Goal: Information Seeking & Learning: Learn about a topic

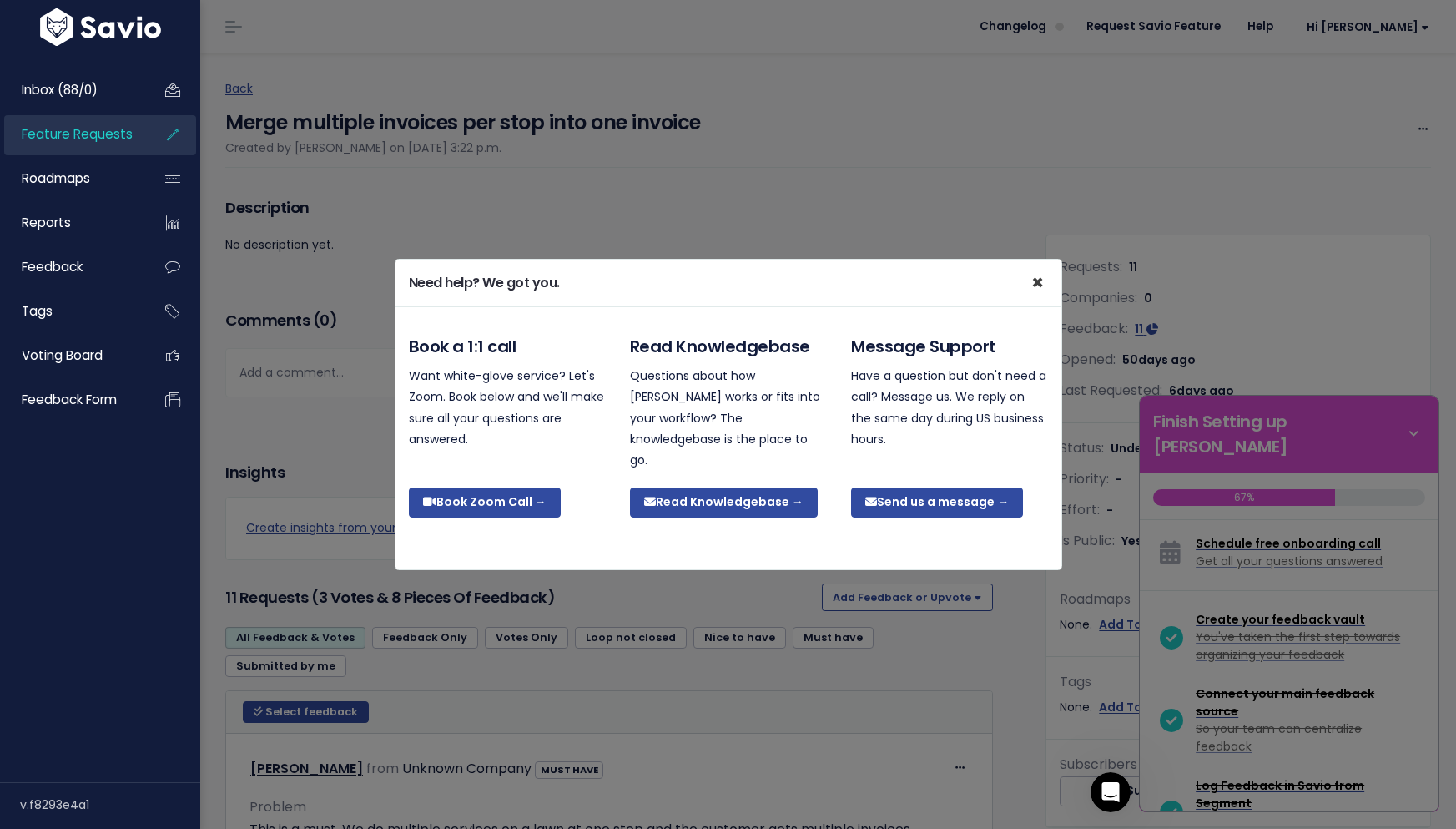
click at [1038, 289] on span "×" at bounding box center [1037, 282] width 13 height 27
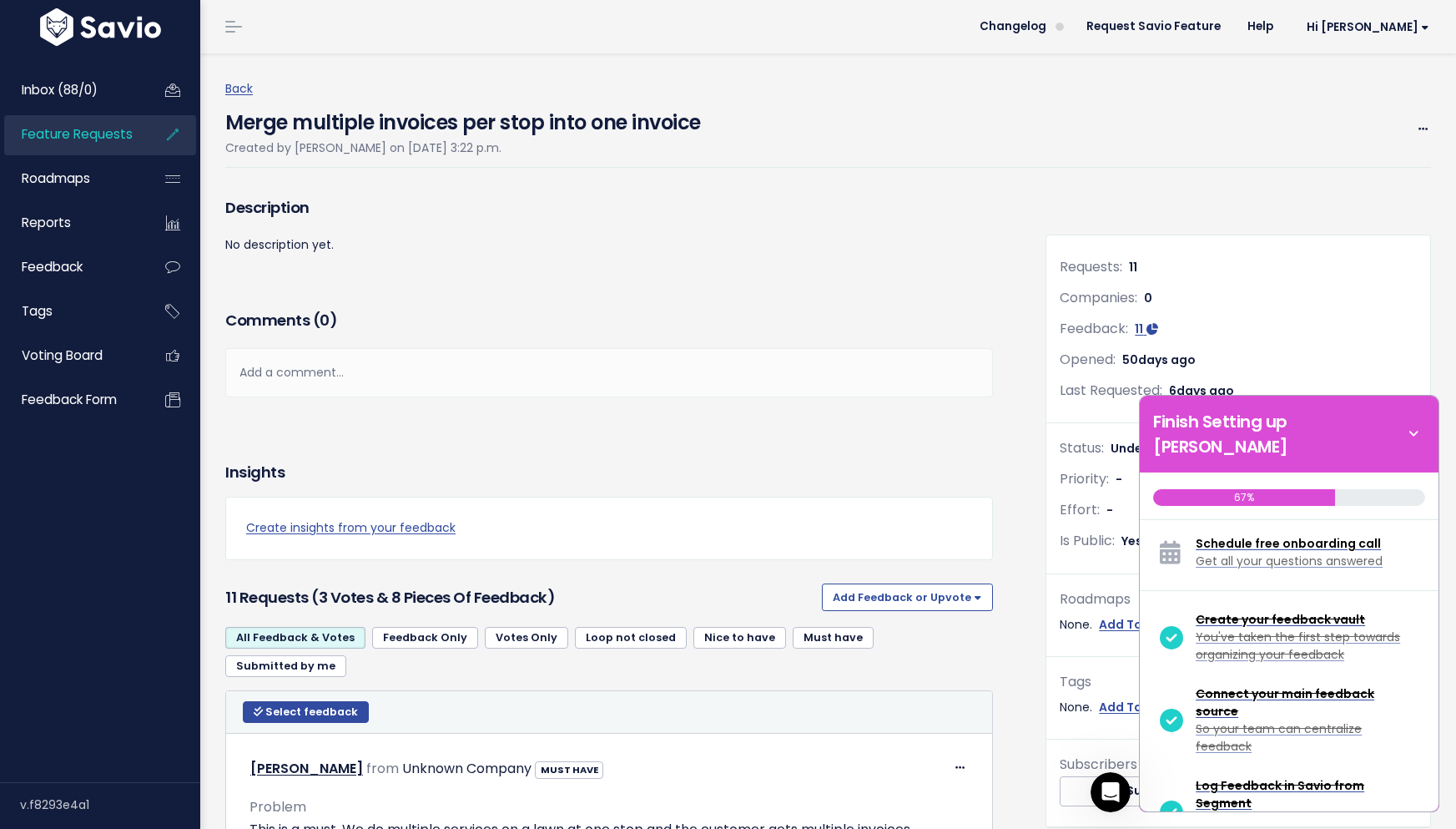
click at [97, 132] on span "Feature Requests" at bounding box center [77, 134] width 111 height 18
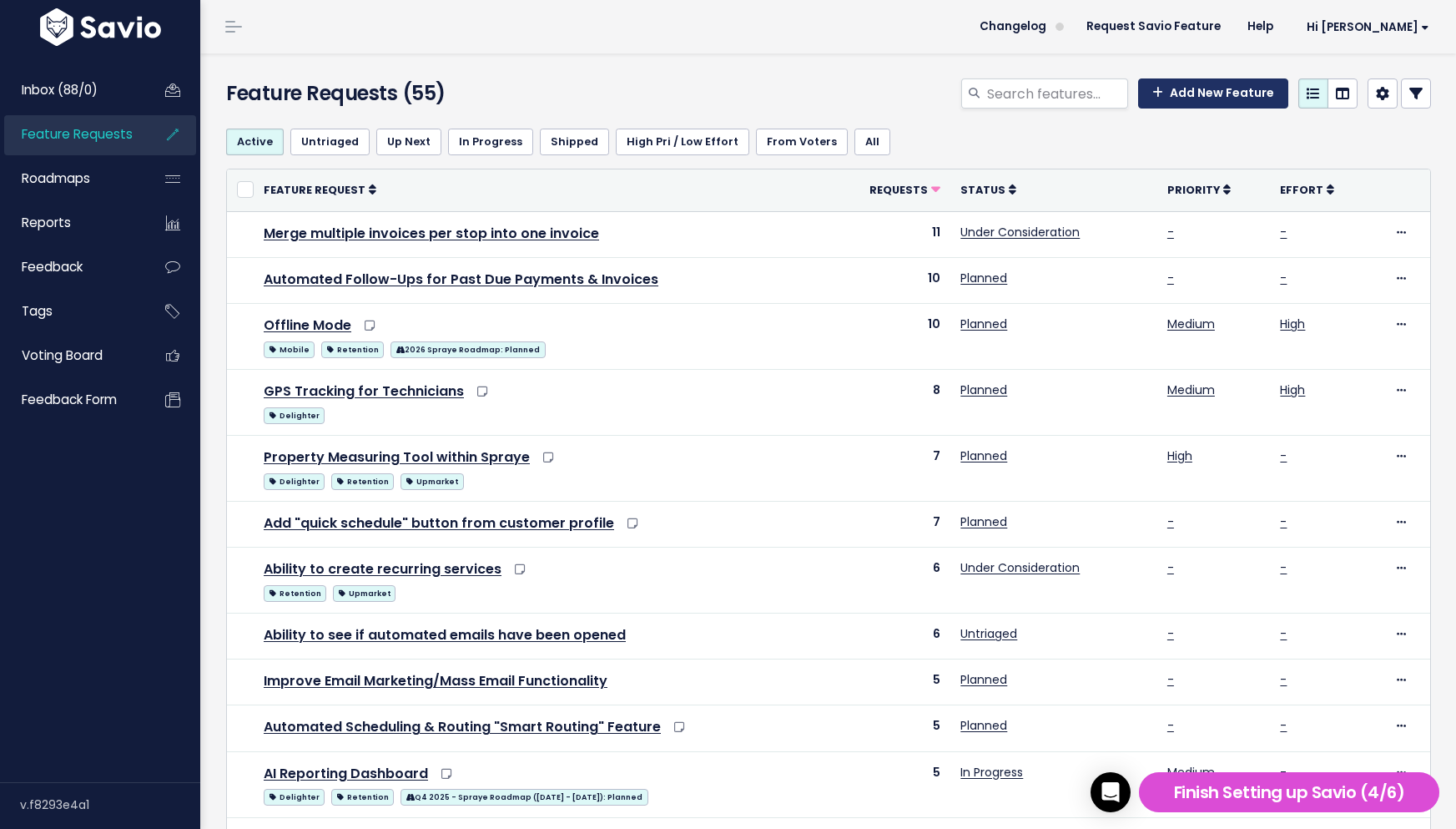
click at [1209, 101] on link "Add New Feature" at bounding box center [1213, 93] width 150 height 30
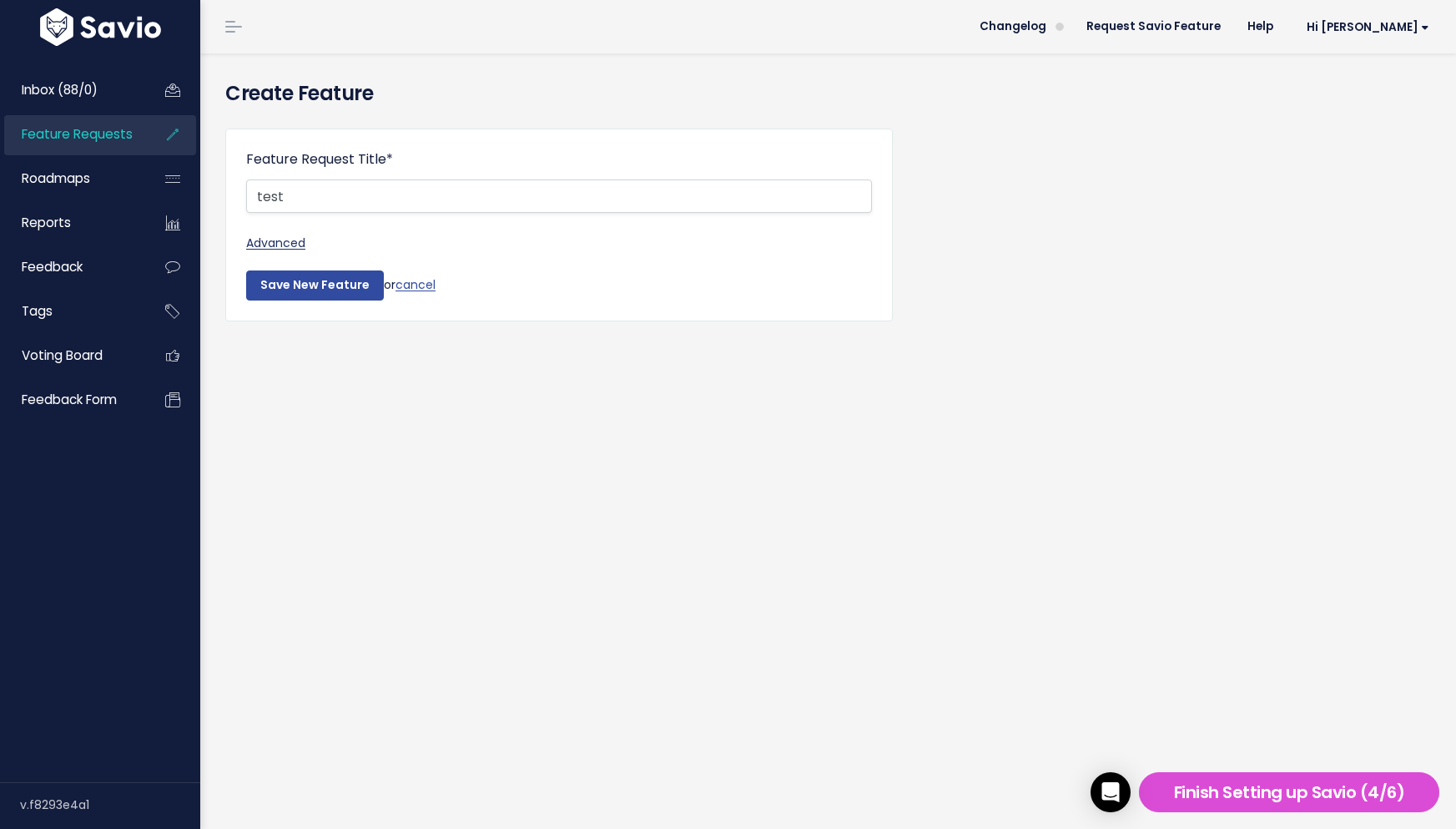
type input "test"
click at [291, 243] on link "Advanced" at bounding box center [558, 243] width 626 height 21
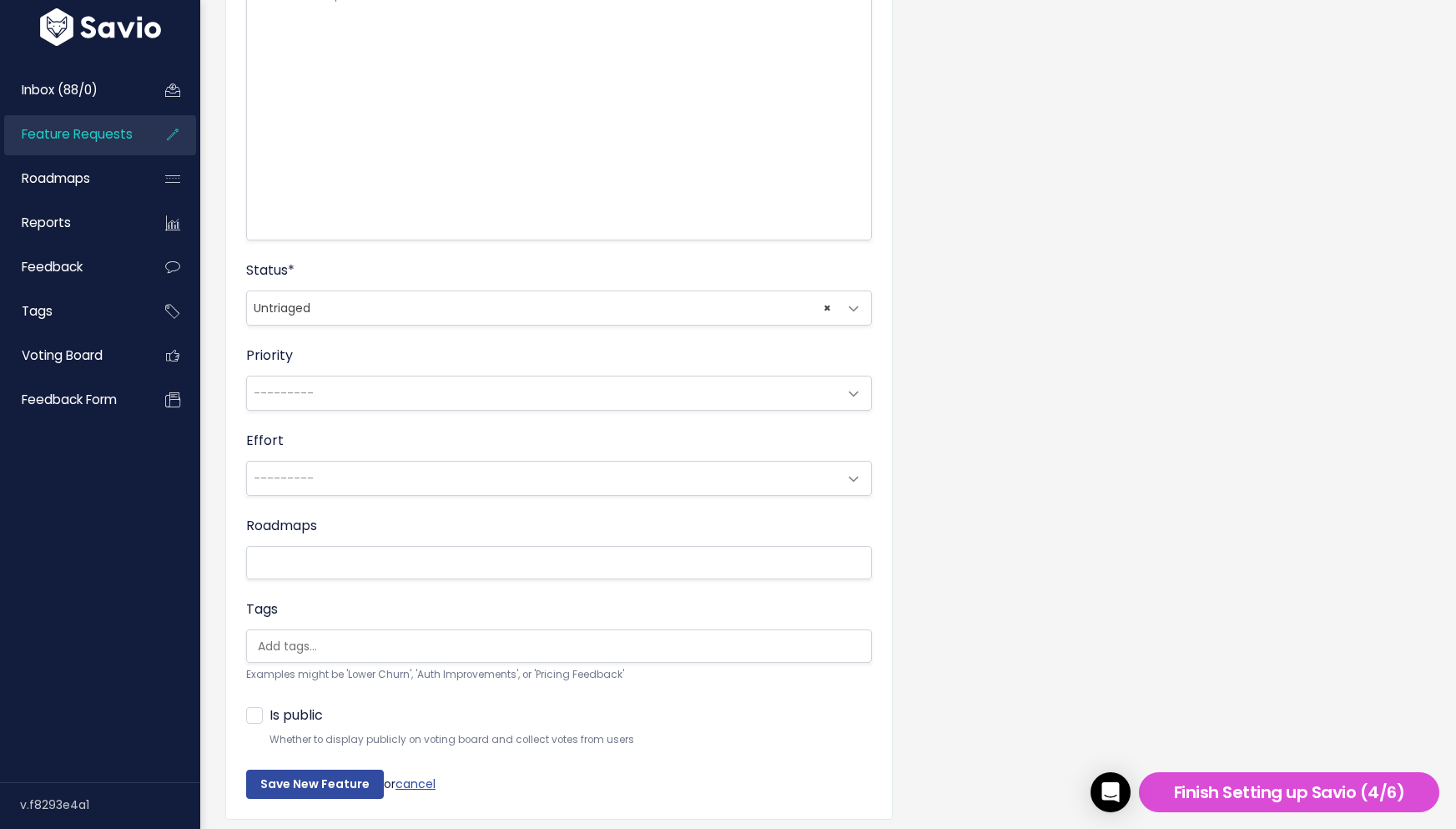
scroll to position [389, 0]
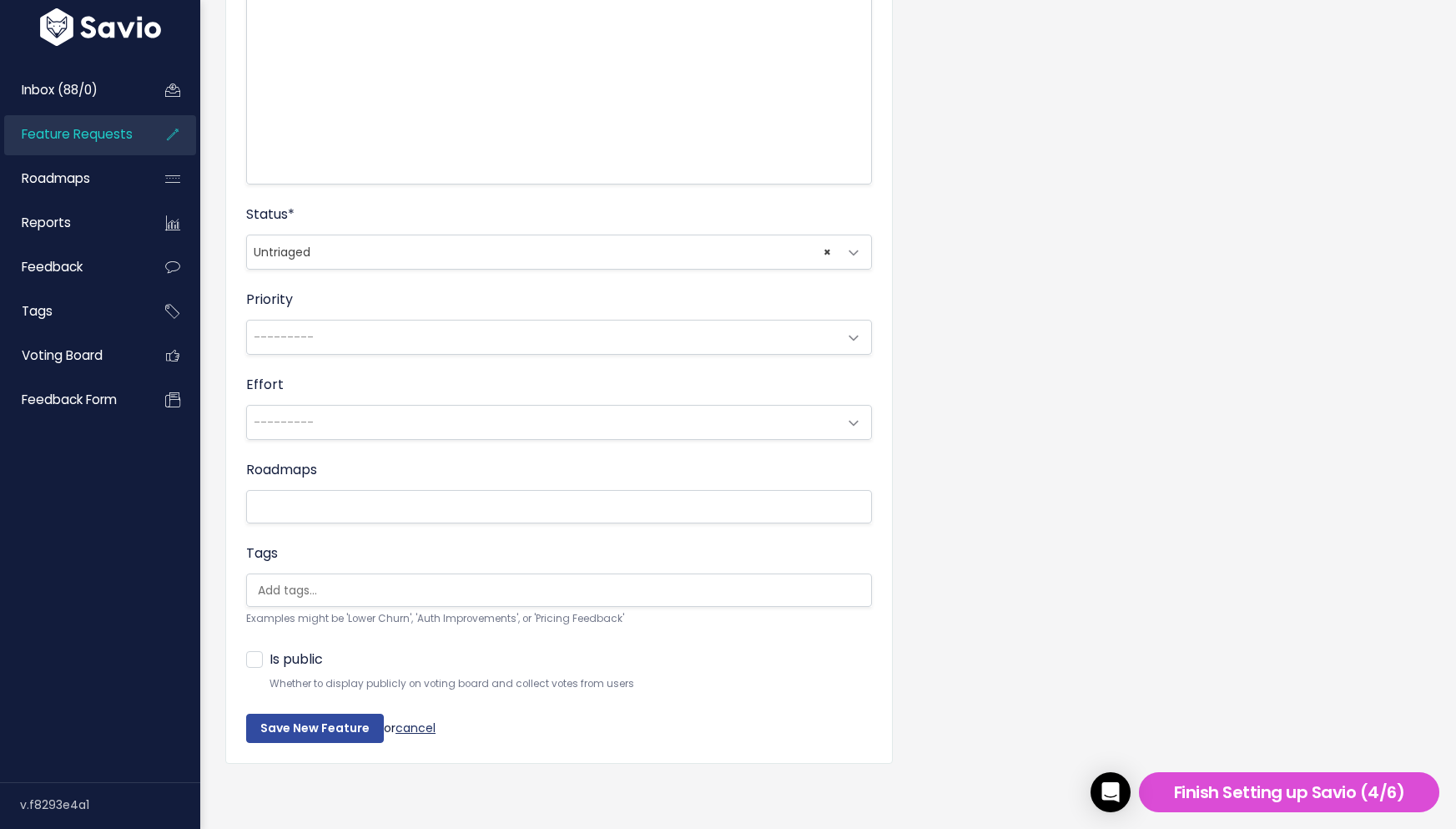
click at [411, 726] on link "cancel" at bounding box center [415, 726] width 40 height 17
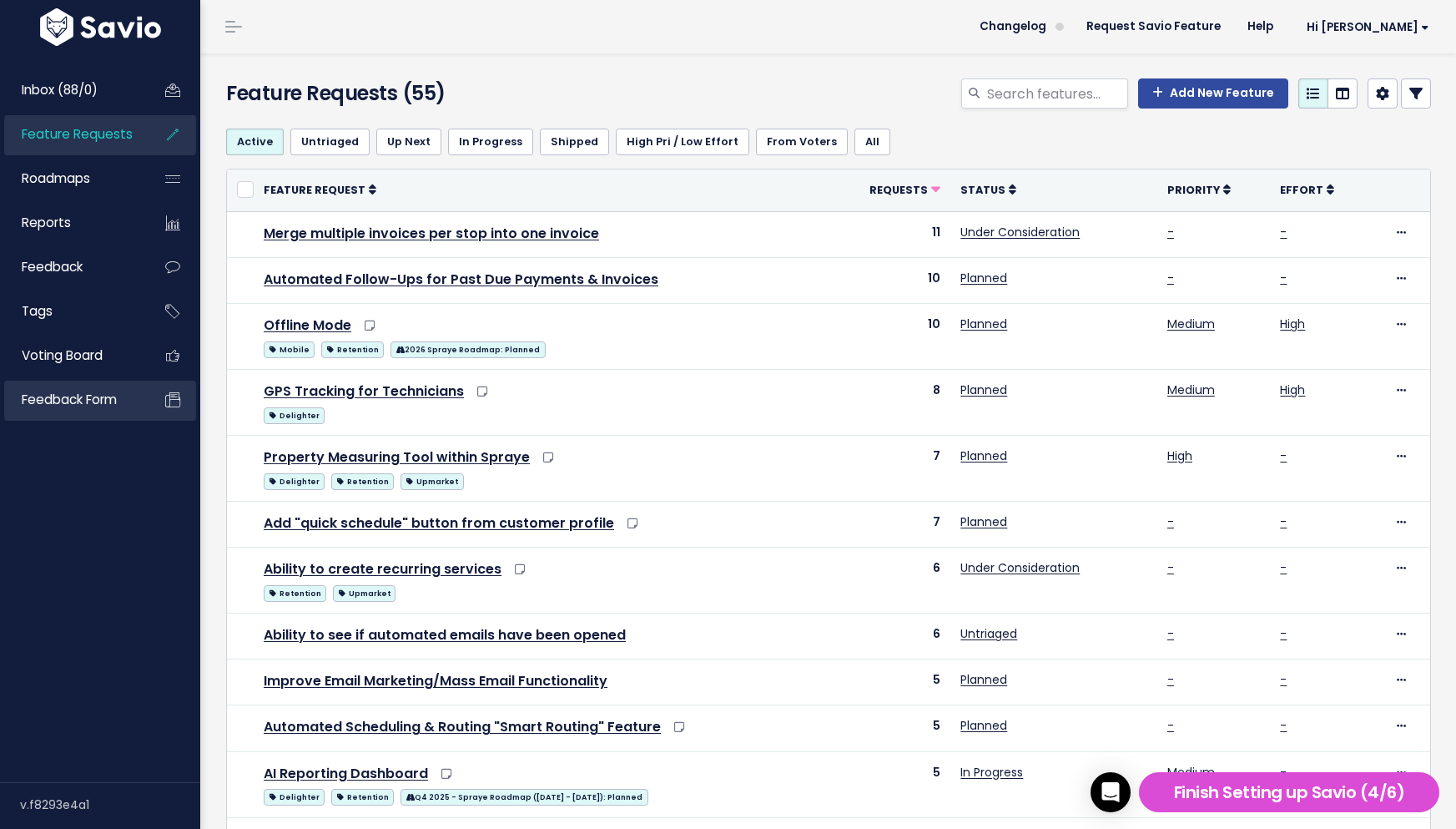
click at [124, 397] on link "Feedback form" at bounding box center [71, 399] width 135 height 38
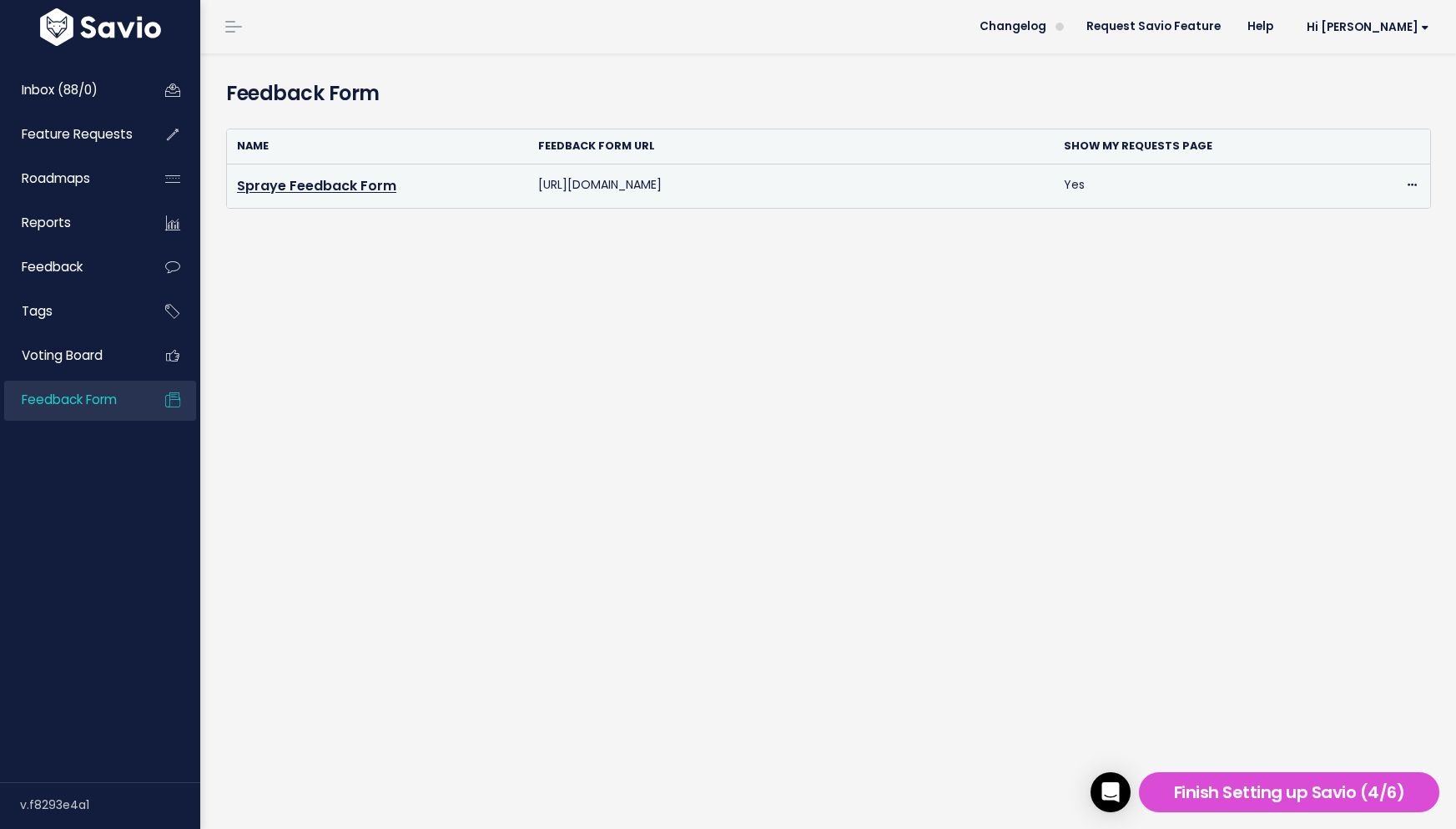
drag, startPoint x: 604, startPoint y: 184, endPoint x: 547, endPoint y: 191, distance: 57.4
click at [604, 184] on td "[URL][DOMAIN_NAME]" at bounding box center [790, 186] width 526 height 44
drag, startPoint x: 534, startPoint y: 186, endPoint x: 741, endPoint y: 180, distance: 207.1
click at [741, 180] on td "[URL][DOMAIN_NAME]" at bounding box center [790, 186] width 526 height 44
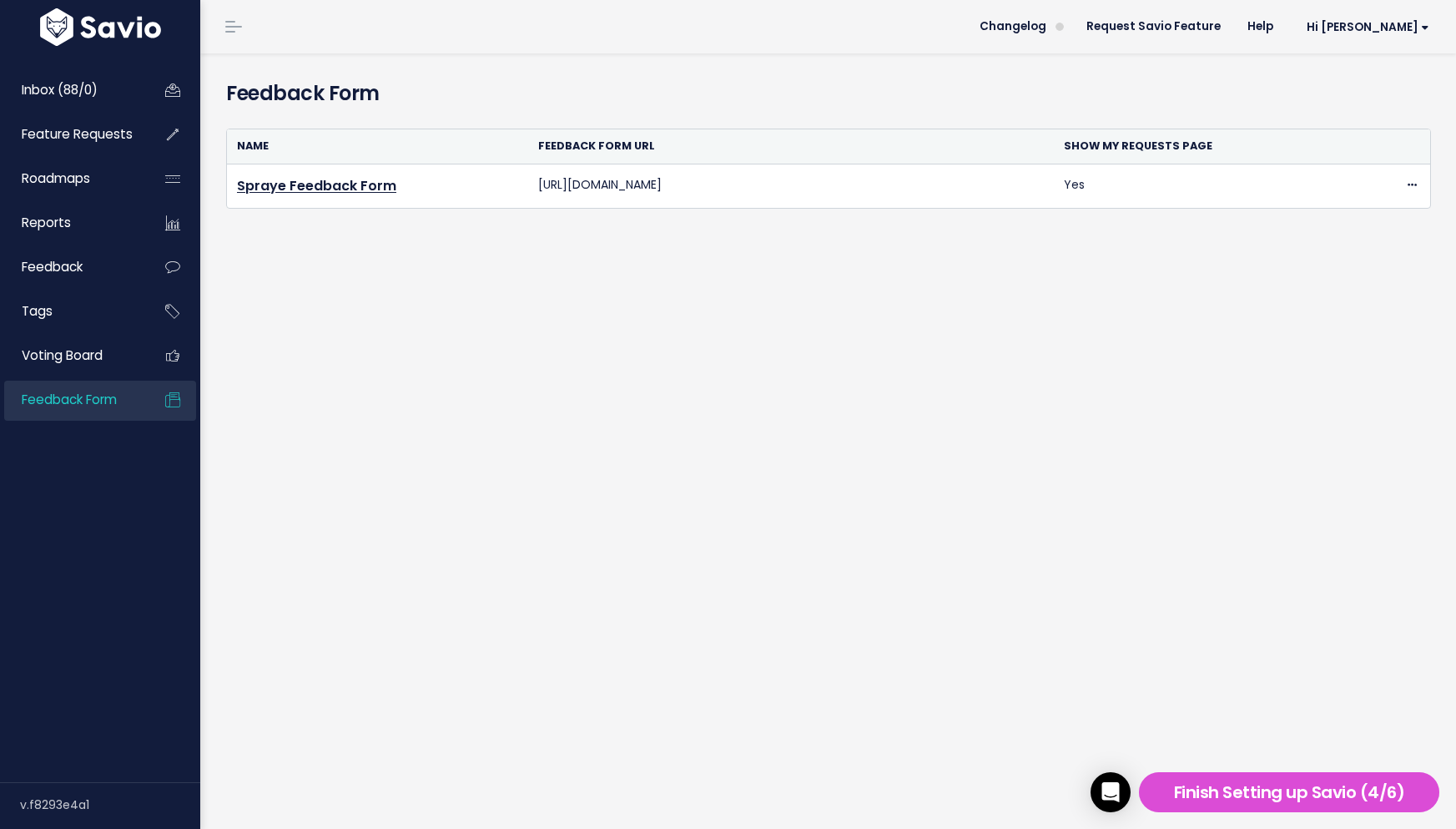
copy td "[URL][DOMAIN_NAME]"
click at [96, 264] on link "Feedback" at bounding box center [71, 267] width 135 height 38
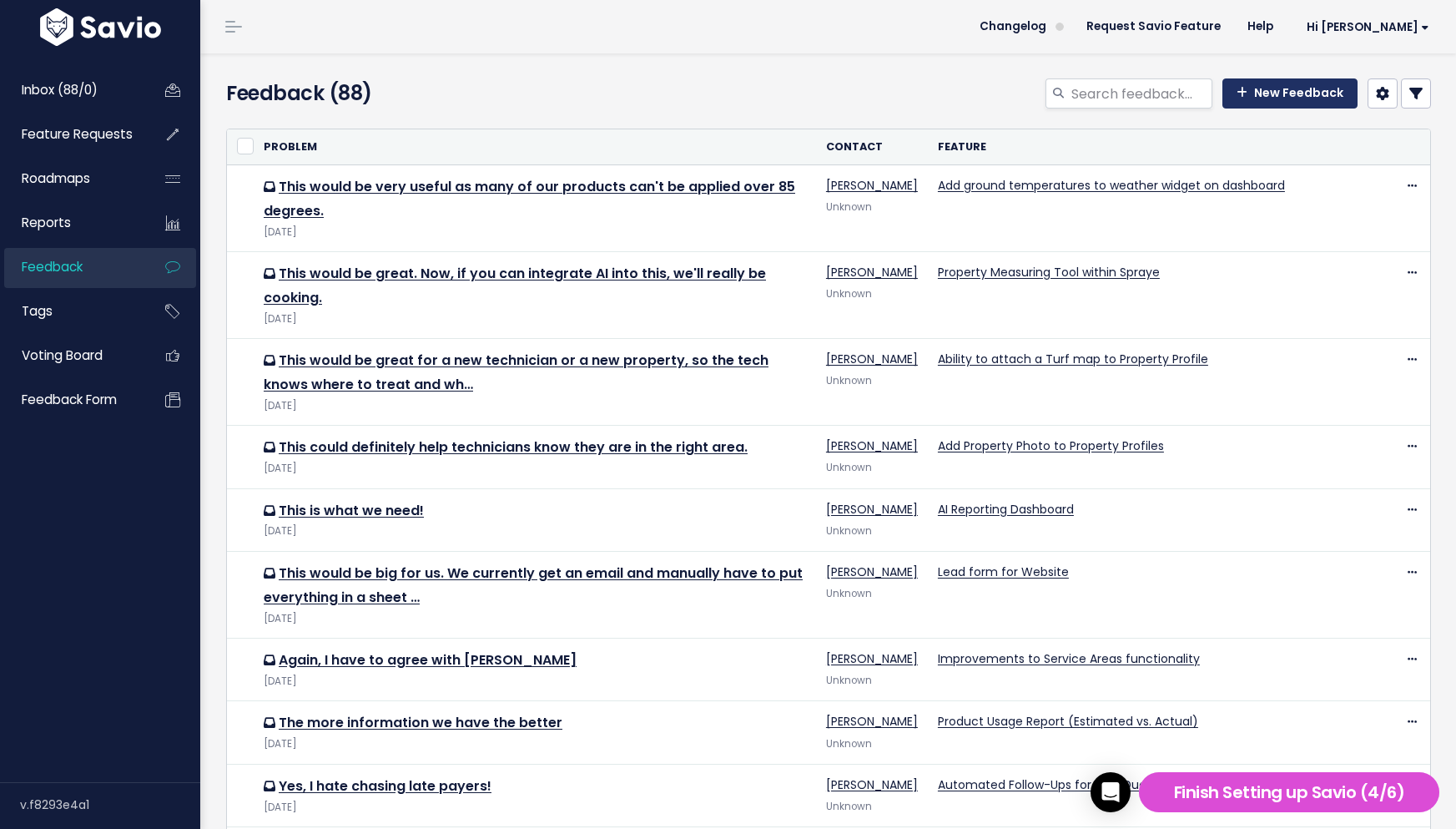
click at [1251, 91] on link "New Feedback" at bounding box center [1290, 93] width 136 height 30
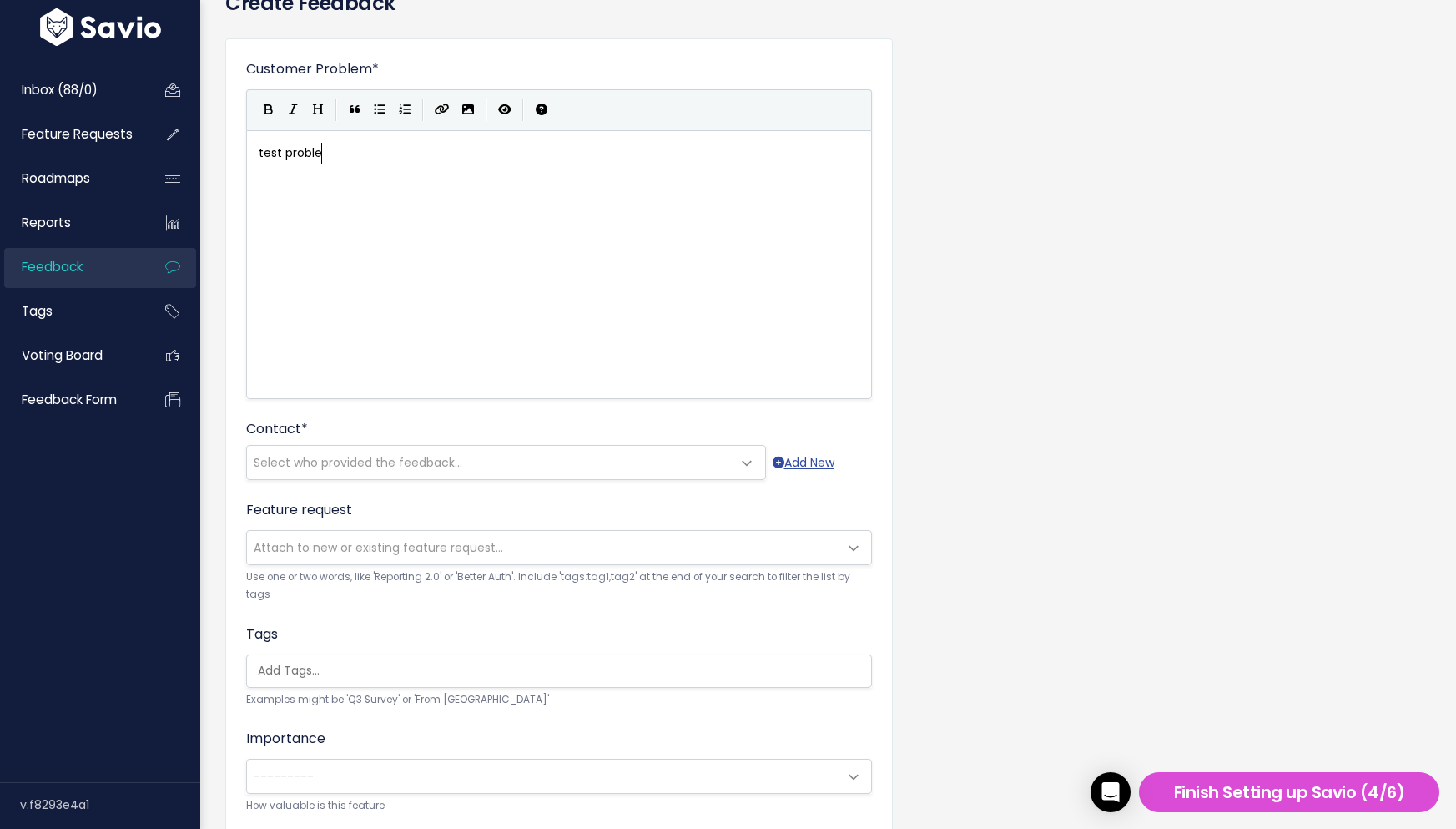
scroll to position [6, 73]
type textarea "test problem"
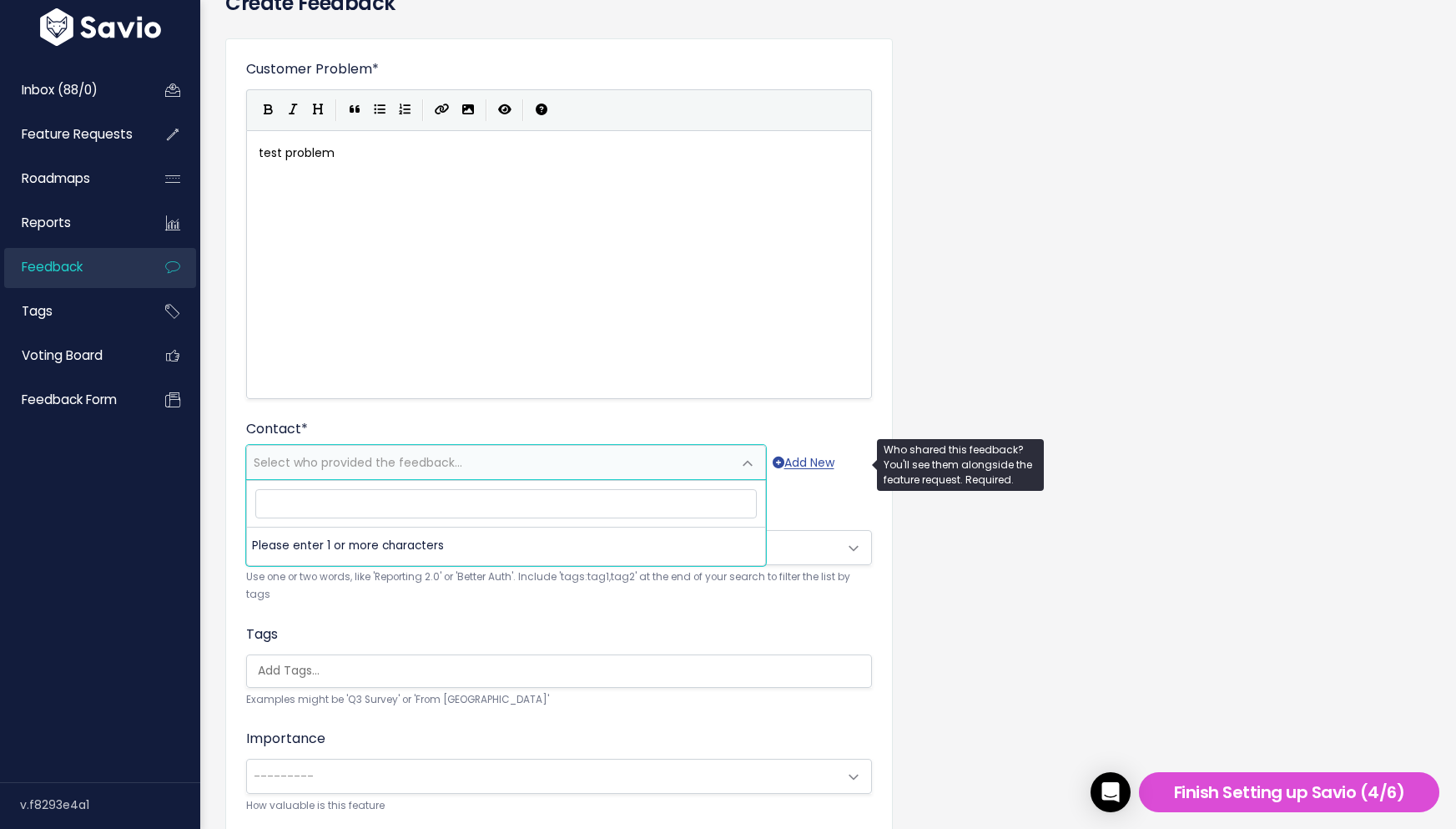
click at [480, 455] on span "Select who provided the feedback..." at bounding box center [489, 463] width 485 height 33
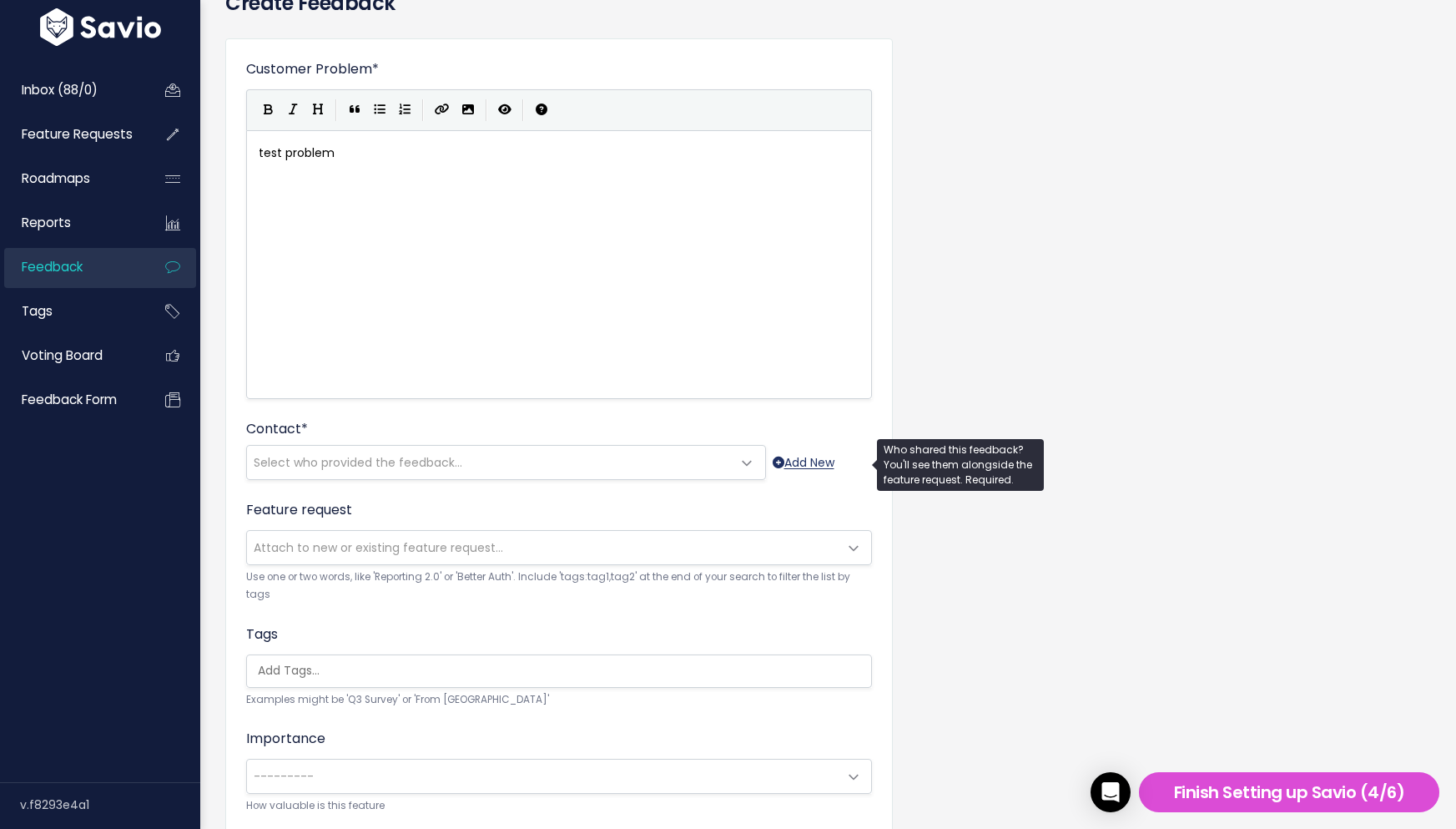
click at [814, 461] on link "Add New" at bounding box center [803, 462] width 61 height 21
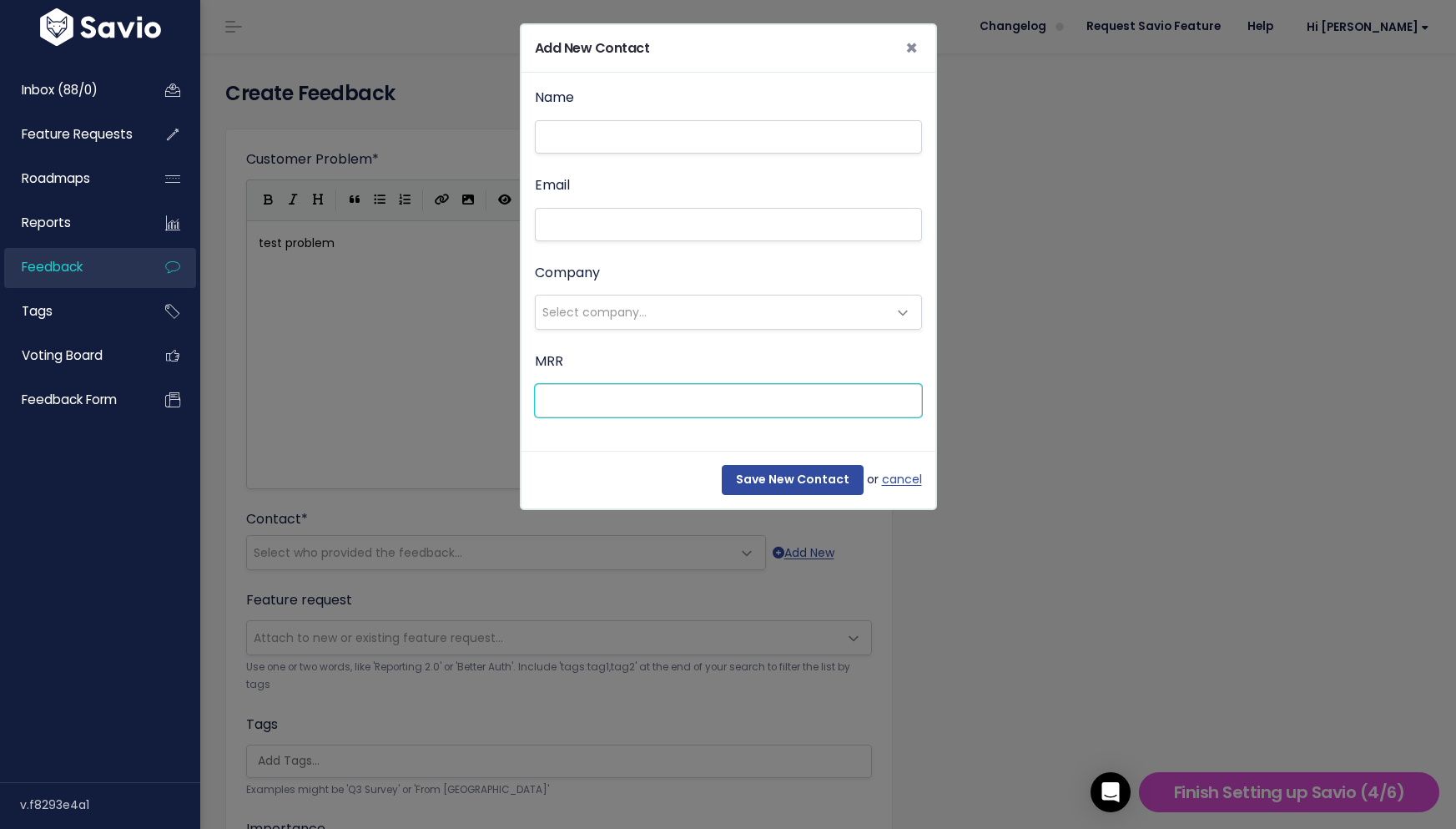
click at [696, 414] on input "MRR" at bounding box center [728, 400] width 387 height 33
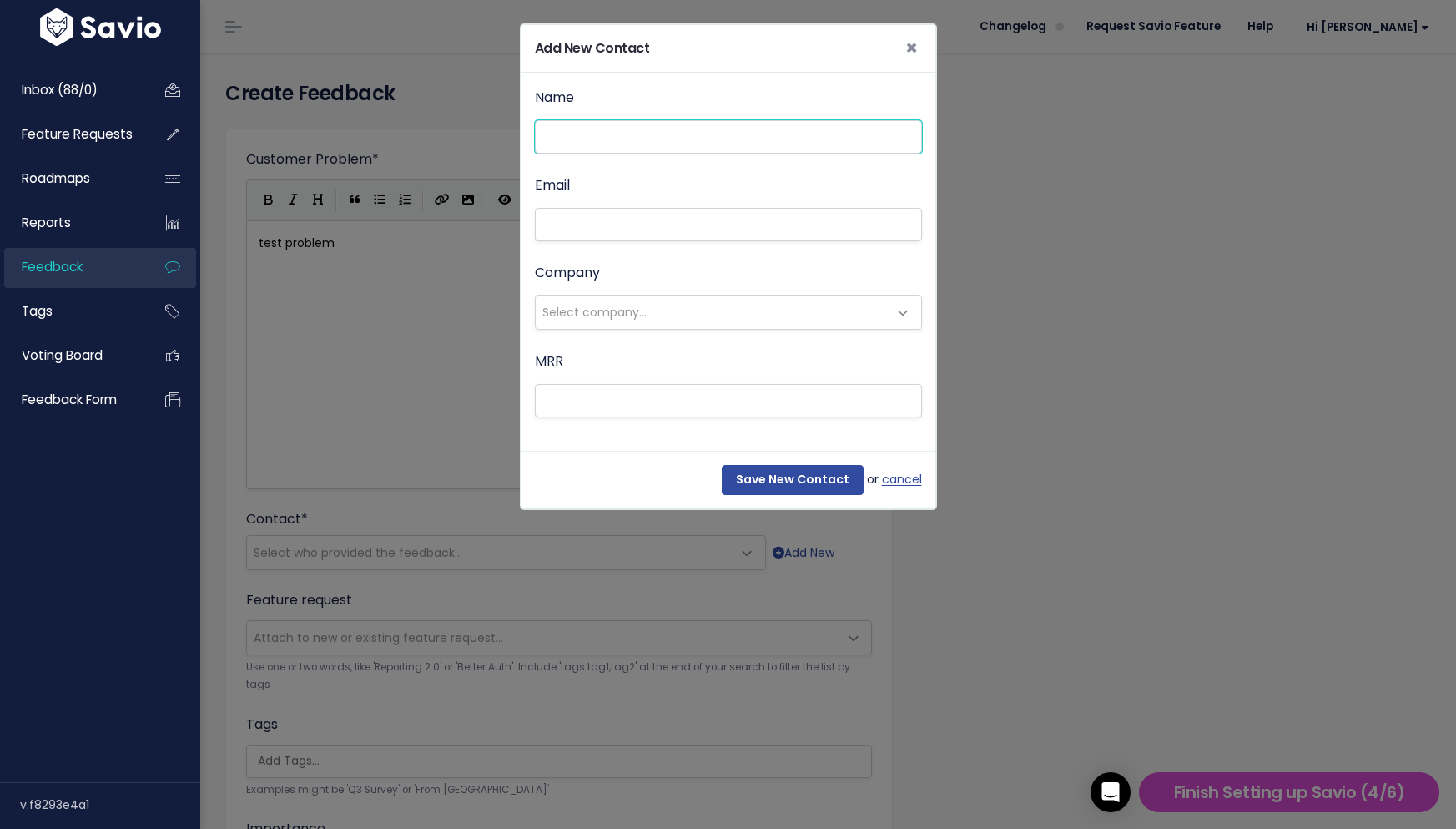
click at [630, 146] on input "Name" at bounding box center [728, 137] width 387 height 33
click at [912, 43] on span "×" at bounding box center [911, 48] width 13 height 27
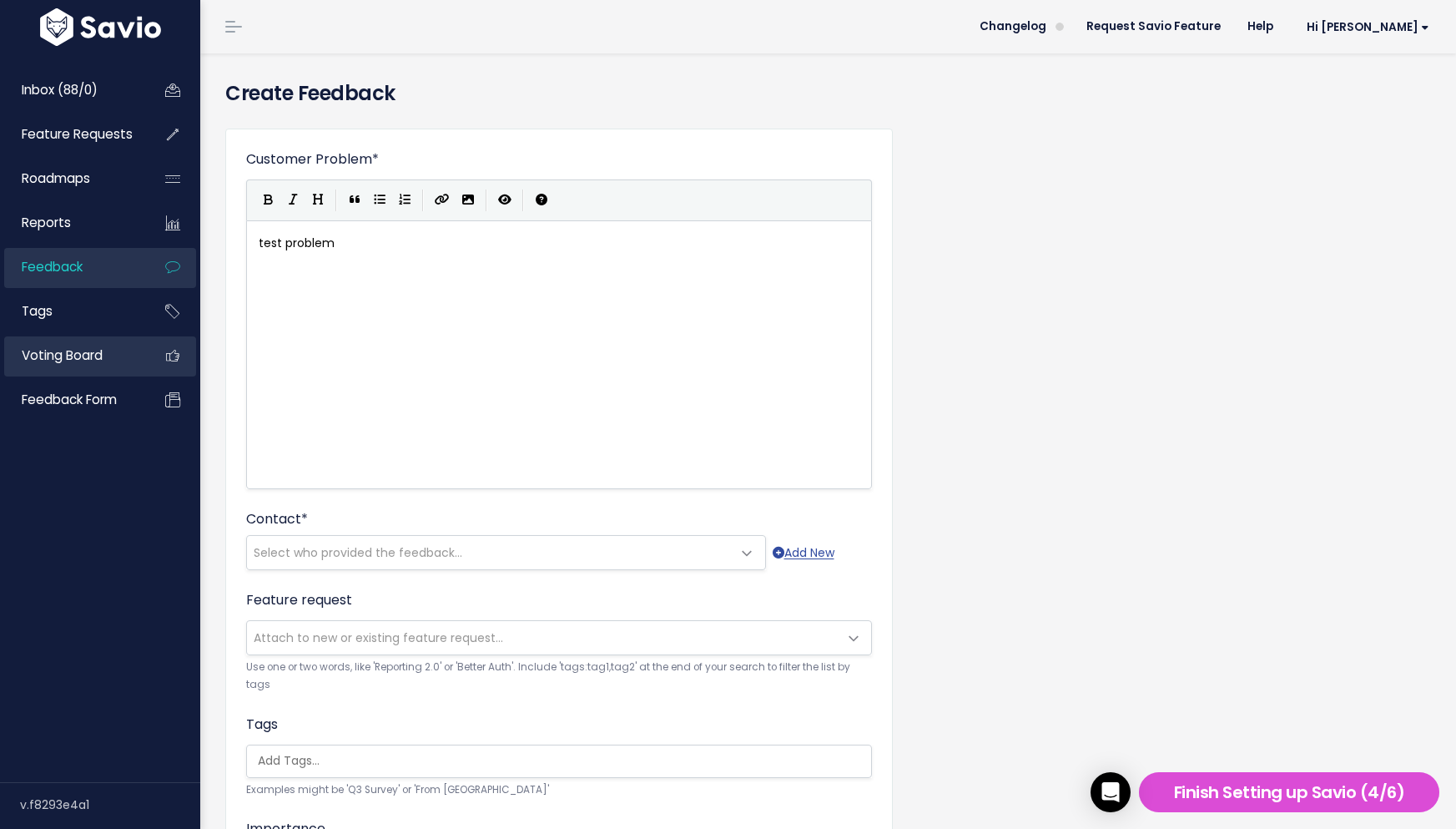
click at [83, 350] on span "Voting Board" at bounding box center [61, 355] width 81 height 18
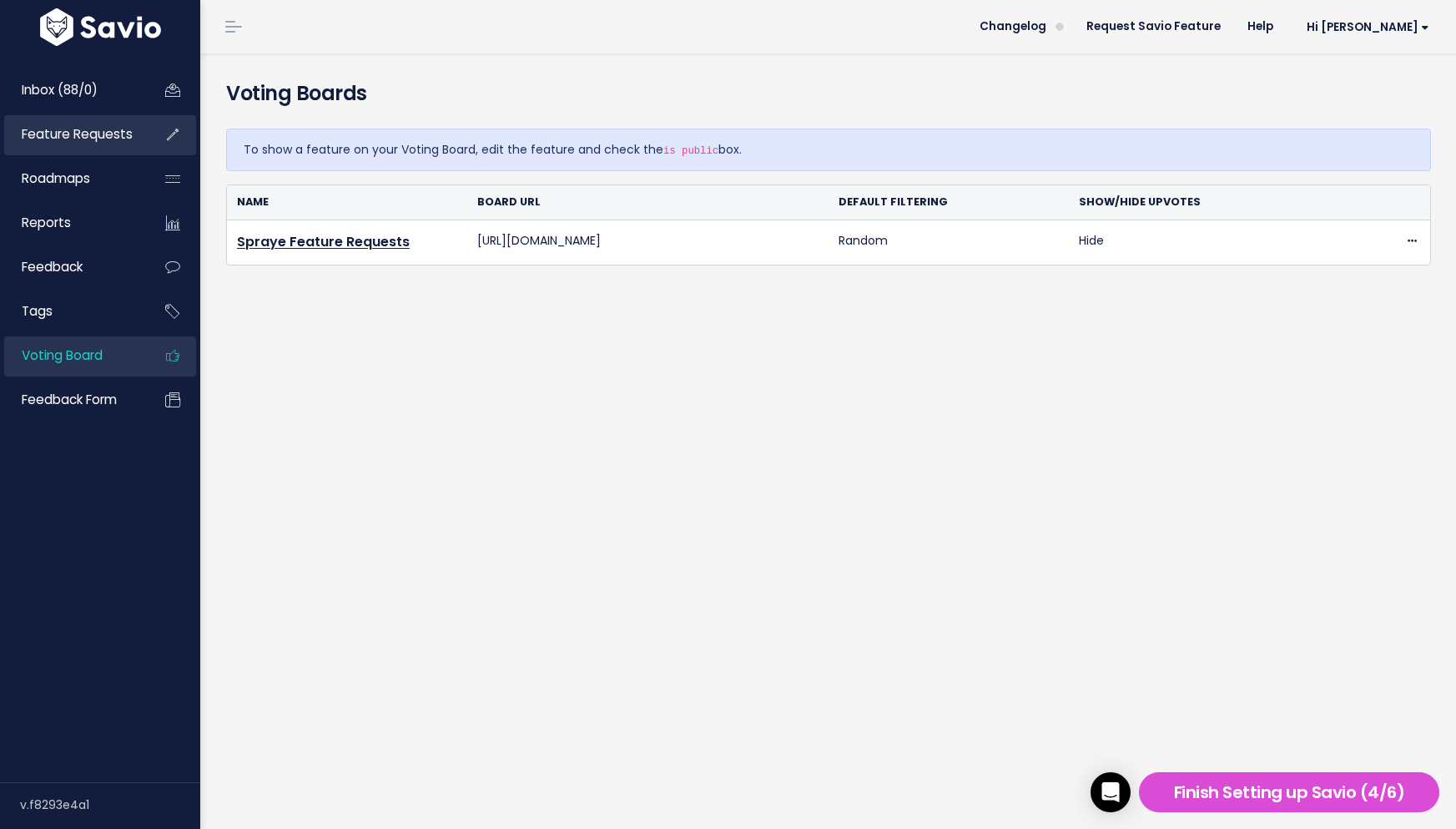
click at [119, 130] on span "Feature Requests" at bounding box center [77, 134] width 111 height 18
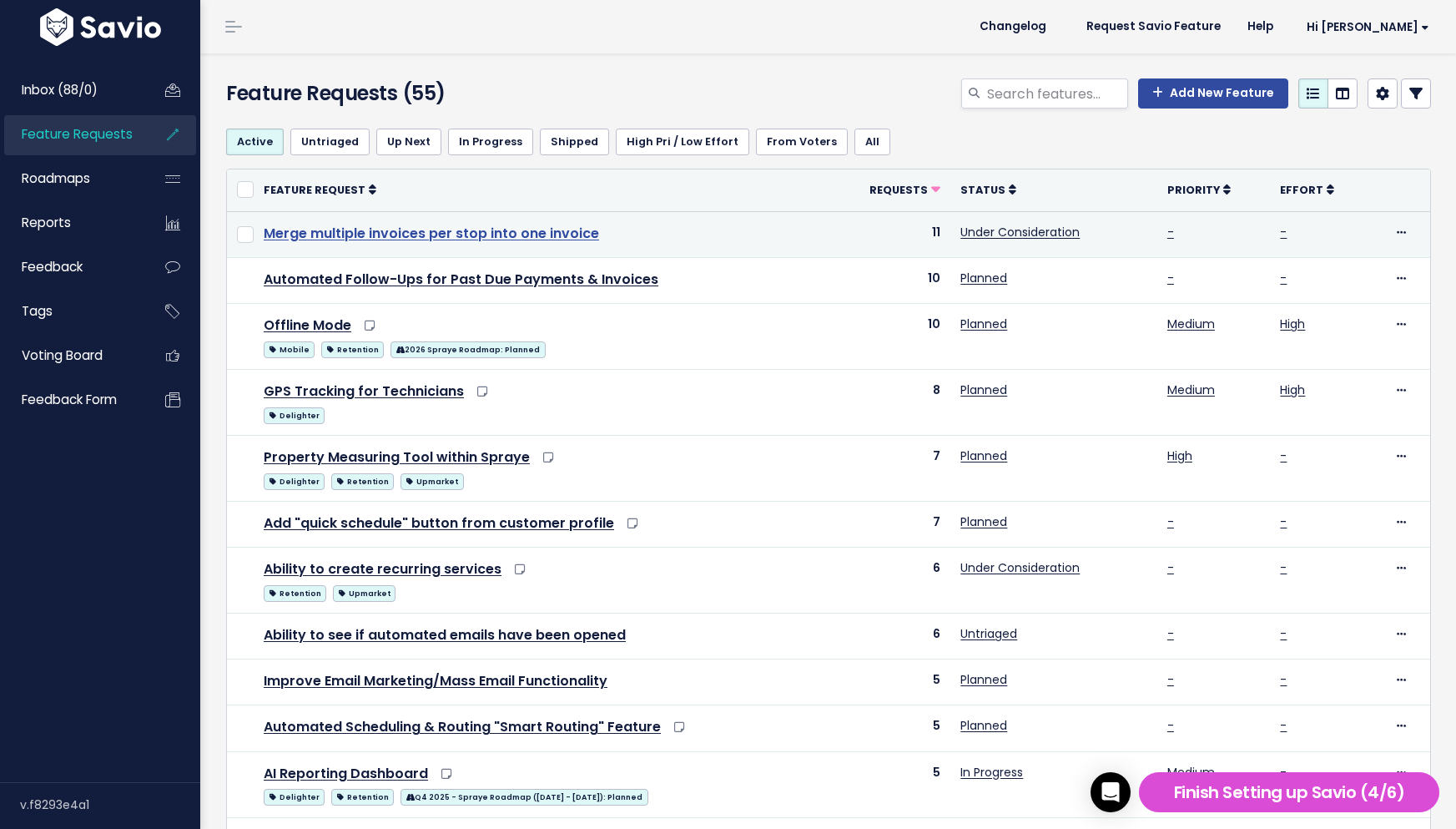
click at [372, 237] on link "Merge multiple invoices per stop into one invoice" at bounding box center [431, 233] width 336 height 20
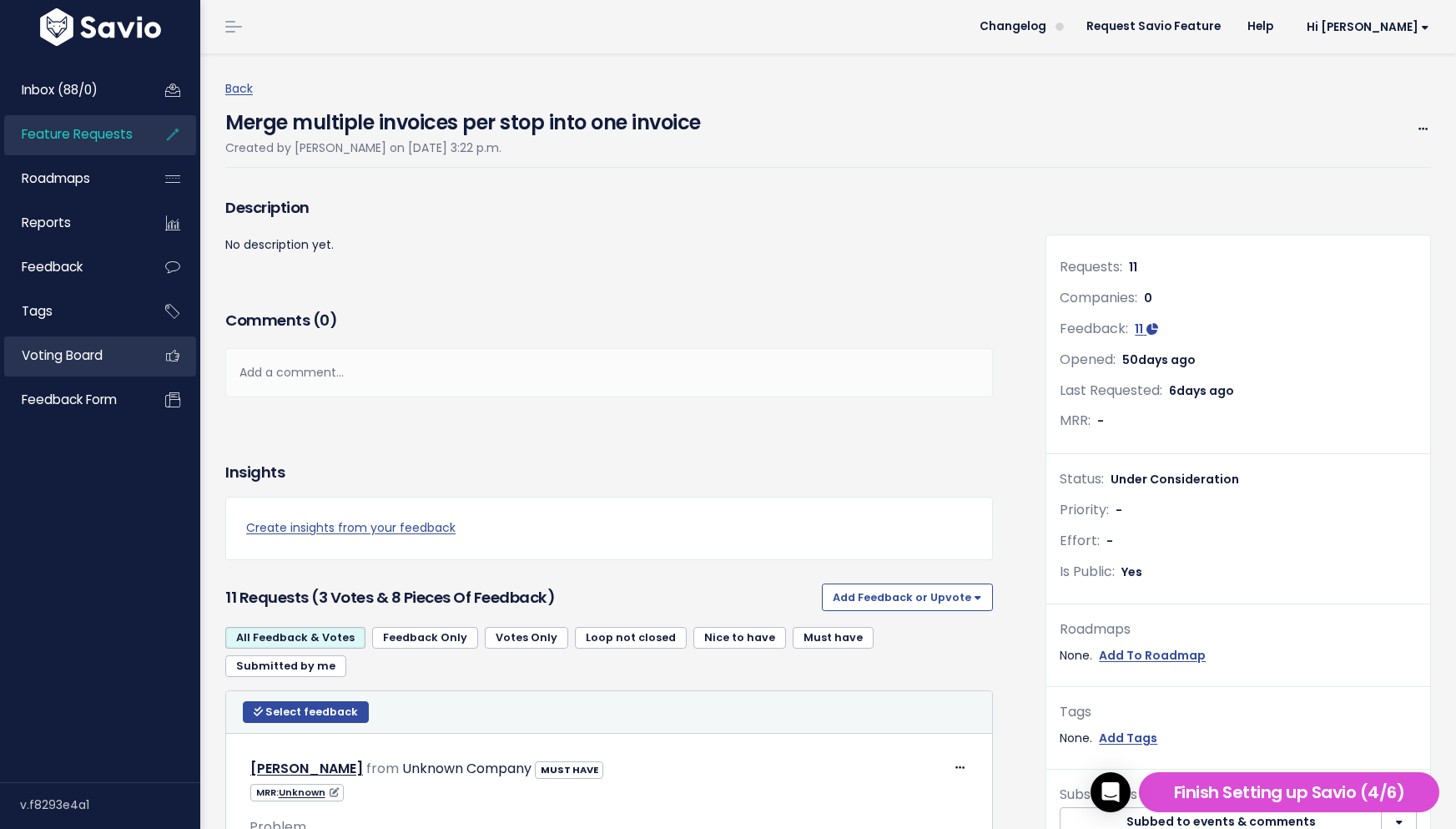
click at [63, 355] on span "Voting Board" at bounding box center [61, 355] width 81 height 18
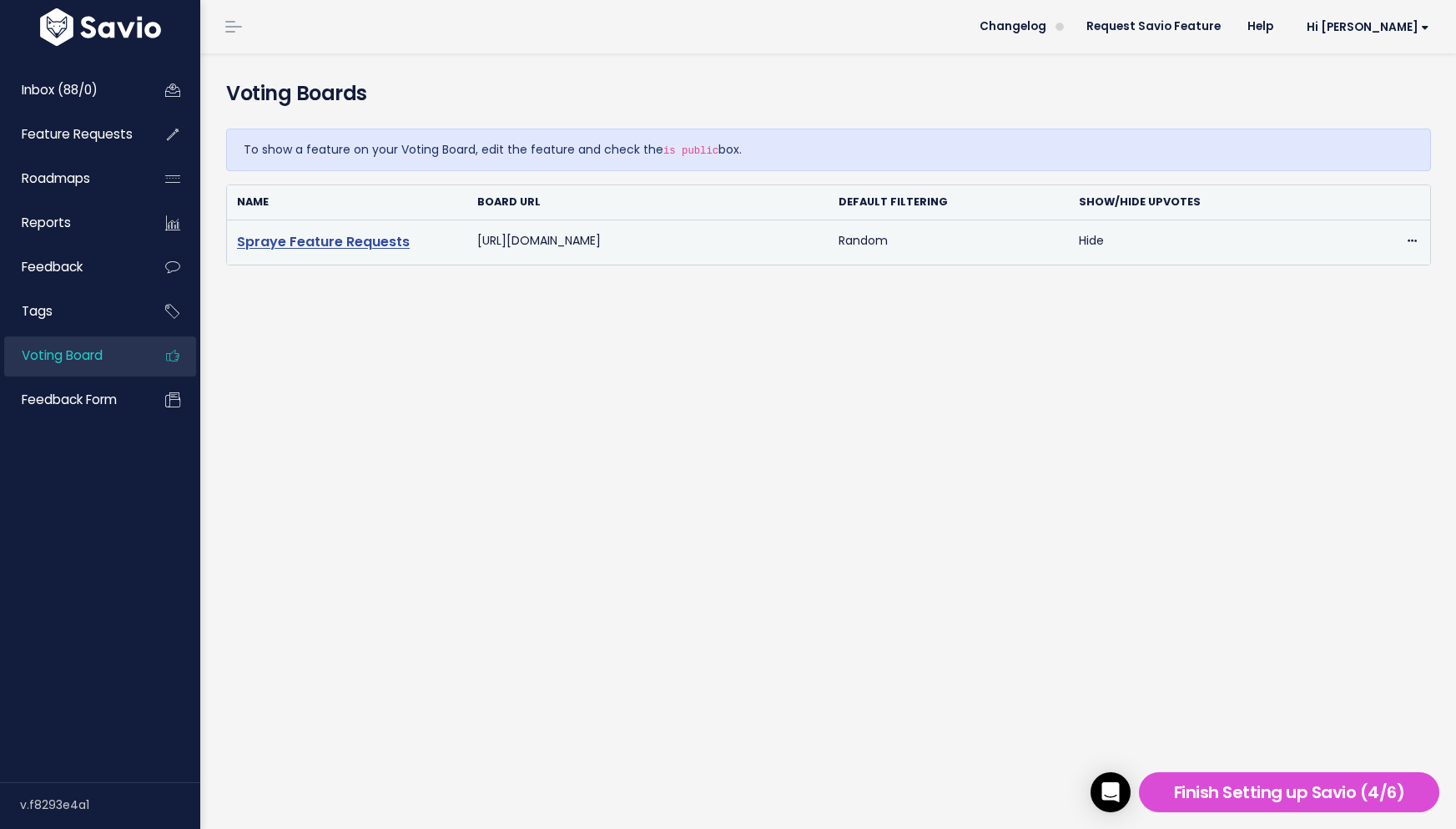
click at [375, 236] on link "Spraye Feature Requests" at bounding box center [323, 242] width 173 height 20
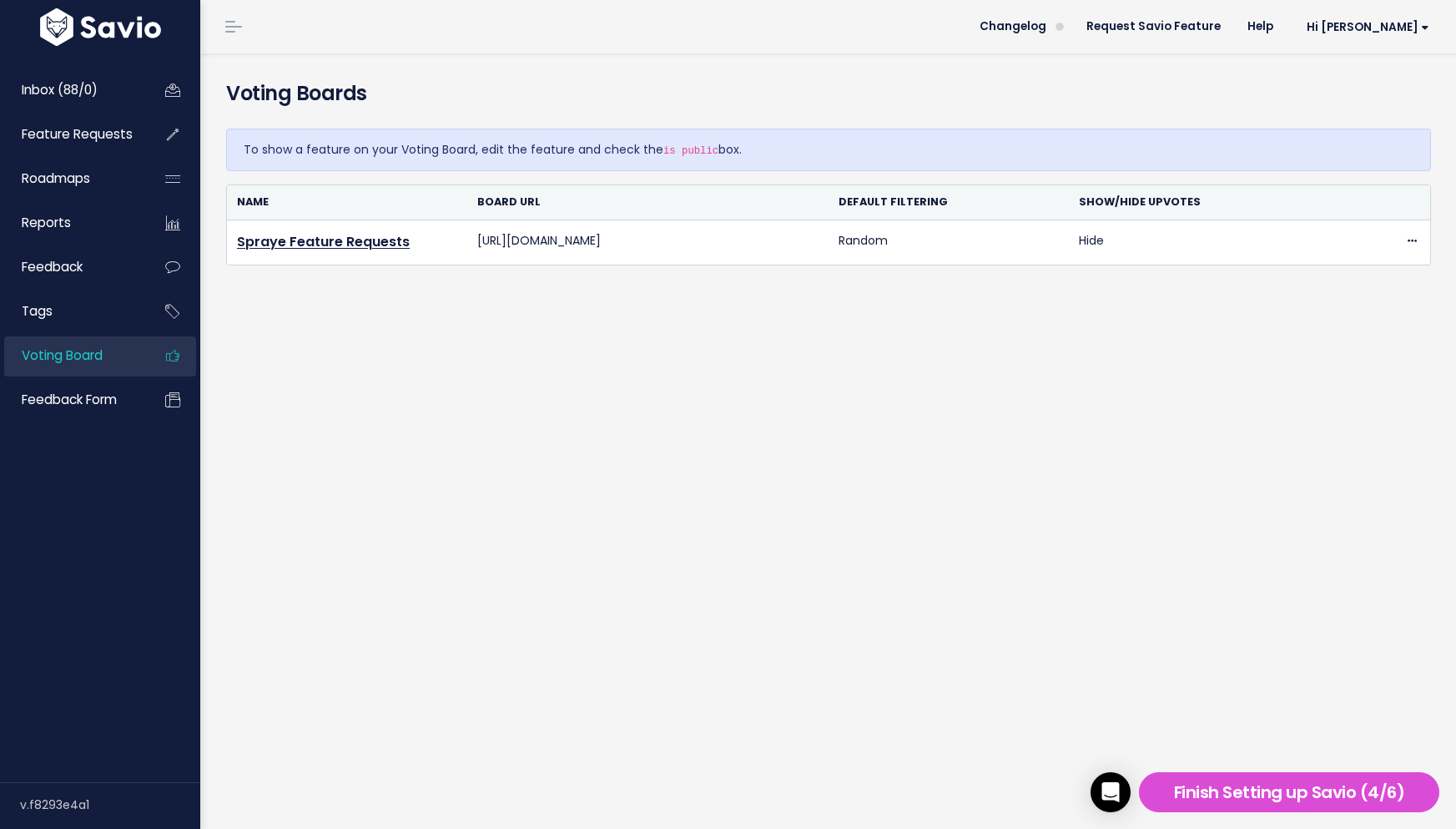
click at [1387, 43] on li "Hi [PERSON_NAME] Vault Settings My Settings Integrations Manage Users Billing A…" at bounding box center [1364, 26] width 156 height 47
click at [1390, 29] on span "Hi [PERSON_NAME]" at bounding box center [1368, 26] width 123 height 13
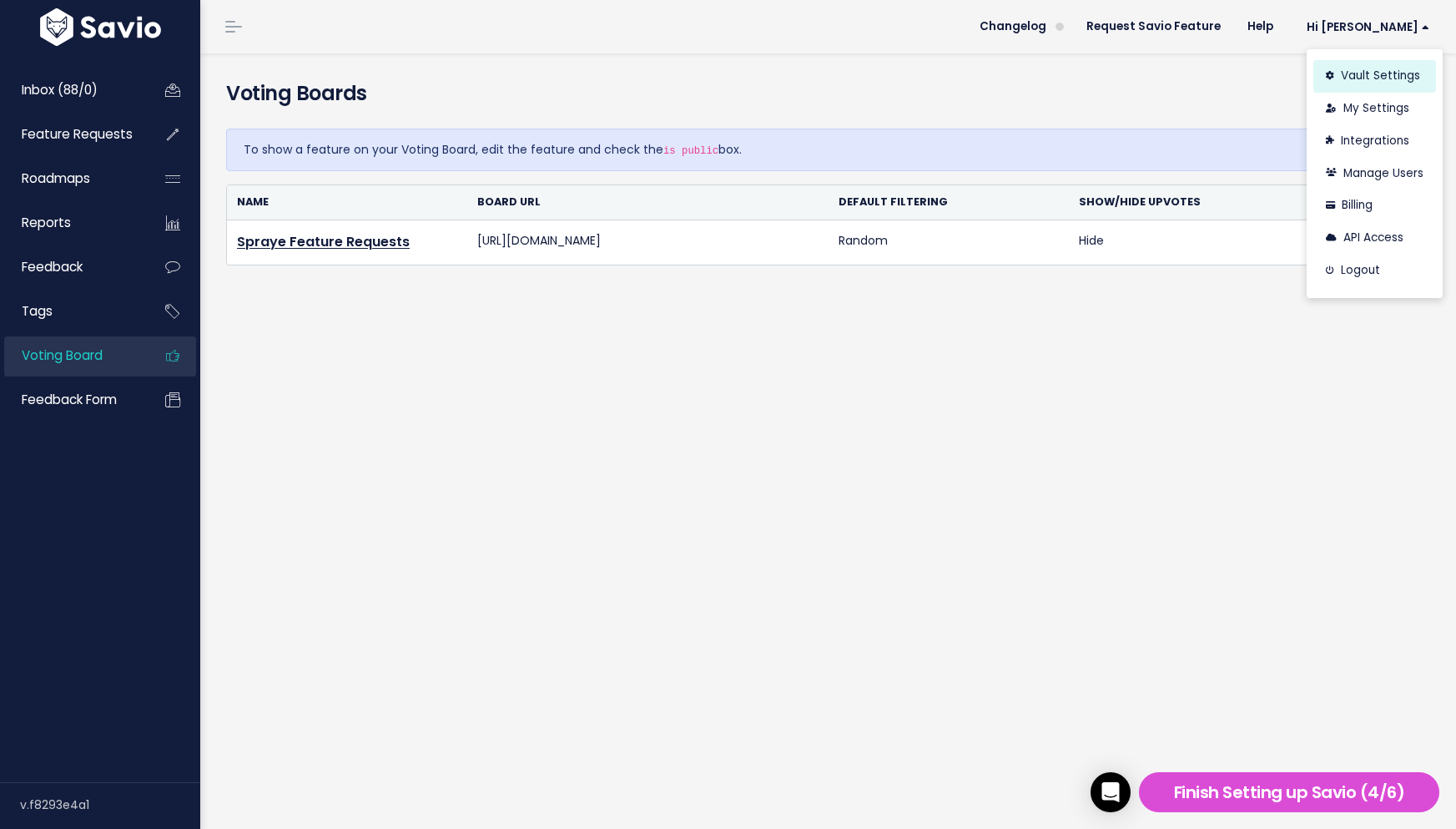
click at [1375, 78] on link "Vault Settings" at bounding box center [1375, 76] width 123 height 32
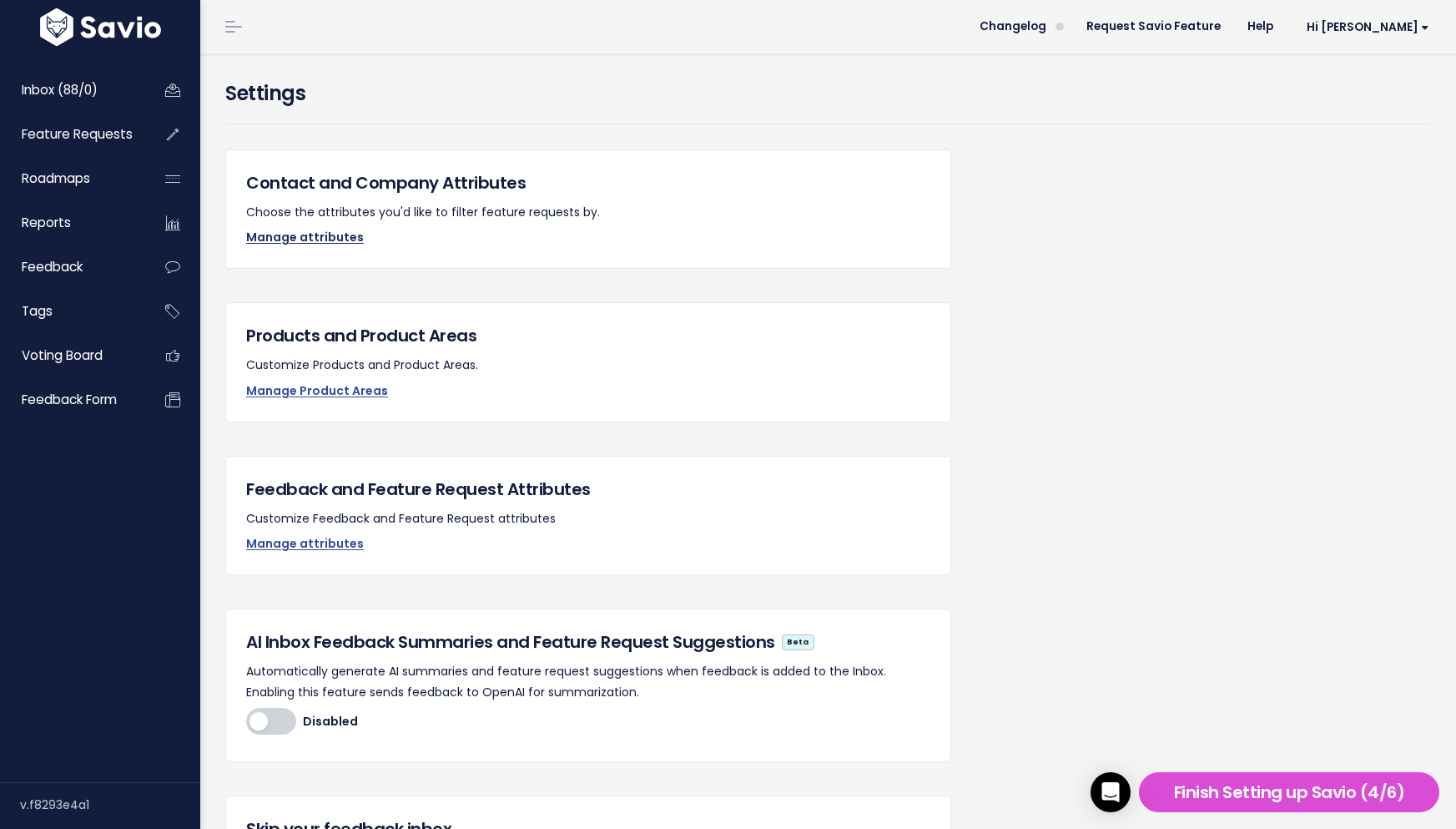
click at [309, 231] on link "Manage attributes" at bounding box center [304, 236] width 118 height 17
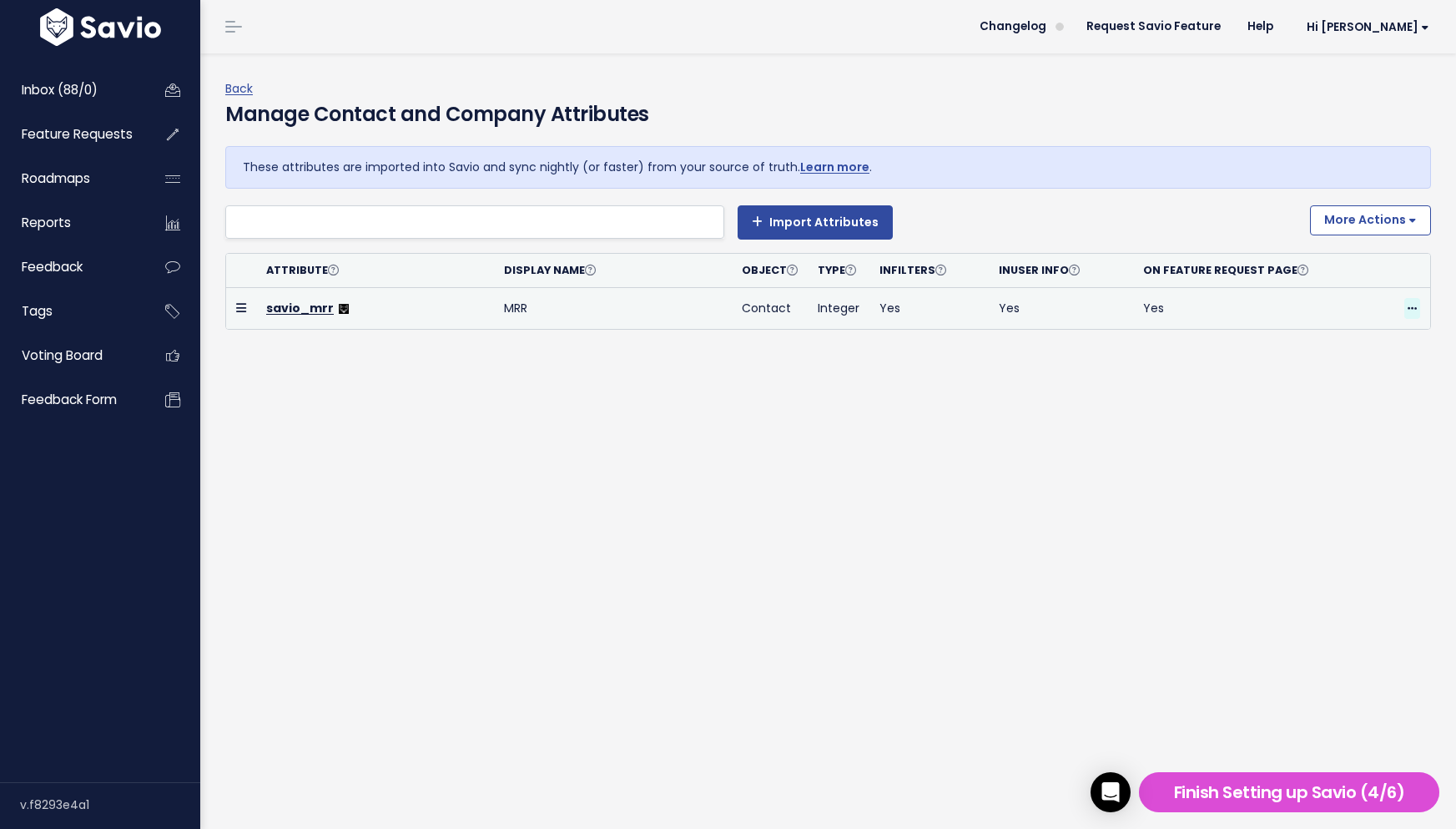
click at [1414, 311] on icon at bounding box center [1411, 309] width 9 height 11
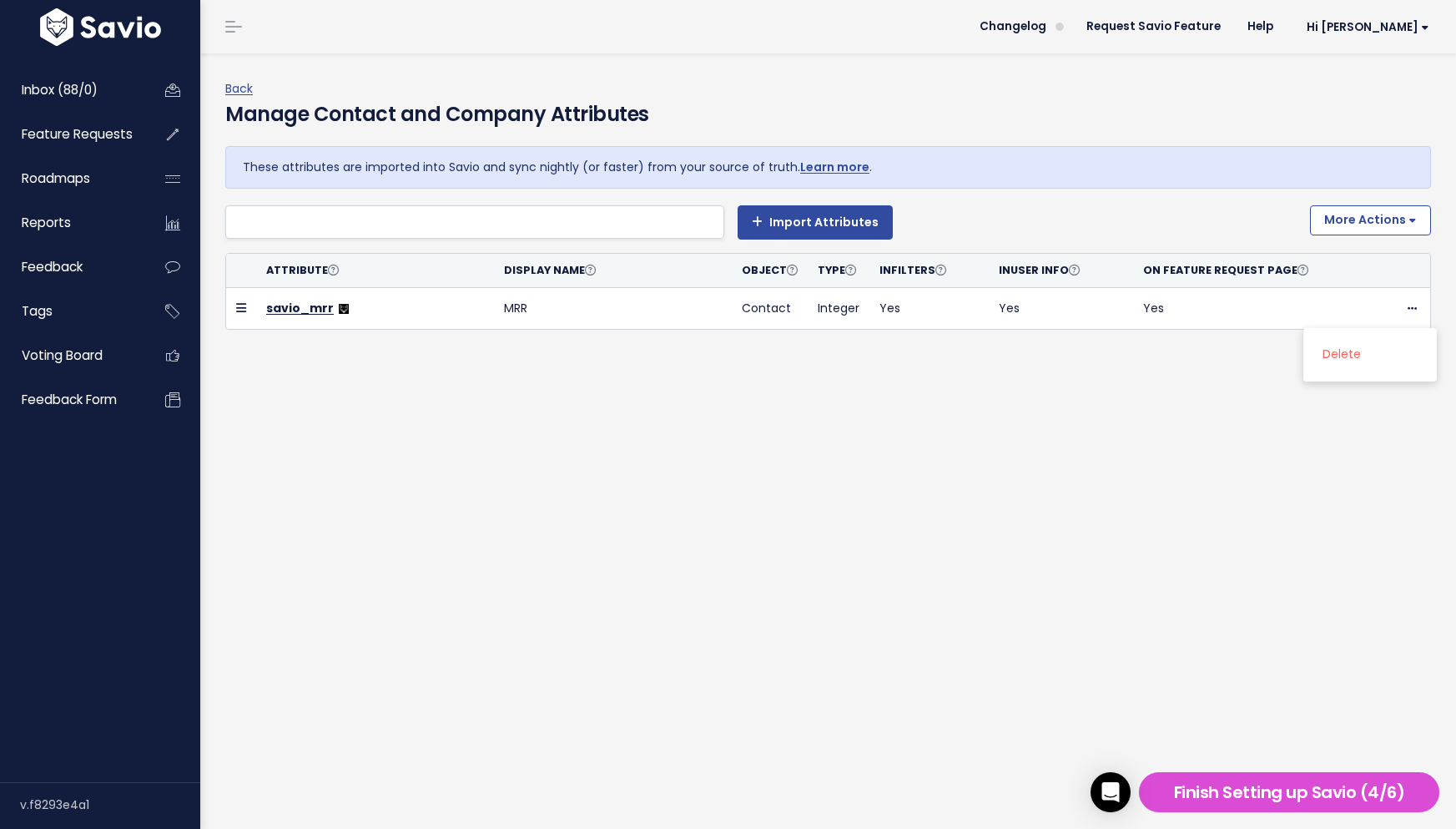
drag, startPoint x: 1436, startPoint y: 279, endPoint x: 1418, endPoint y: 250, distance: 34.1
click at [1436, 279] on div "These attributes are imported into Savio and sync nightly (or faster) from your…" at bounding box center [828, 257] width 1231 height 222
click at [1407, 231] on button "More Actions" at bounding box center [1370, 220] width 121 height 30
click at [1319, 406] on div "Back Manage Contact and Company Attributes These attributes are imported into S…" at bounding box center [828, 441] width 1256 height 775
click at [1393, 26] on span "Hi [PERSON_NAME]" at bounding box center [1368, 26] width 123 height 13
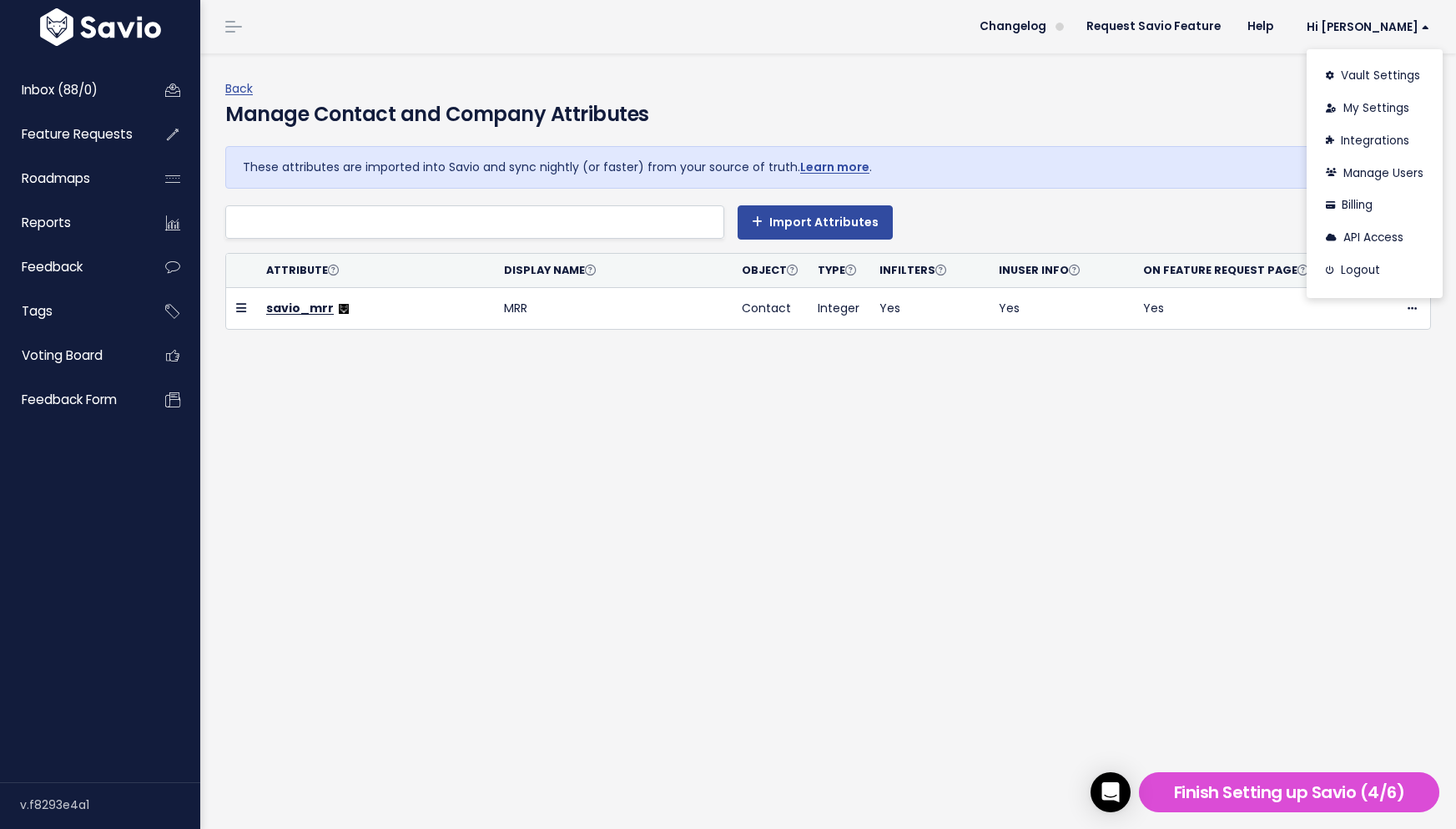
click at [766, 392] on div "Back Manage Contact and Company Attributes These attributes are imported into S…" at bounding box center [834, 239] width 1218 height 323
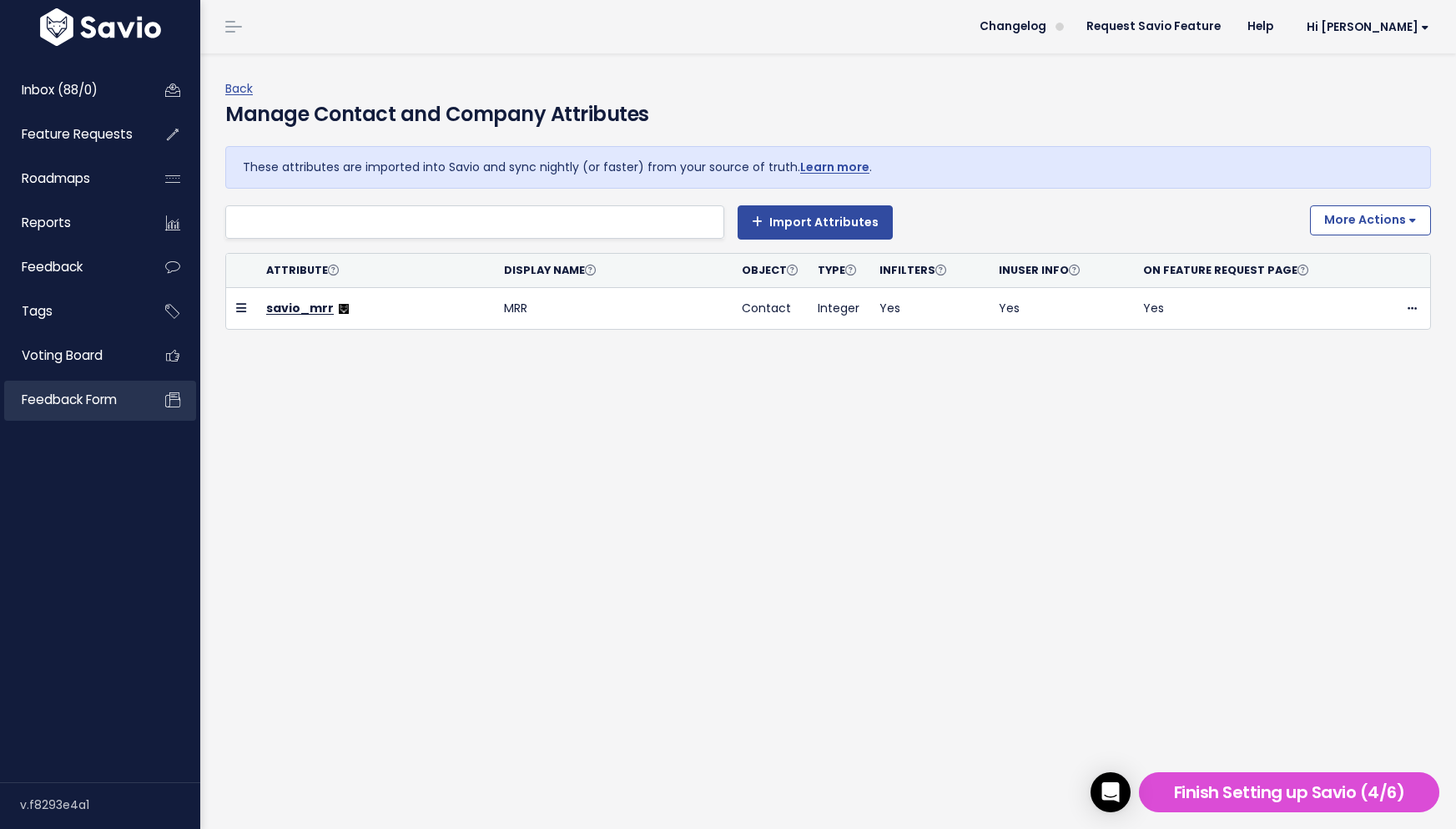
click at [94, 395] on span "Feedback form" at bounding box center [68, 399] width 95 height 18
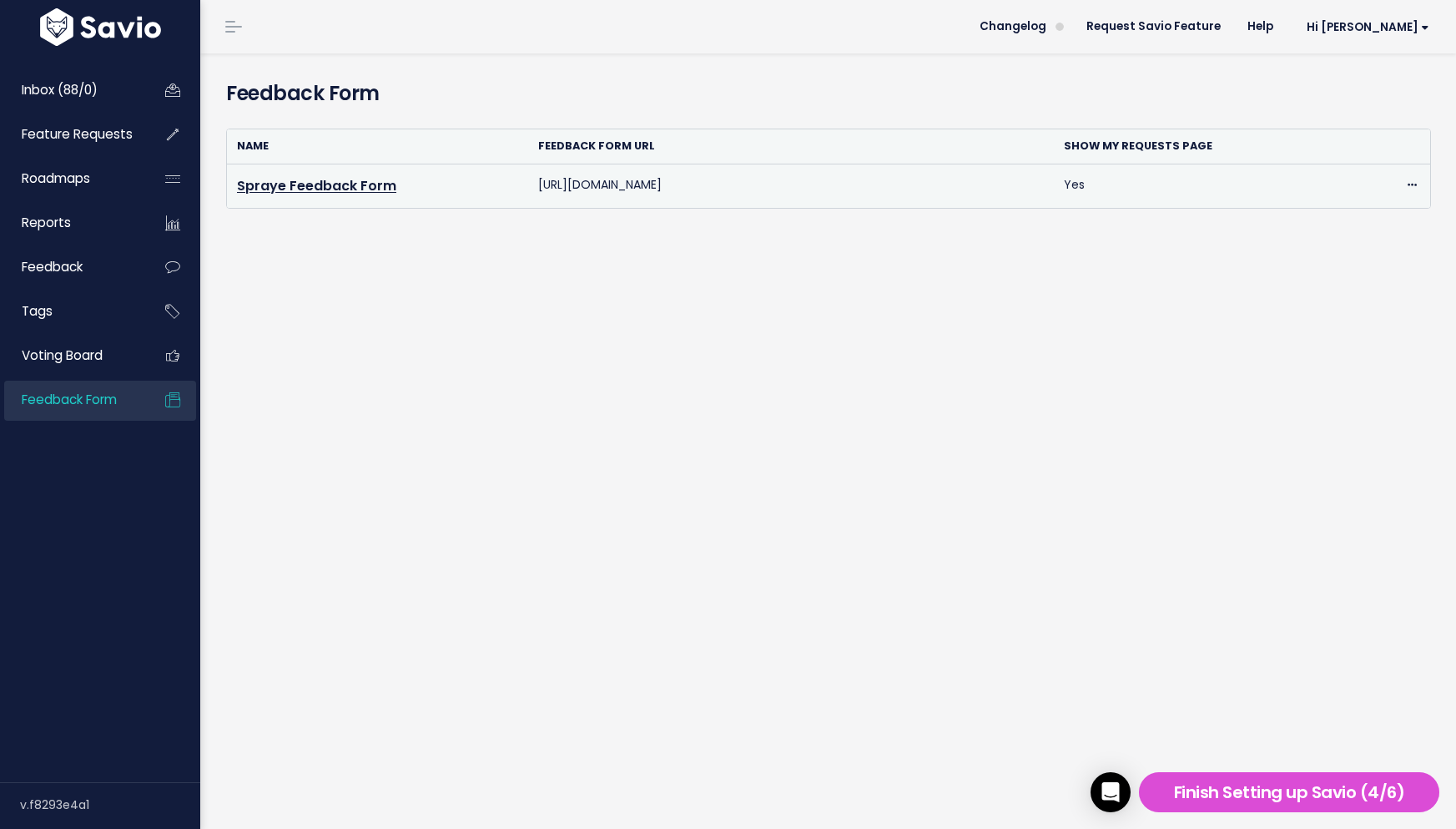
drag, startPoint x: 740, startPoint y: 187, endPoint x: 529, endPoint y: 187, distance: 211.0
click at [529, 187] on td "[URL][DOMAIN_NAME]" at bounding box center [790, 186] width 526 height 44
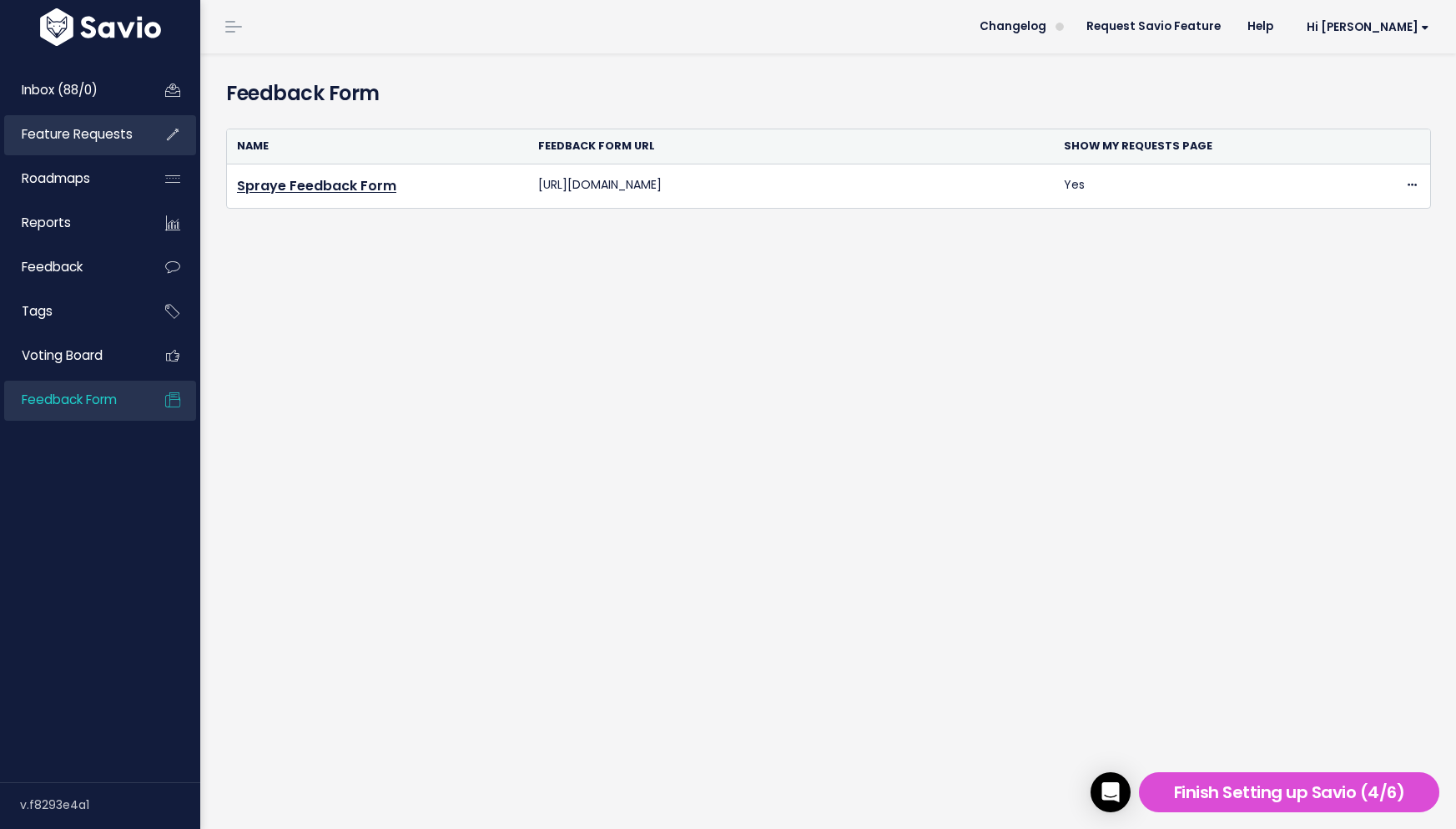
click at [82, 152] on link "Feature Requests" at bounding box center [71, 134] width 135 height 38
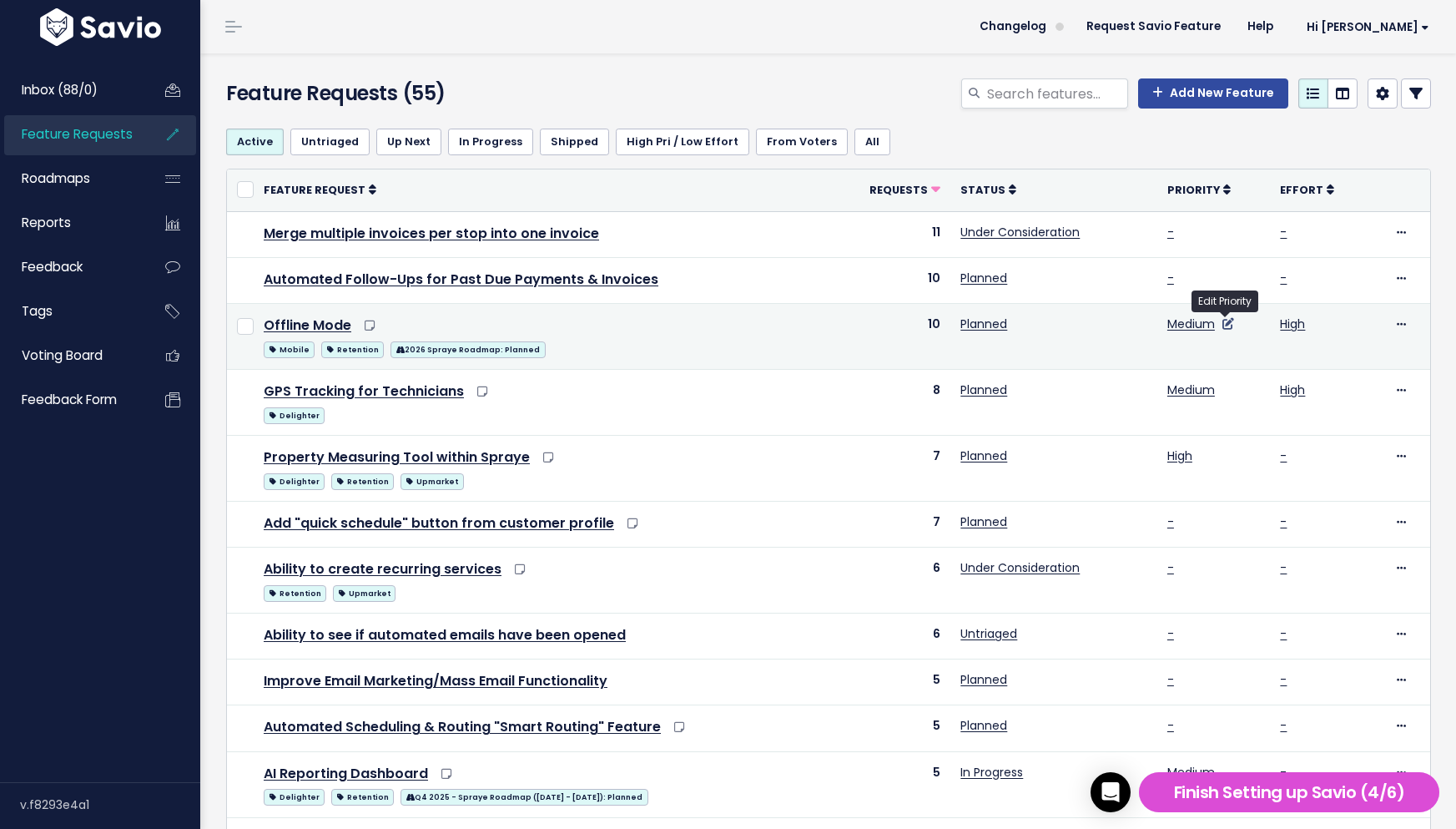
click at [1229, 323] on icon at bounding box center [1229, 324] width 12 height 12
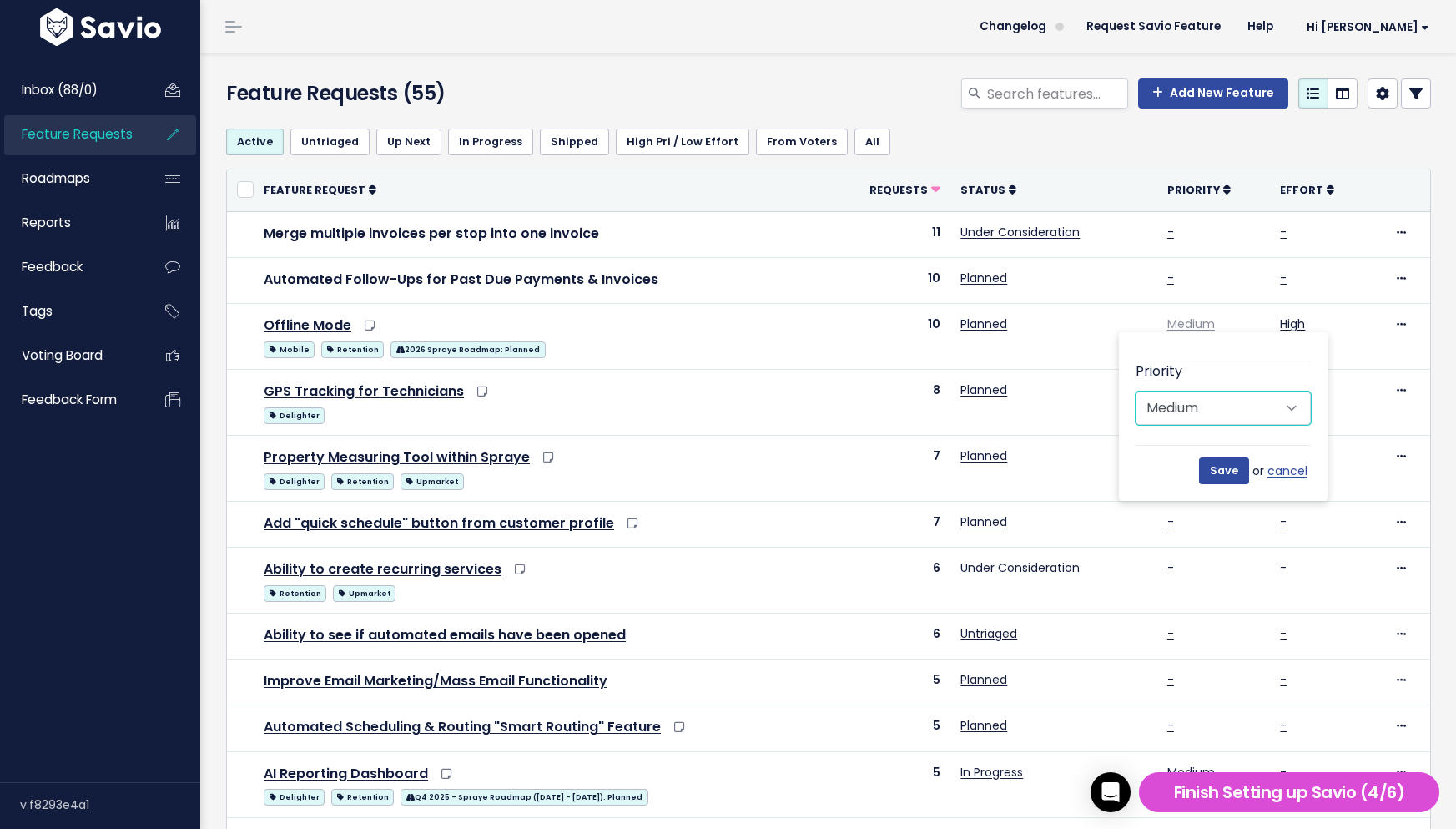
click at [1270, 417] on select "--------- Low Medium High" at bounding box center [1224, 408] width 176 height 33
click at [1434, 339] on div "Active Untriaged Up Next In Progress Shipped High Pri / Low Effort From Voters …" at bounding box center [831, 732] width 1238 height 1235
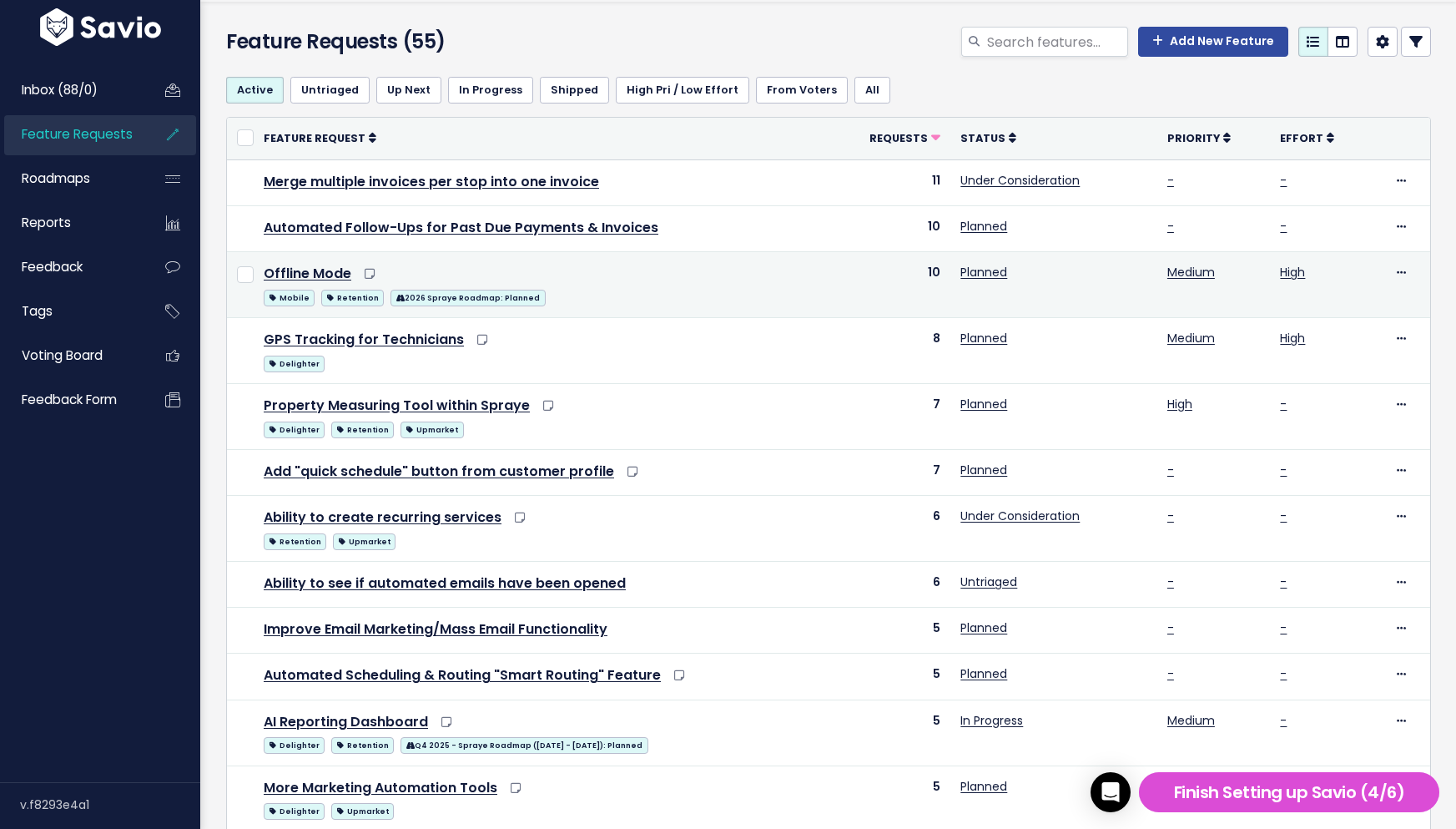
scroll to position [53, 0]
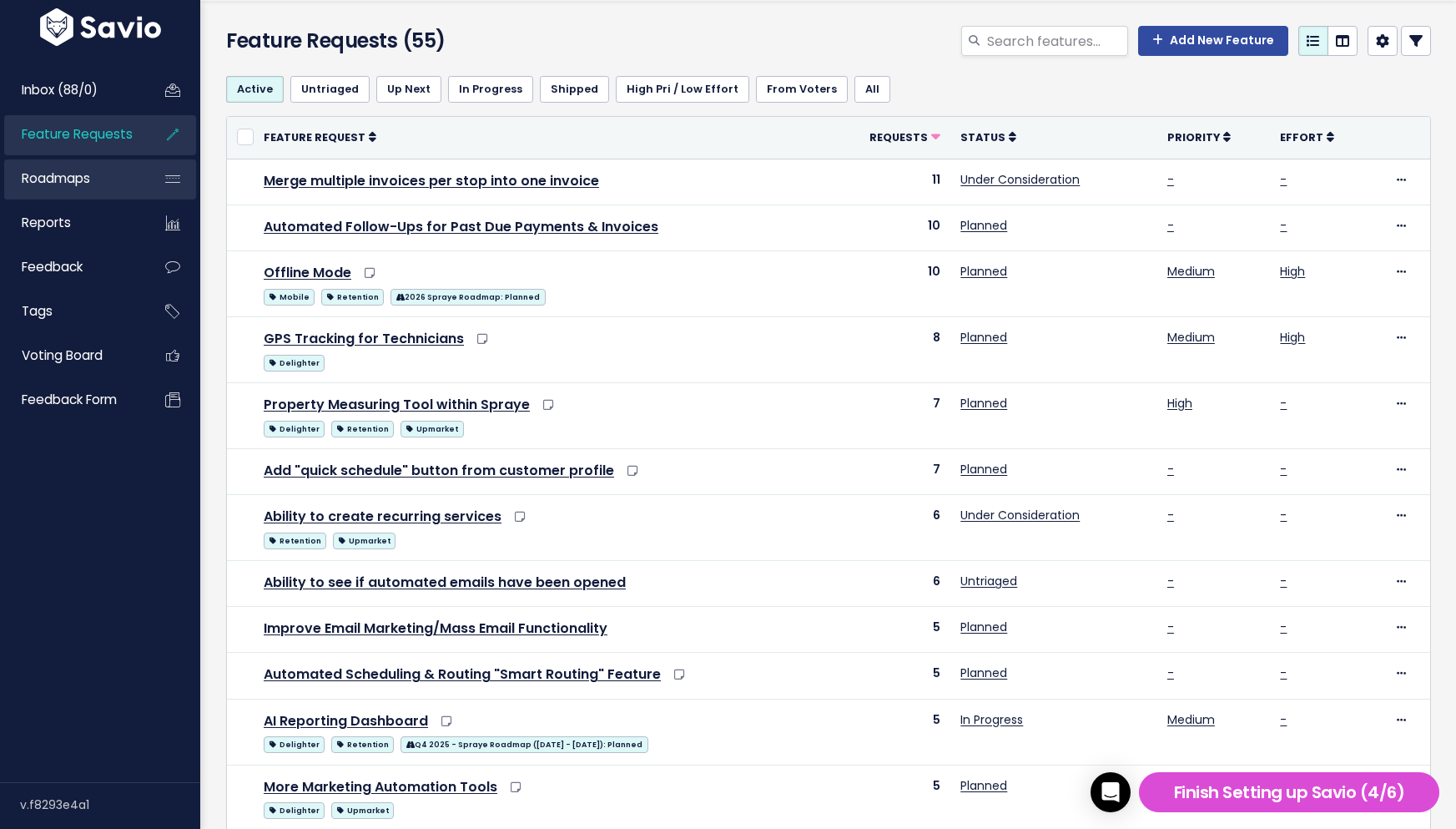
click at [74, 179] on span "Roadmaps" at bounding box center [56, 179] width 68 height 18
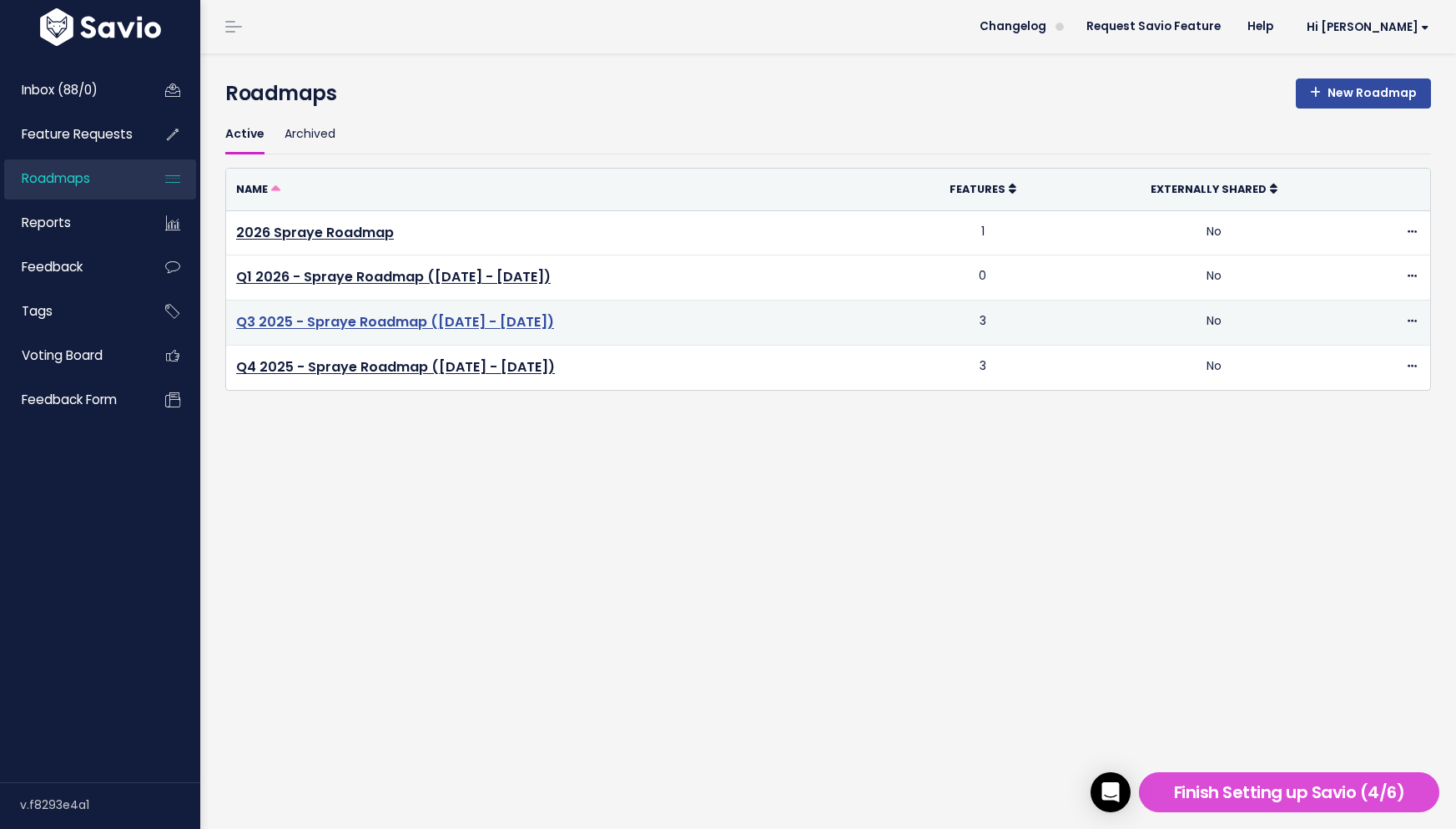
click at [326, 317] on link "Q3 2025 - Spraye Roadmap ([DATE] - [DATE])" at bounding box center [395, 322] width 318 height 20
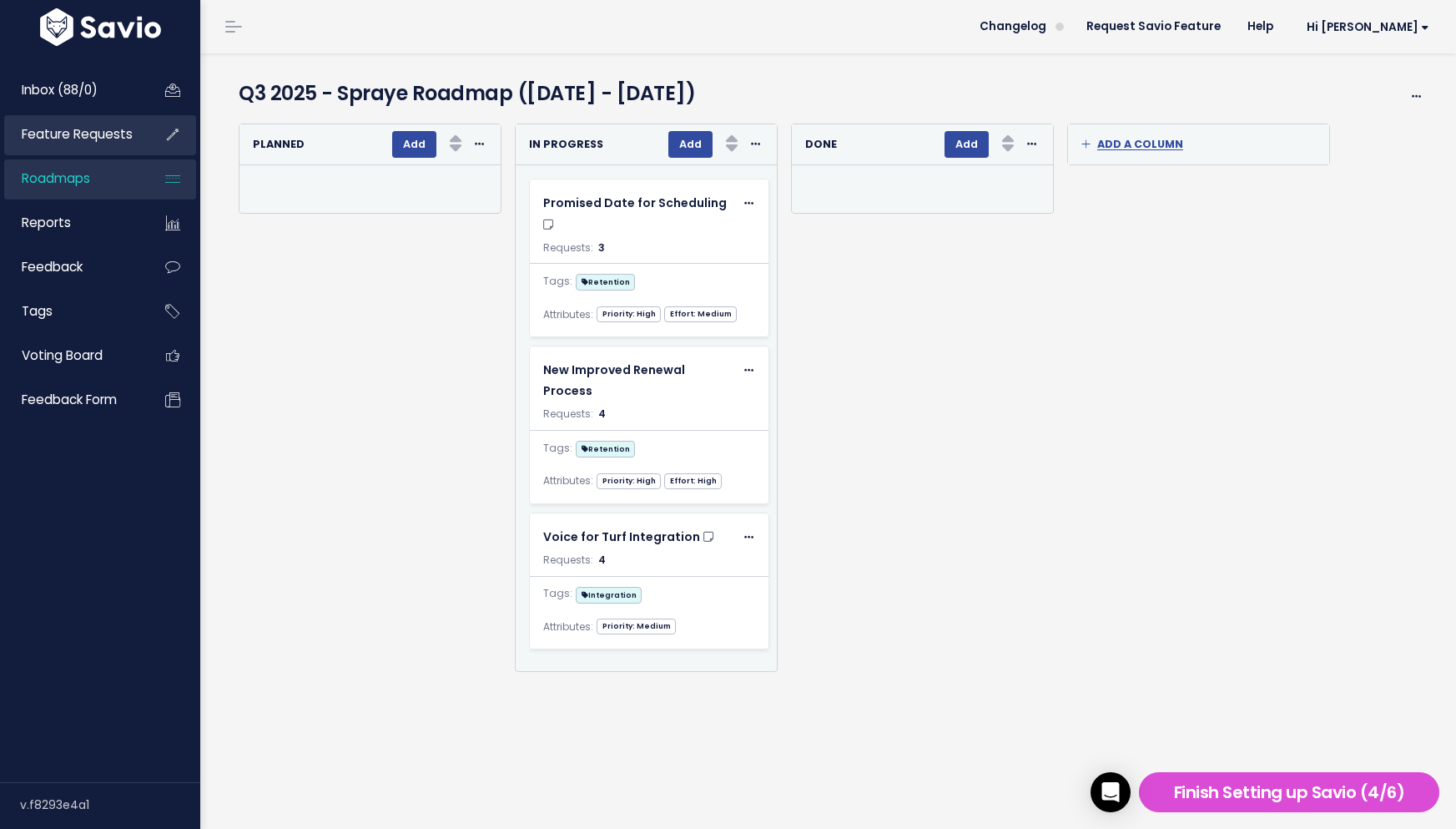
click at [114, 131] on span "Feature Requests" at bounding box center [77, 134] width 111 height 18
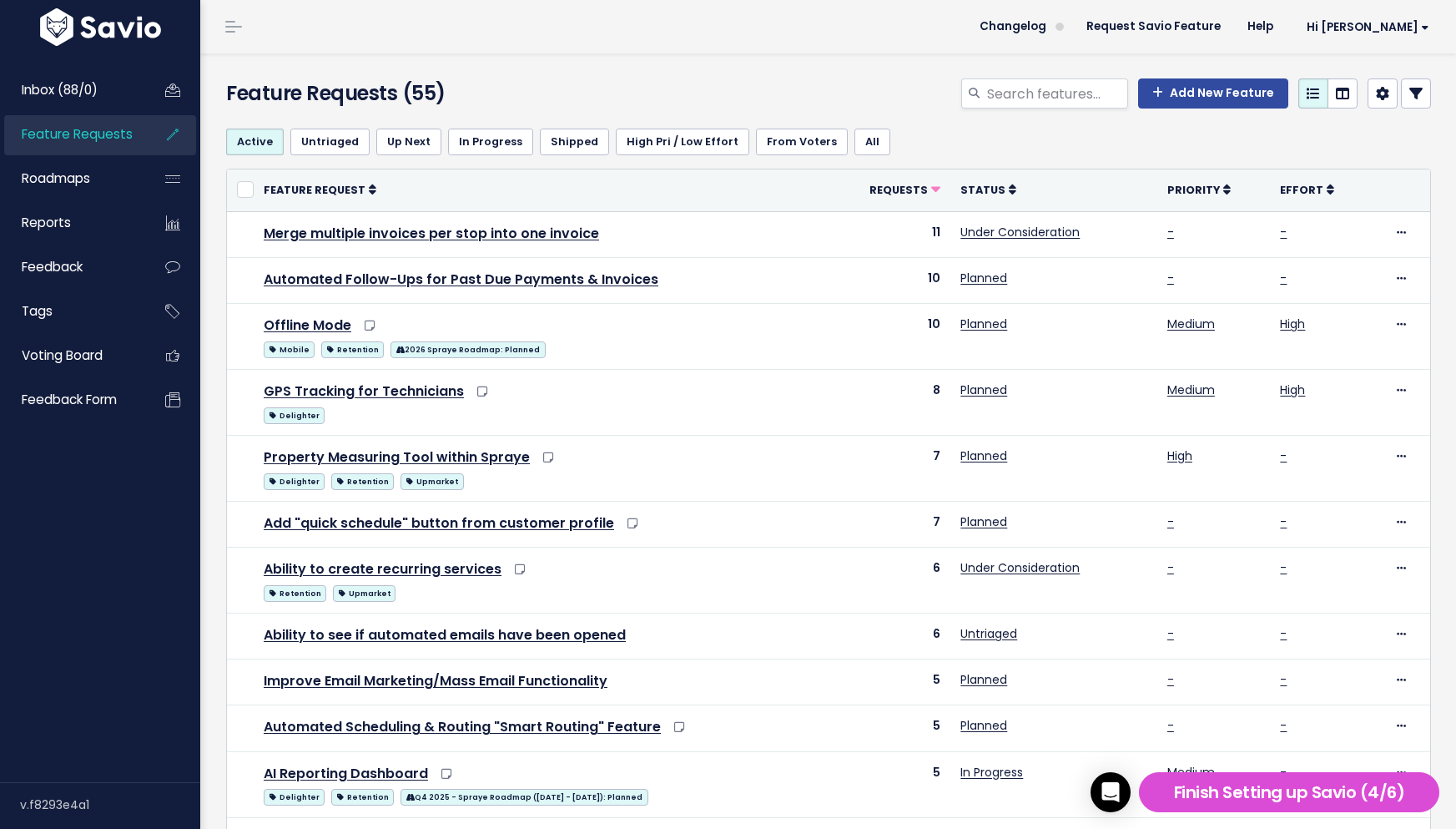
click at [557, 76] on div "Feature Requests (55) Add New Feature" at bounding box center [826, 84] width 1251 height 62
click at [910, 115] on div "Active Untriaged Up Next In Progress Shipped High Pri / Low Effort From Voters …" at bounding box center [829, 142] width 1205 height 54
click at [763, 97] on div "Add New Feature" at bounding box center [1034, 97] width 820 height 37
click at [98, 172] on link "Roadmaps" at bounding box center [71, 178] width 135 height 38
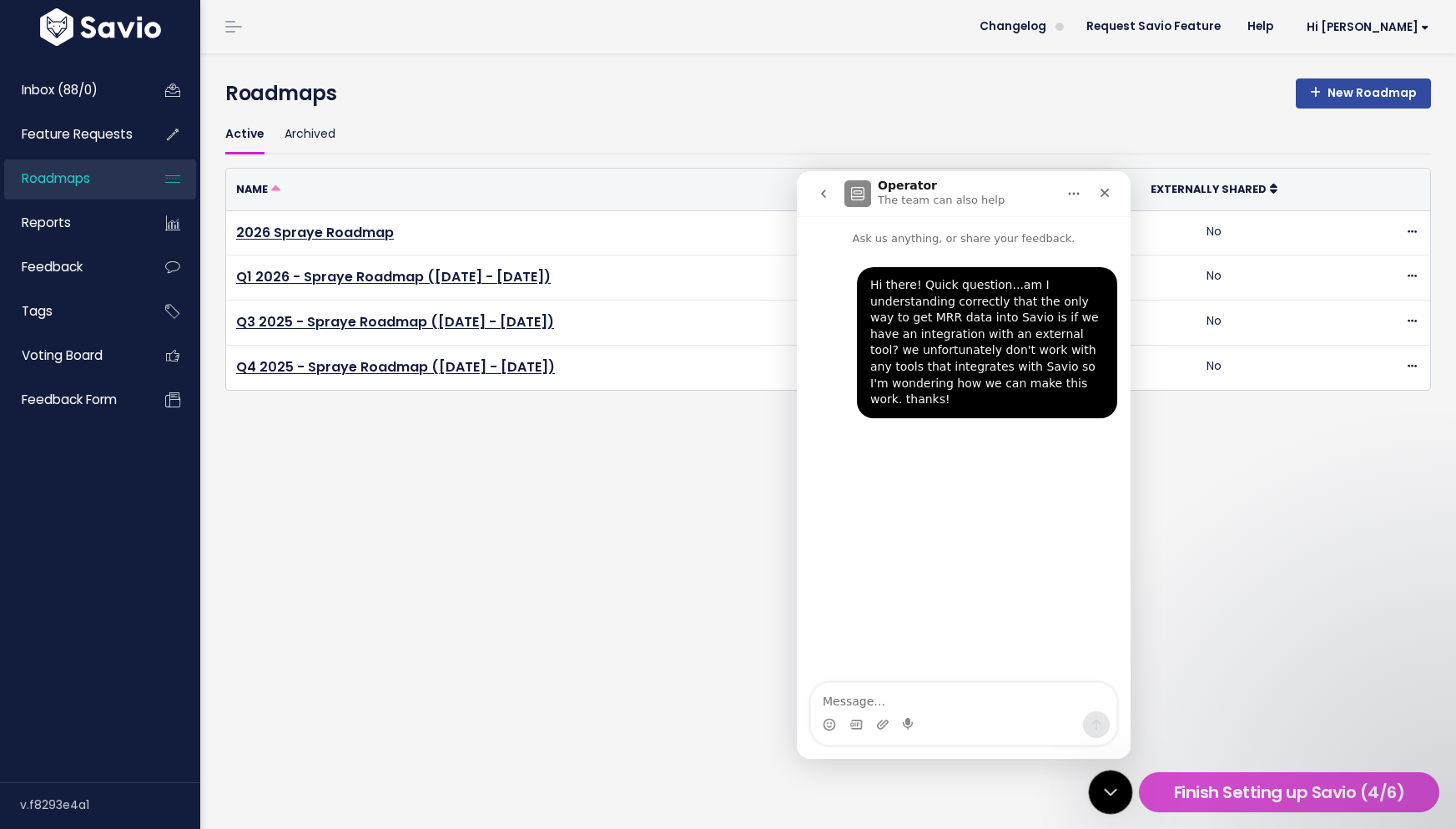
click at [1102, 792] on icon "Close Intercom Messenger" at bounding box center [1108, 790] width 20 height 21
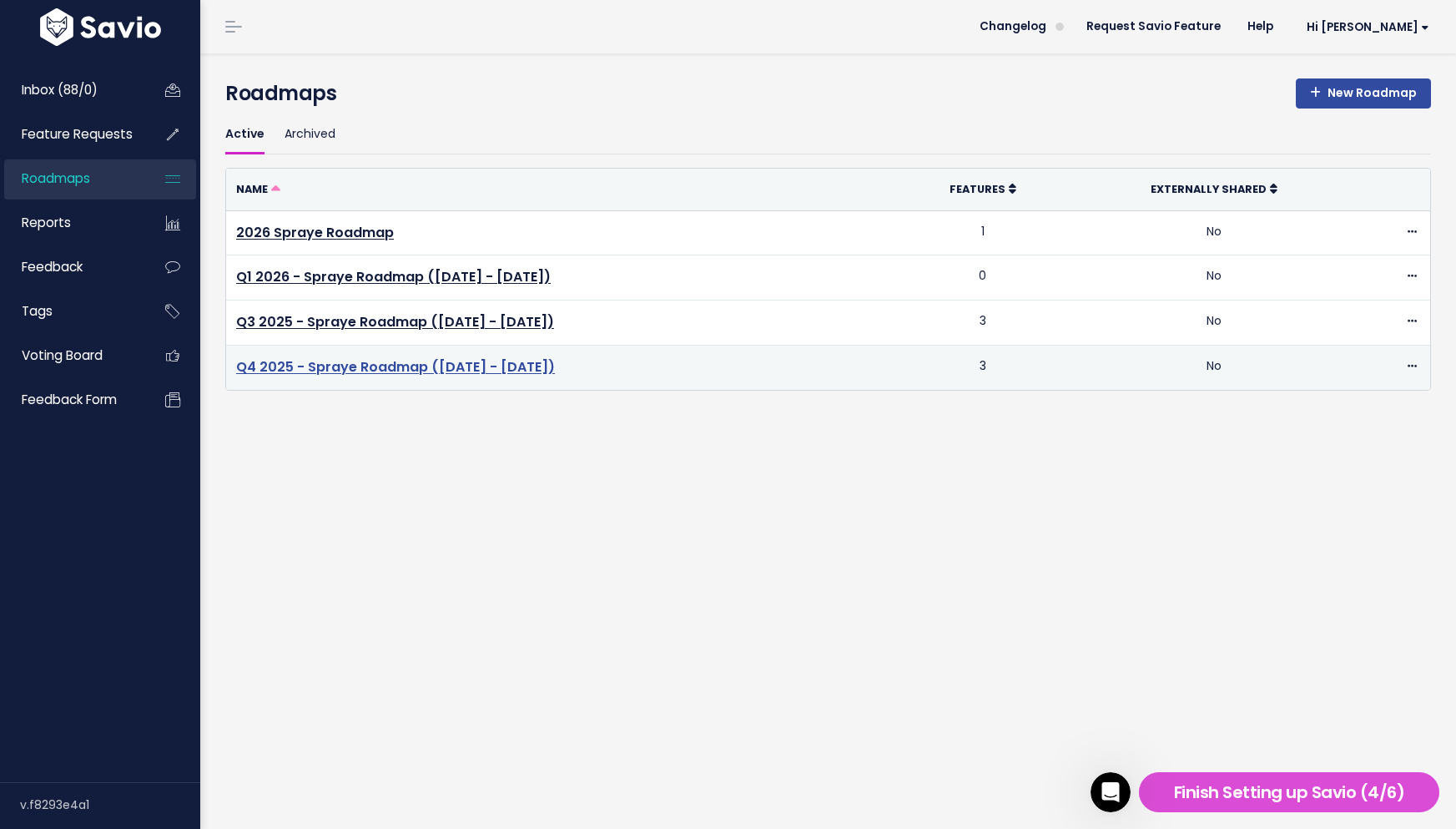
click at [417, 370] on link "Q4 2025 - Spraye Roadmap (Oct - Dec 2025)" at bounding box center [395, 367] width 319 height 20
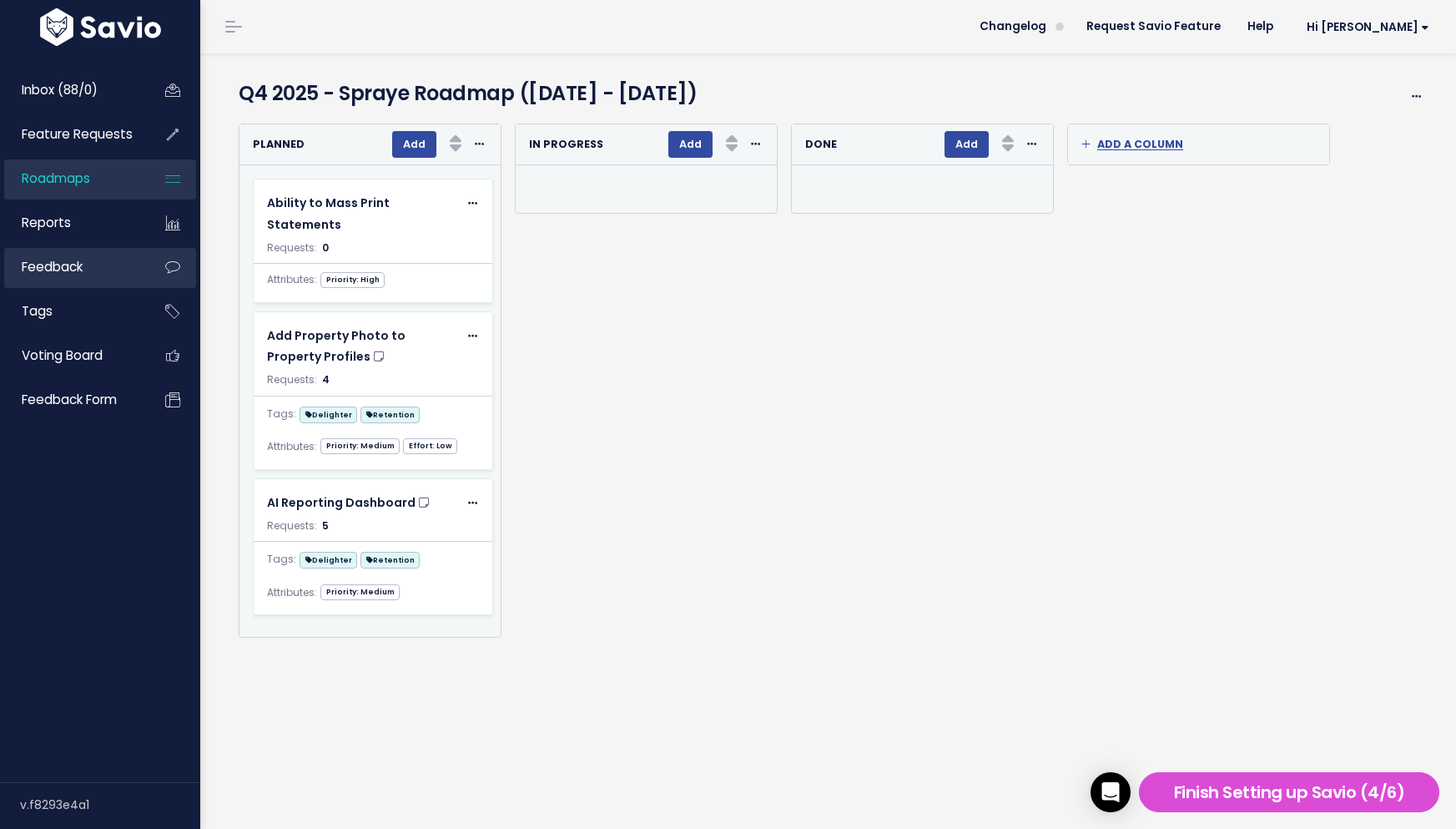
click at [76, 256] on link "Feedback" at bounding box center [71, 267] width 135 height 38
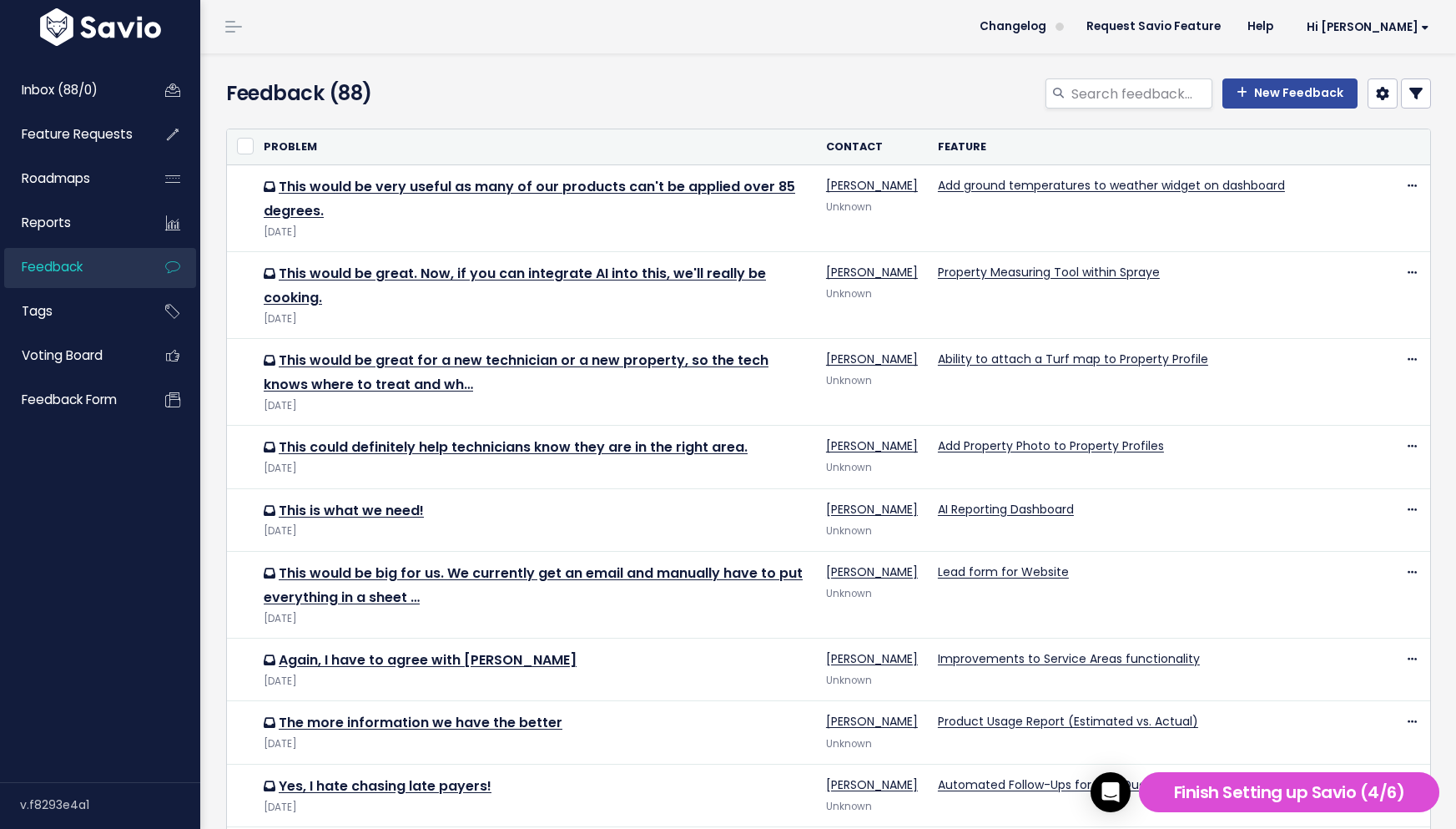
drag, startPoint x: 377, startPoint y: 87, endPoint x: 331, endPoint y: 89, distance: 46.0
click at [331, 89] on h4 "Feedback (88)" at bounding box center [419, 93] width 385 height 30
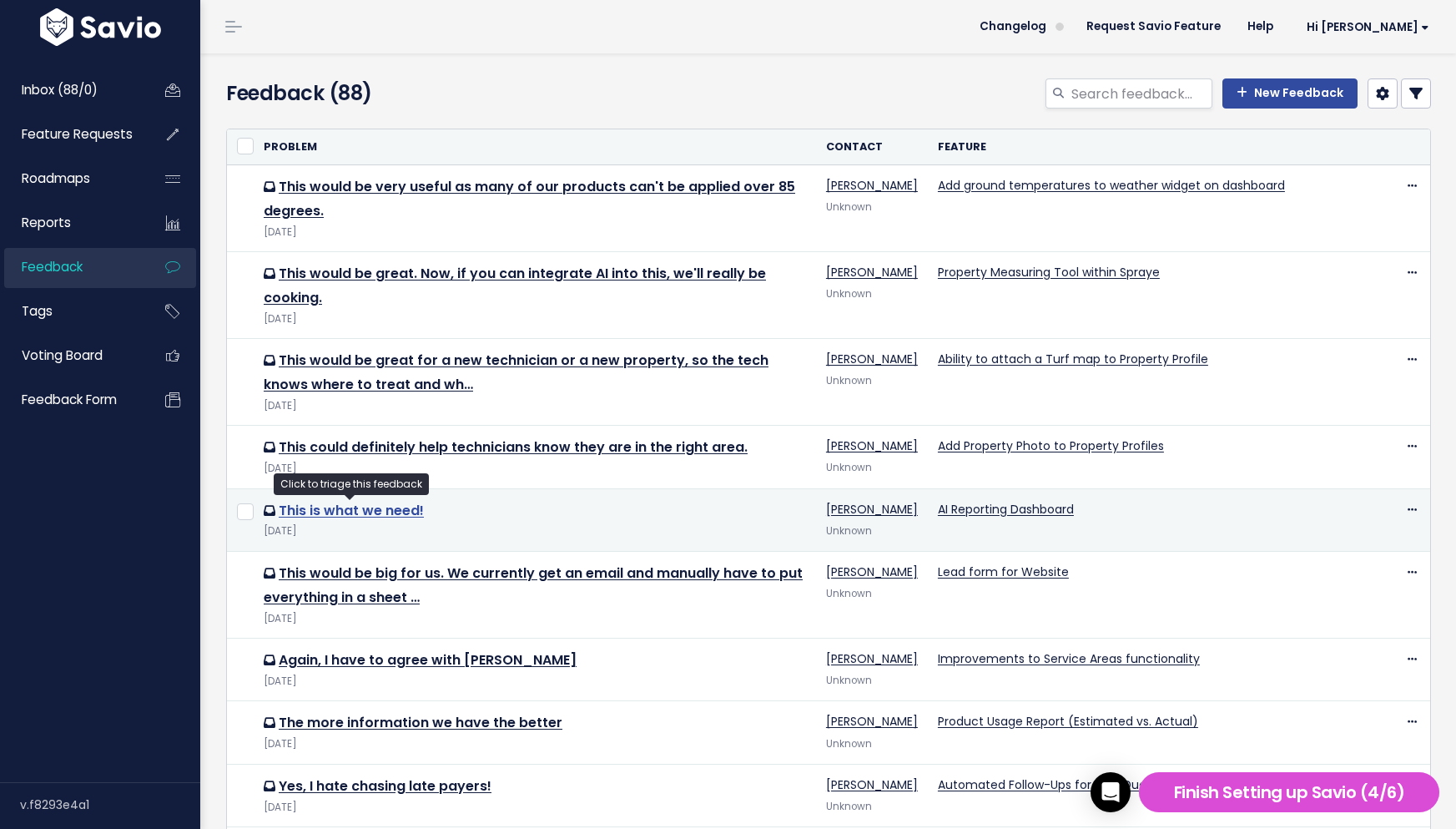
click at [301, 513] on link "This is what we need!" at bounding box center [351, 511] width 145 height 20
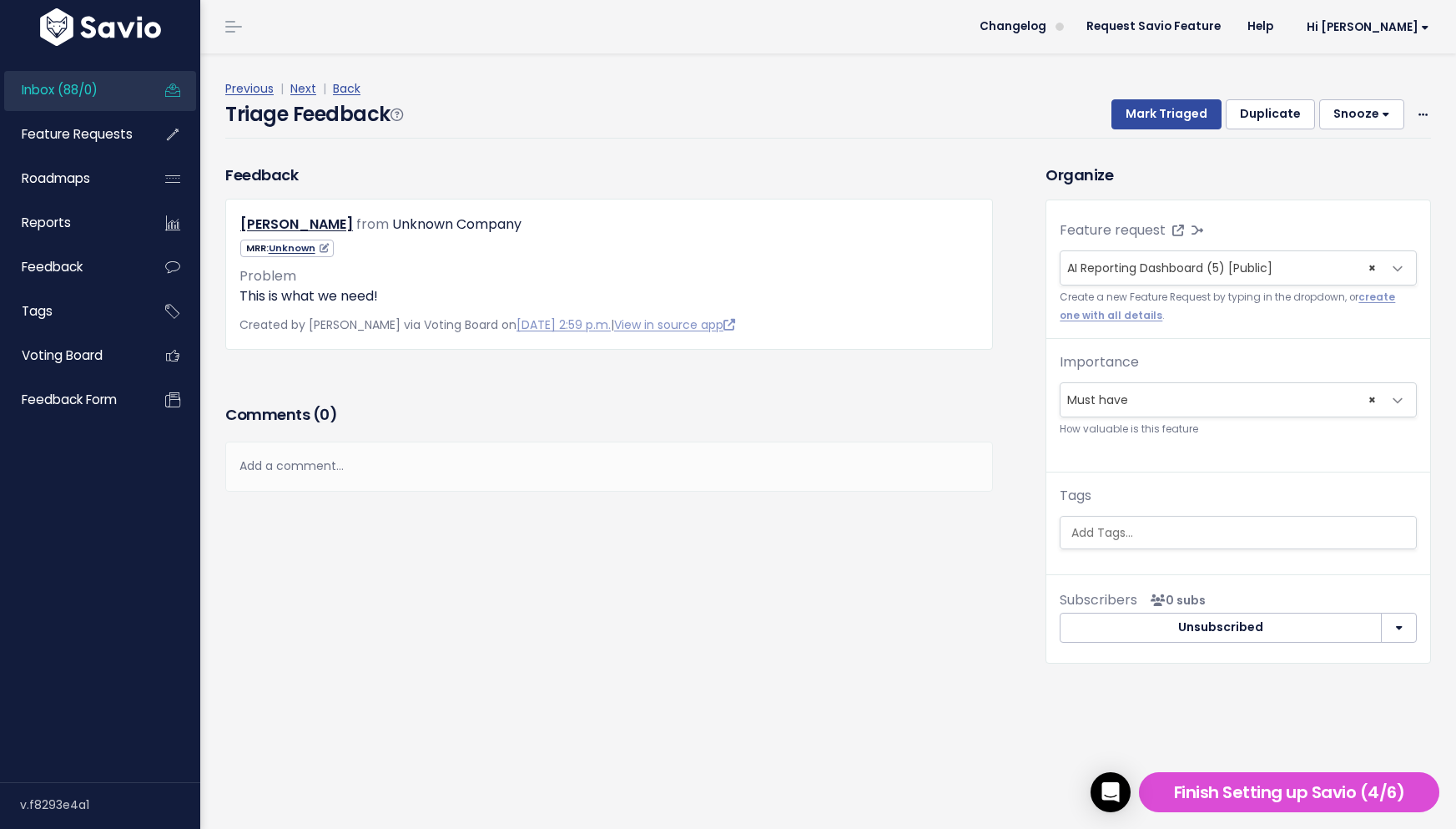
click at [321, 248] on icon at bounding box center [322, 248] width 14 height 9
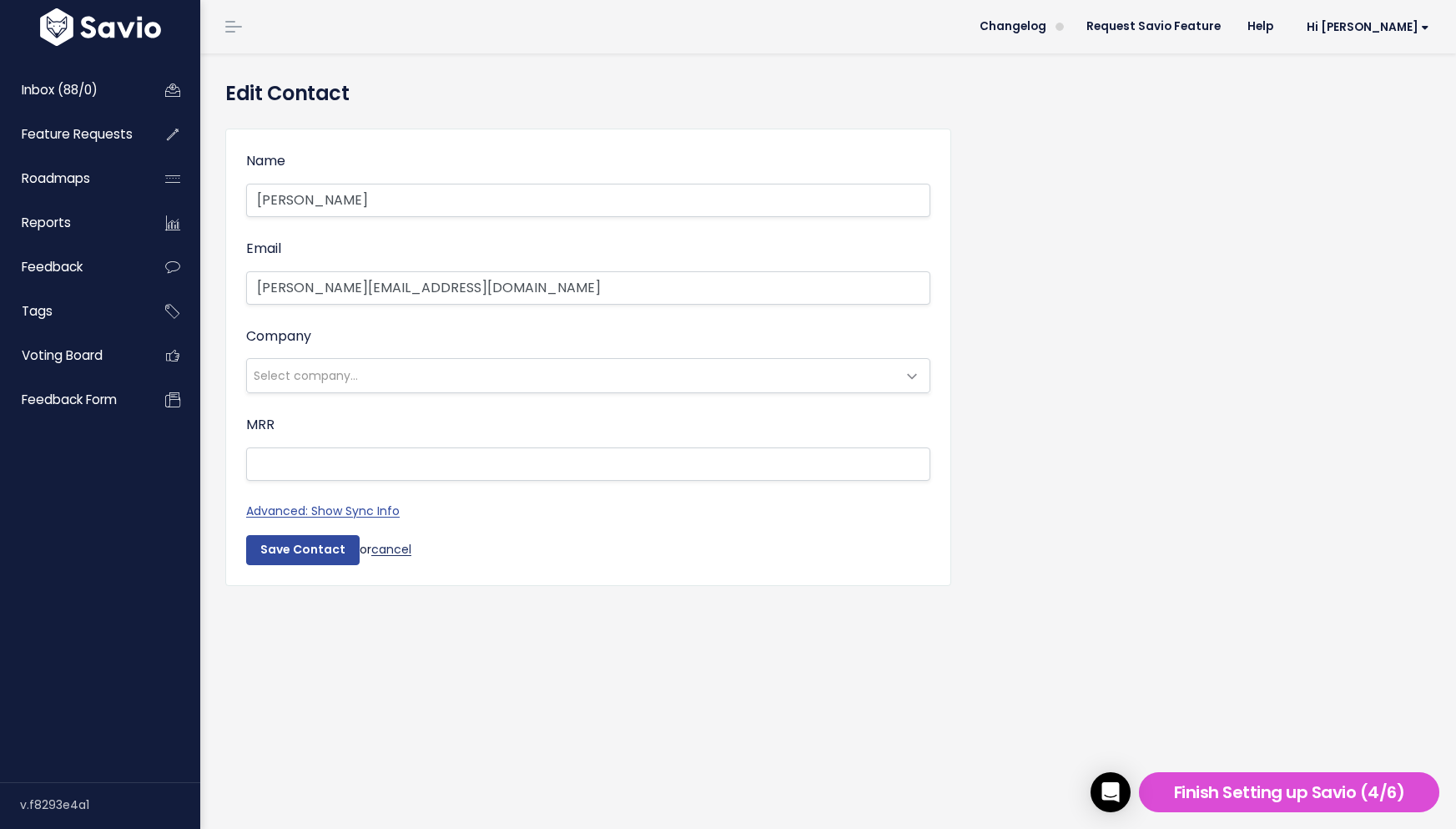
click at [398, 554] on link "cancel" at bounding box center [390, 549] width 40 height 17
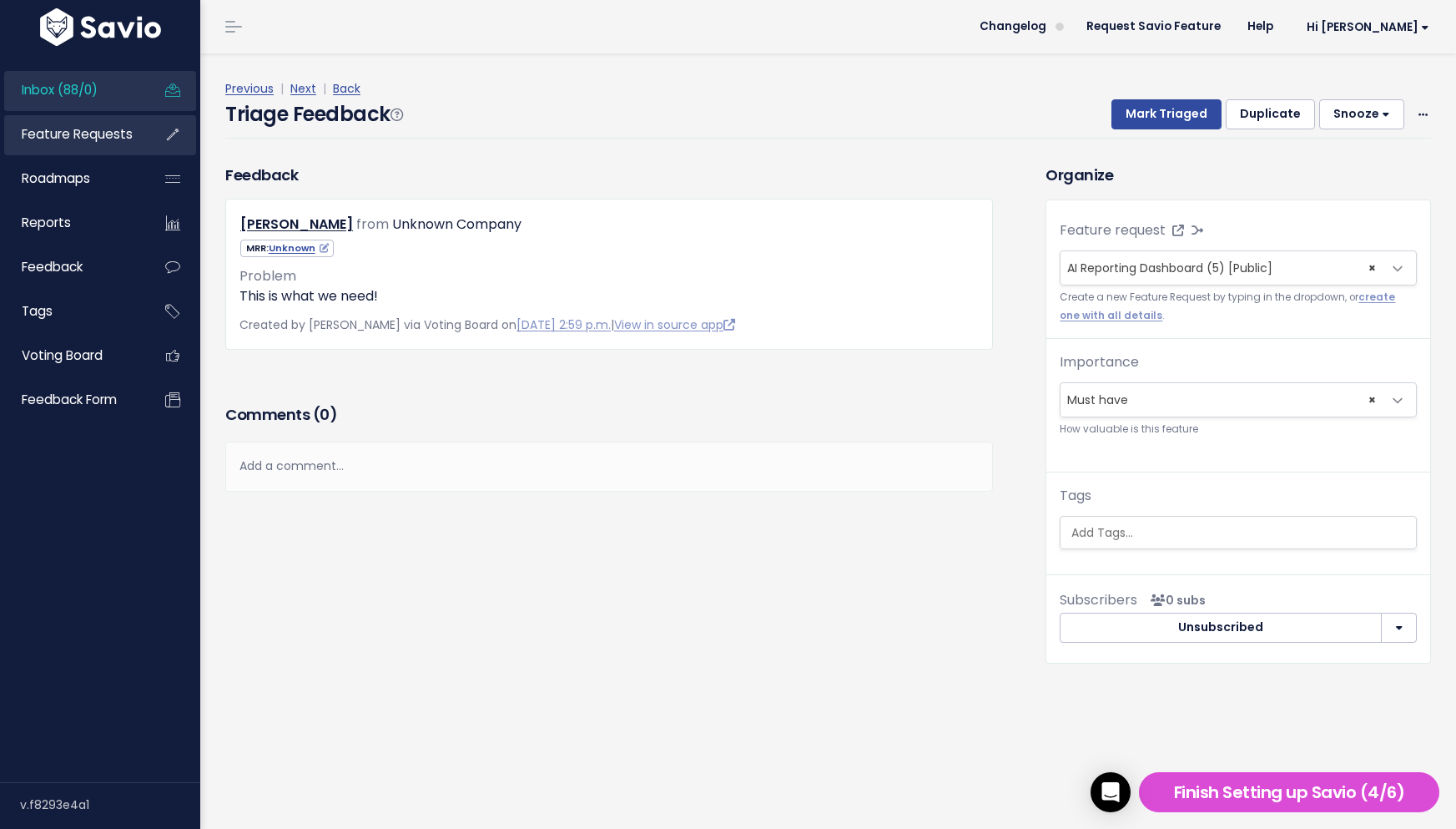
click at [84, 134] on span "Feature Requests" at bounding box center [77, 134] width 111 height 18
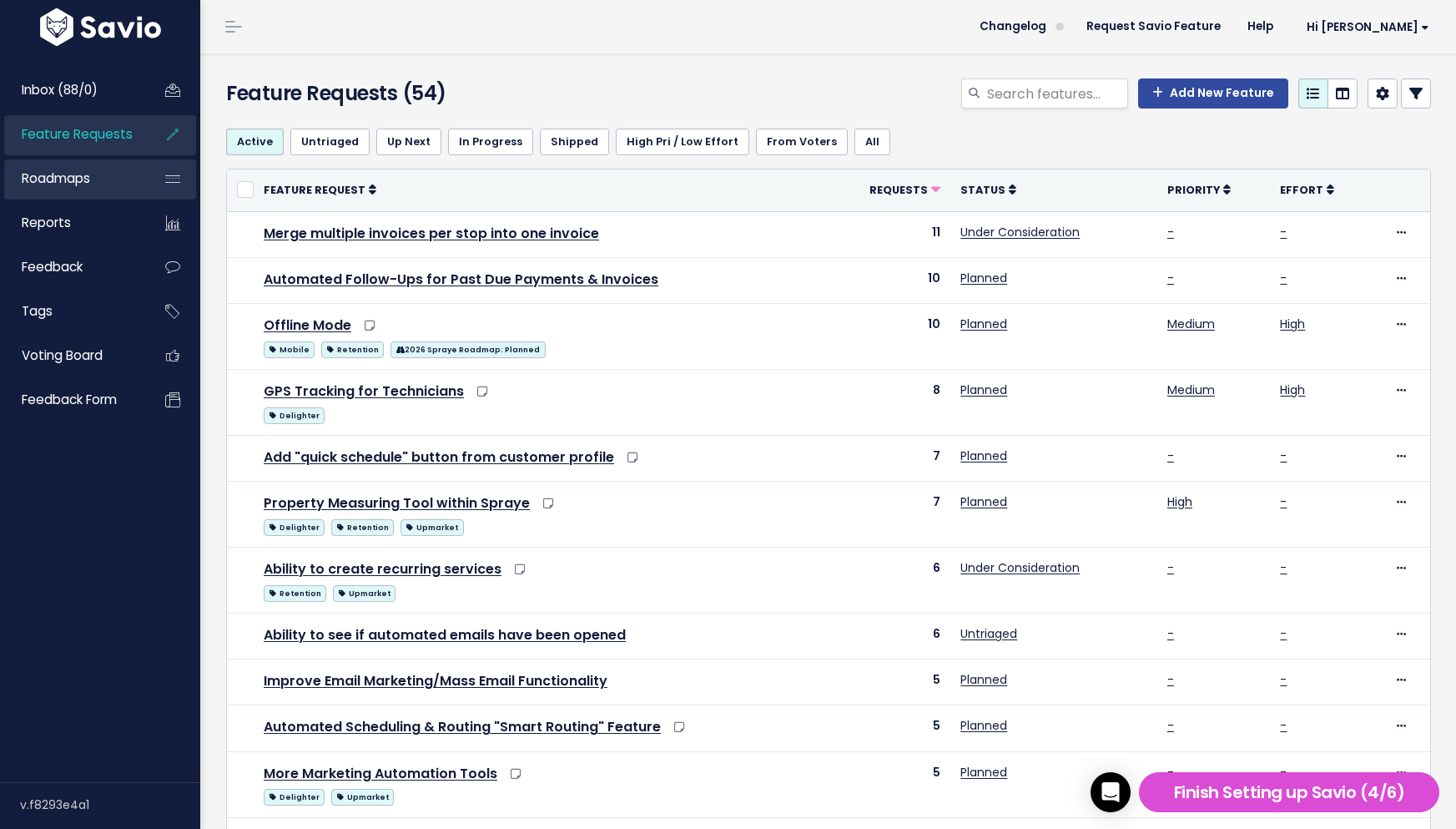
click at [95, 175] on link "Roadmaps" at bounding box center [71, 178] width 135 height 38
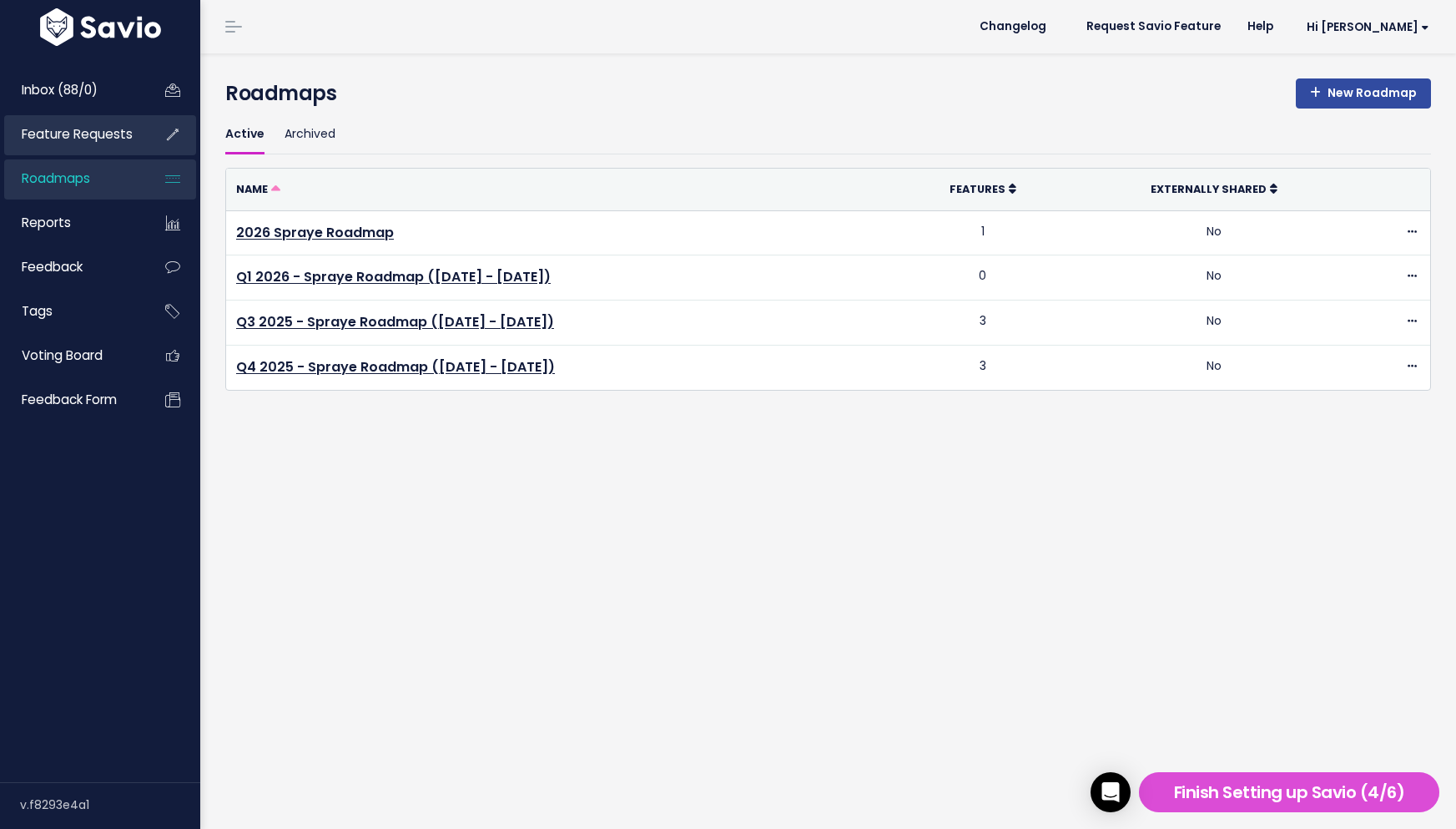
click at [97, 130] on span "Feature Requests" at bounding box center [77, 134] width 111 height 18
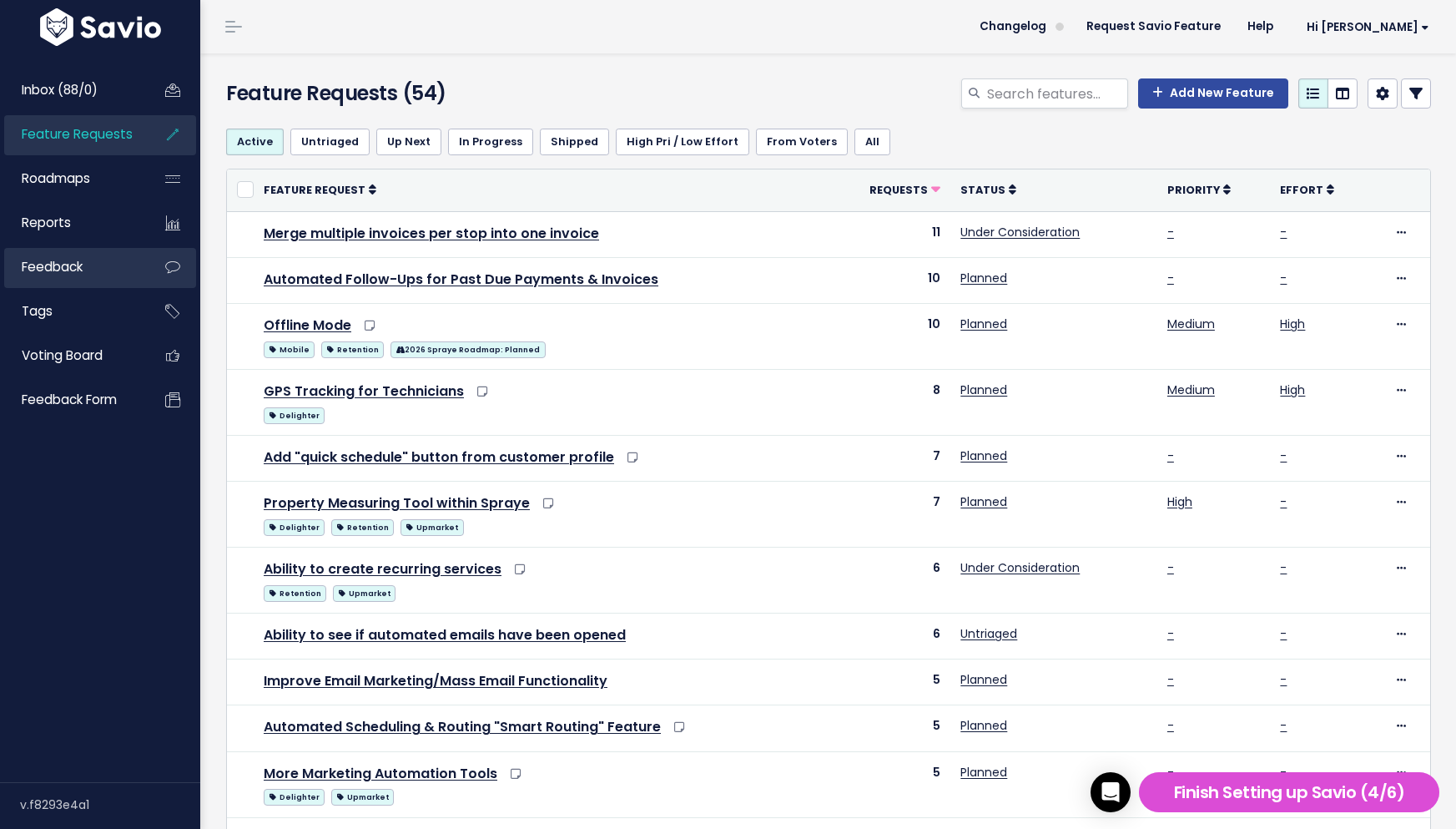
click at [97, 262] on link "Feedback" at bounding box center [71, 267] width 135 height 38
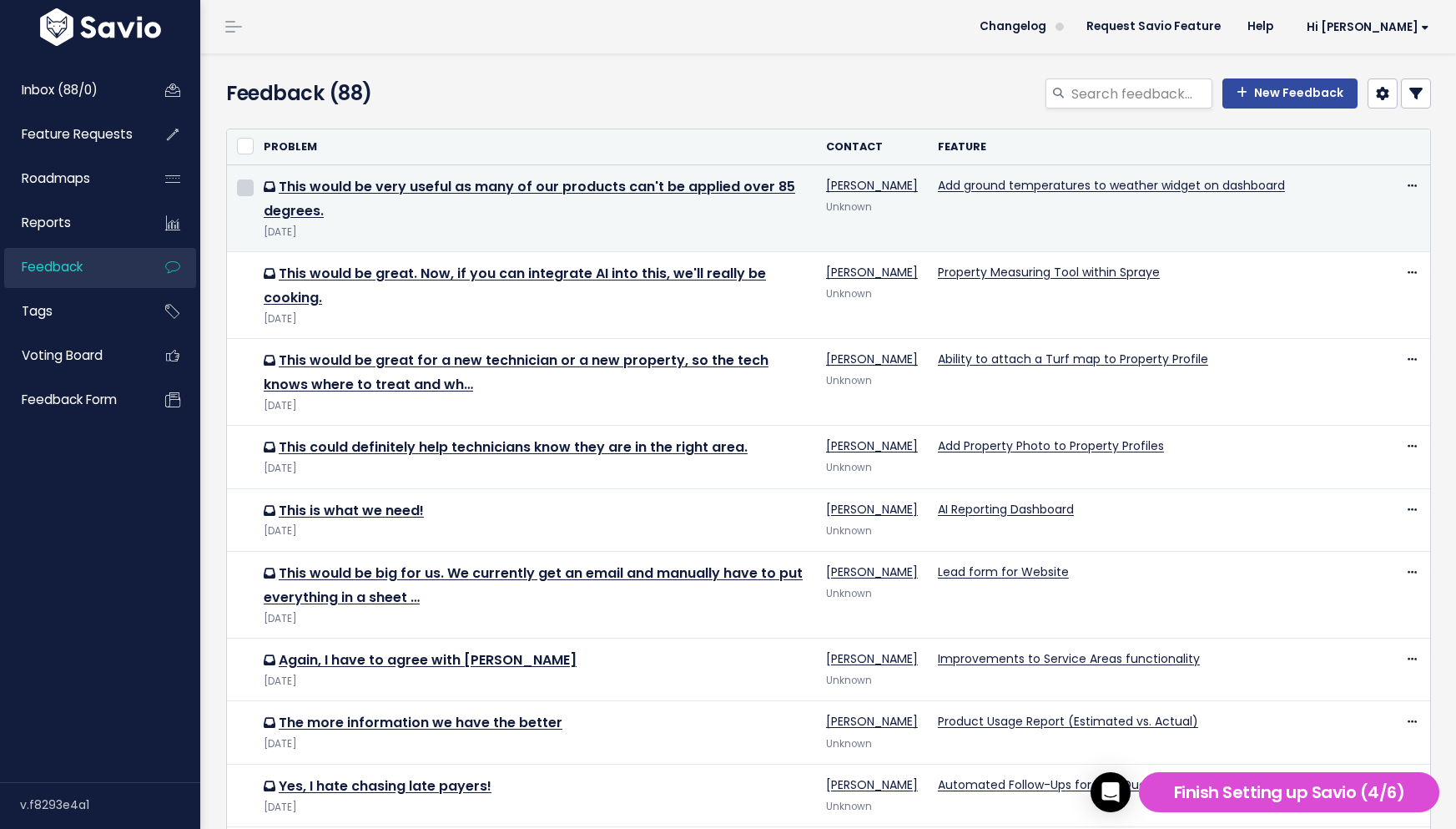
click at [250, 188] on input "checkbox" at bounding box center [245, 187] width 17 height 17
checkbox input "true"
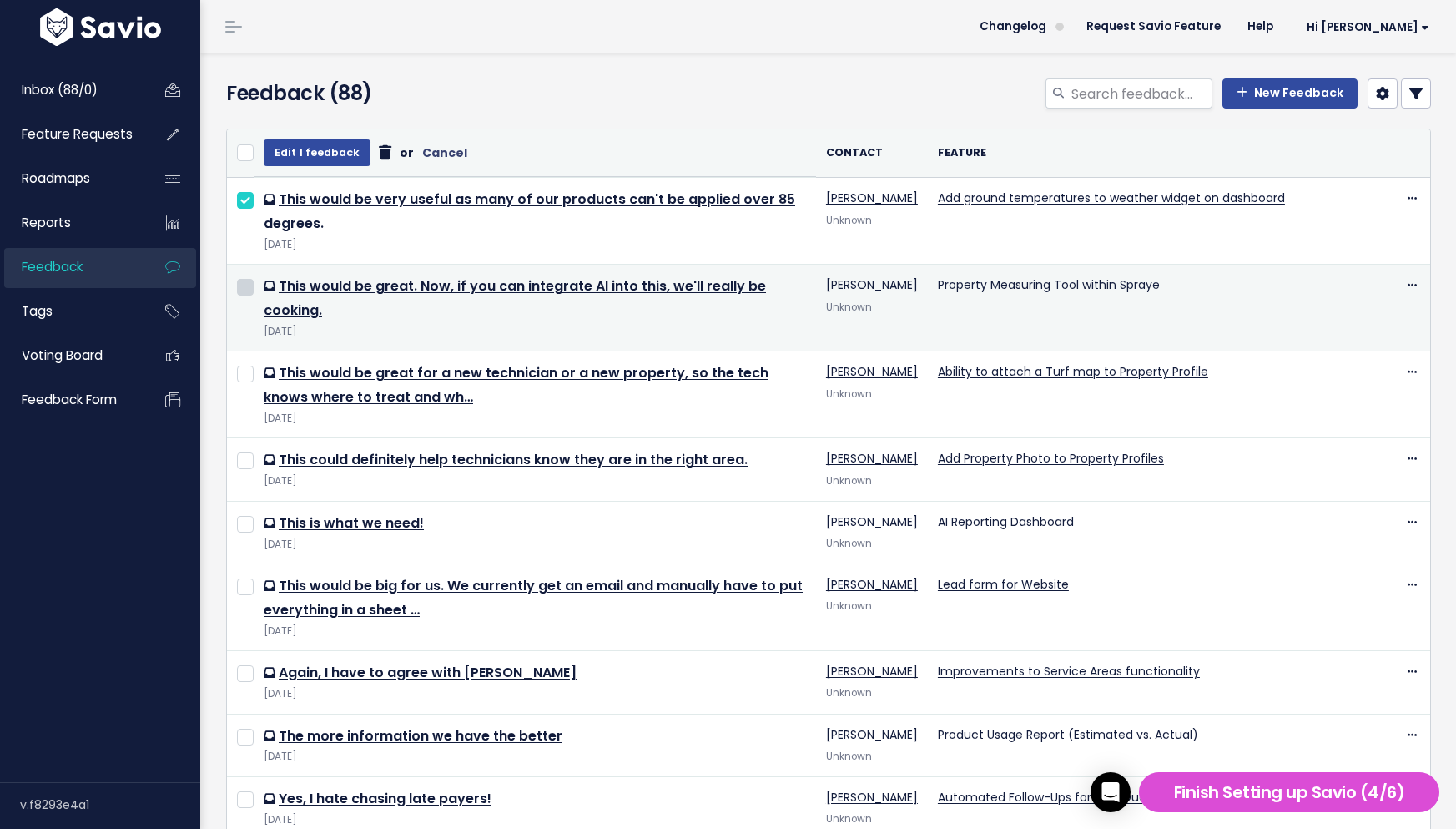
click at [240, 285] on input "checkbox" at bounding box center [245, 287] width 17 height 17
checkbox input "true"
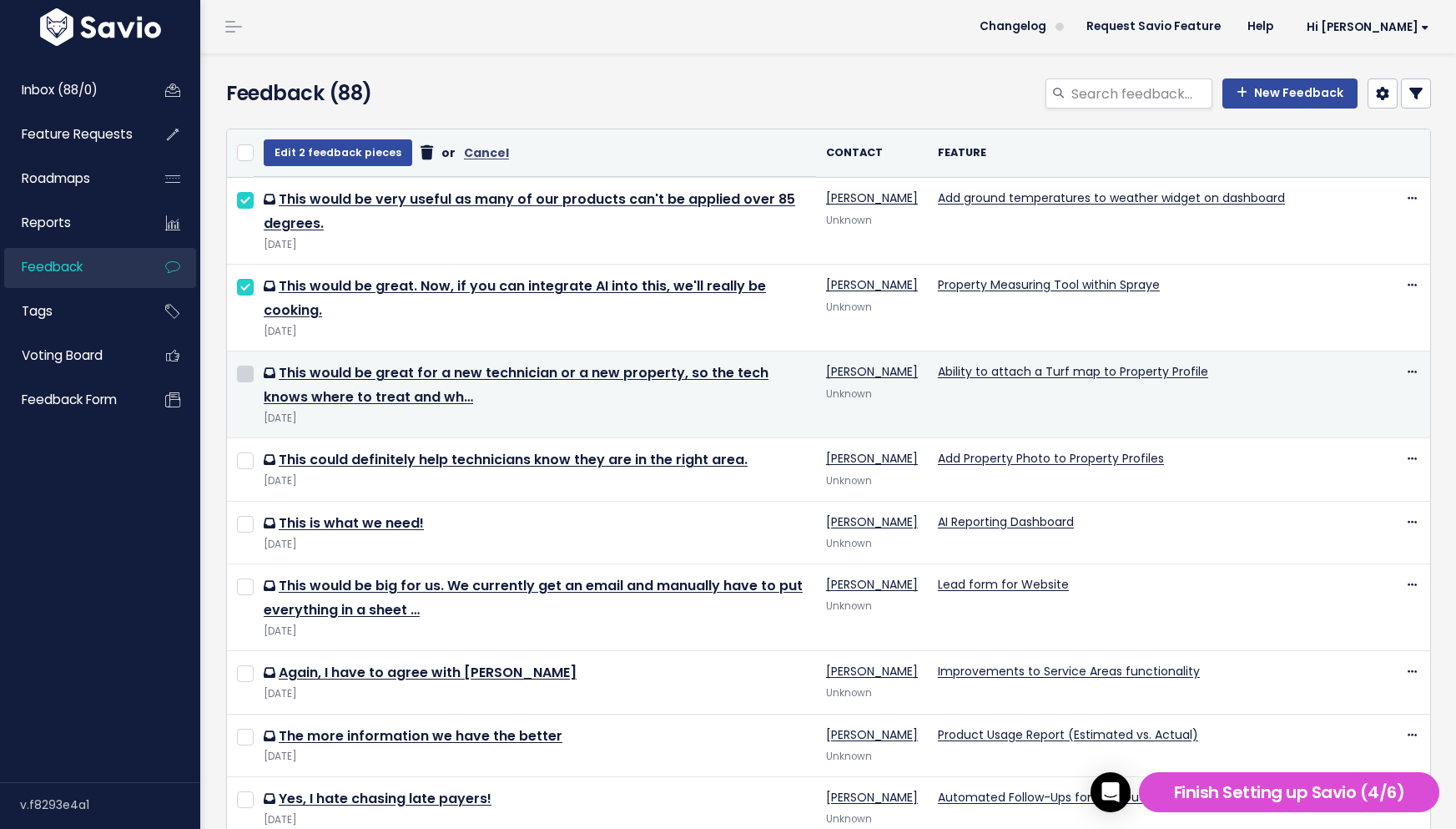
click at [240, 370] on input "checkbox" at bounding box center [245, 373] width 17 height 17
checkbox input "true"
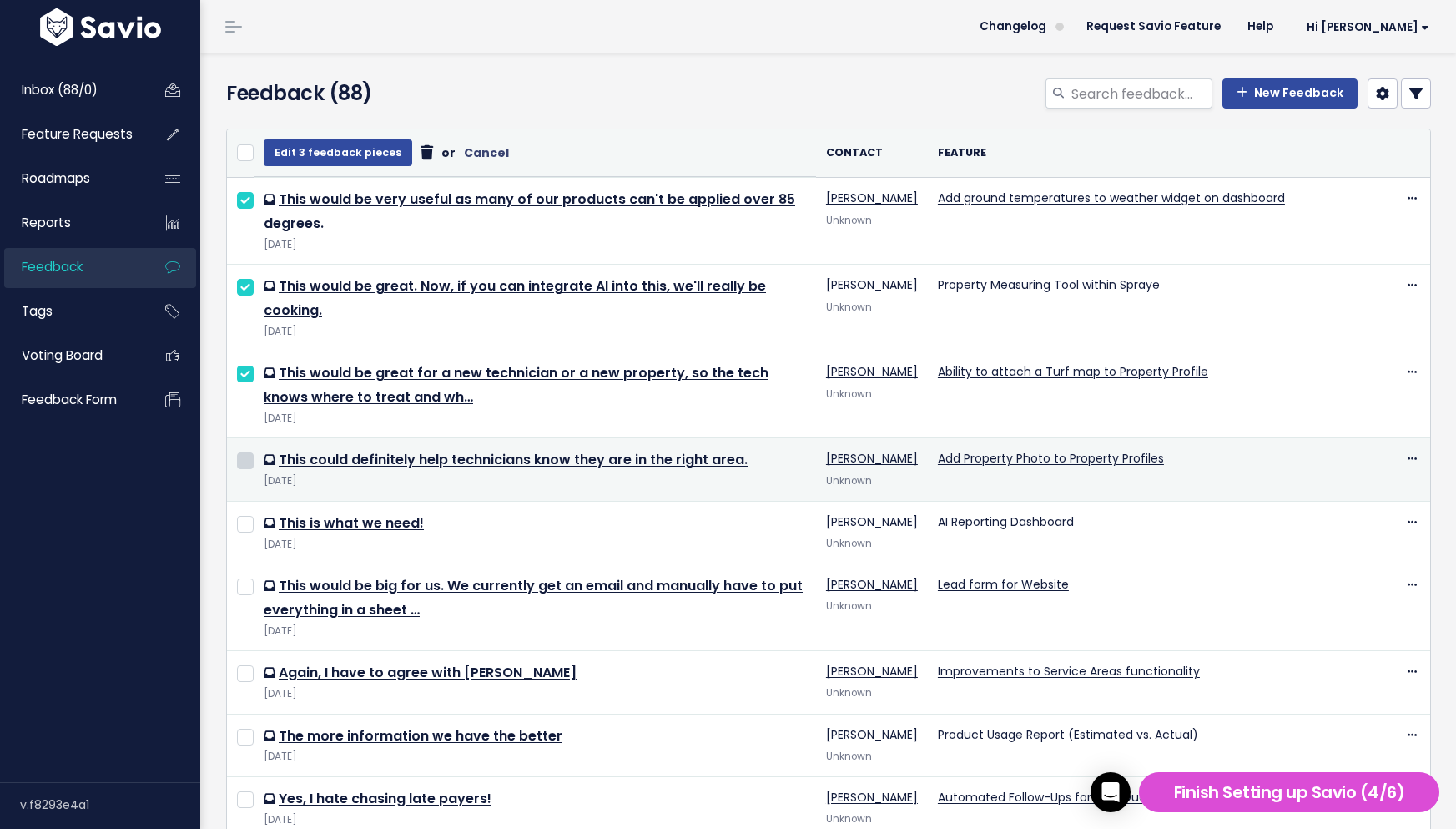
click at [240, 457] on input "checkbox" at bounding box center [245, 460] width 17 height 17
checkbox input "true"
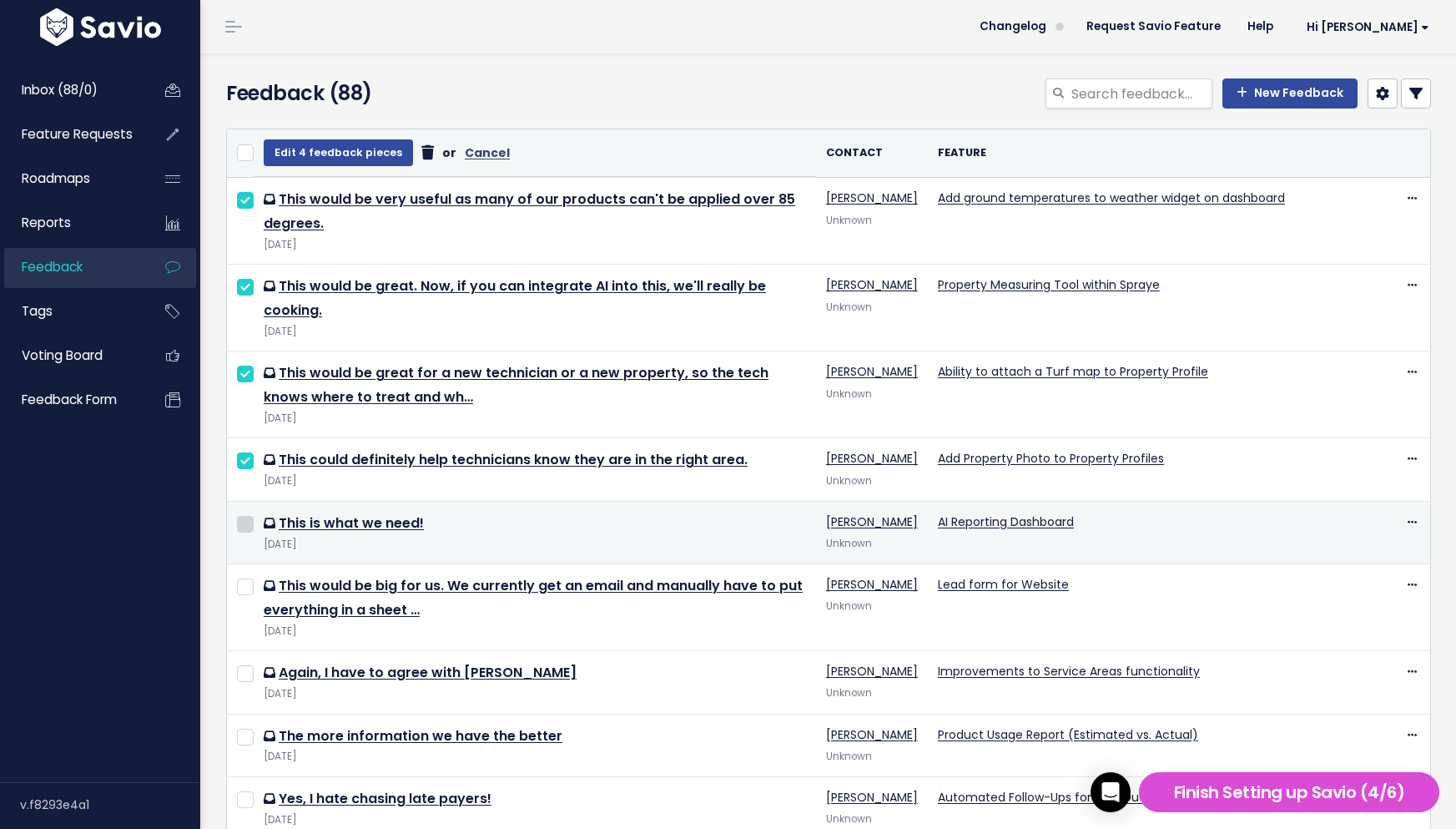
click at [243, 525] on input "checkbox" at bounding box center [245, 523] width 17 height 17
checkbox input "true"
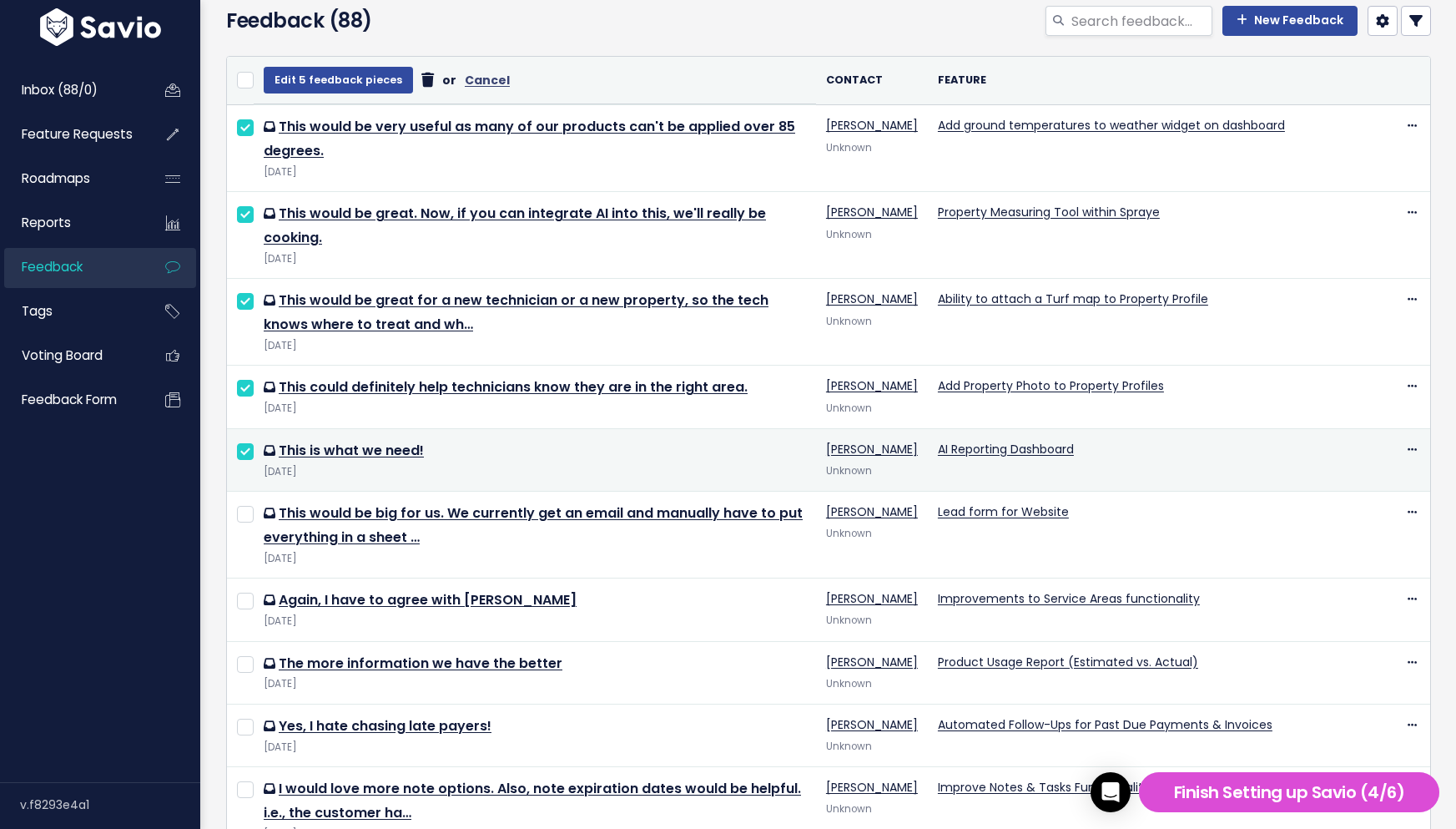
scroll to position [81, 0]
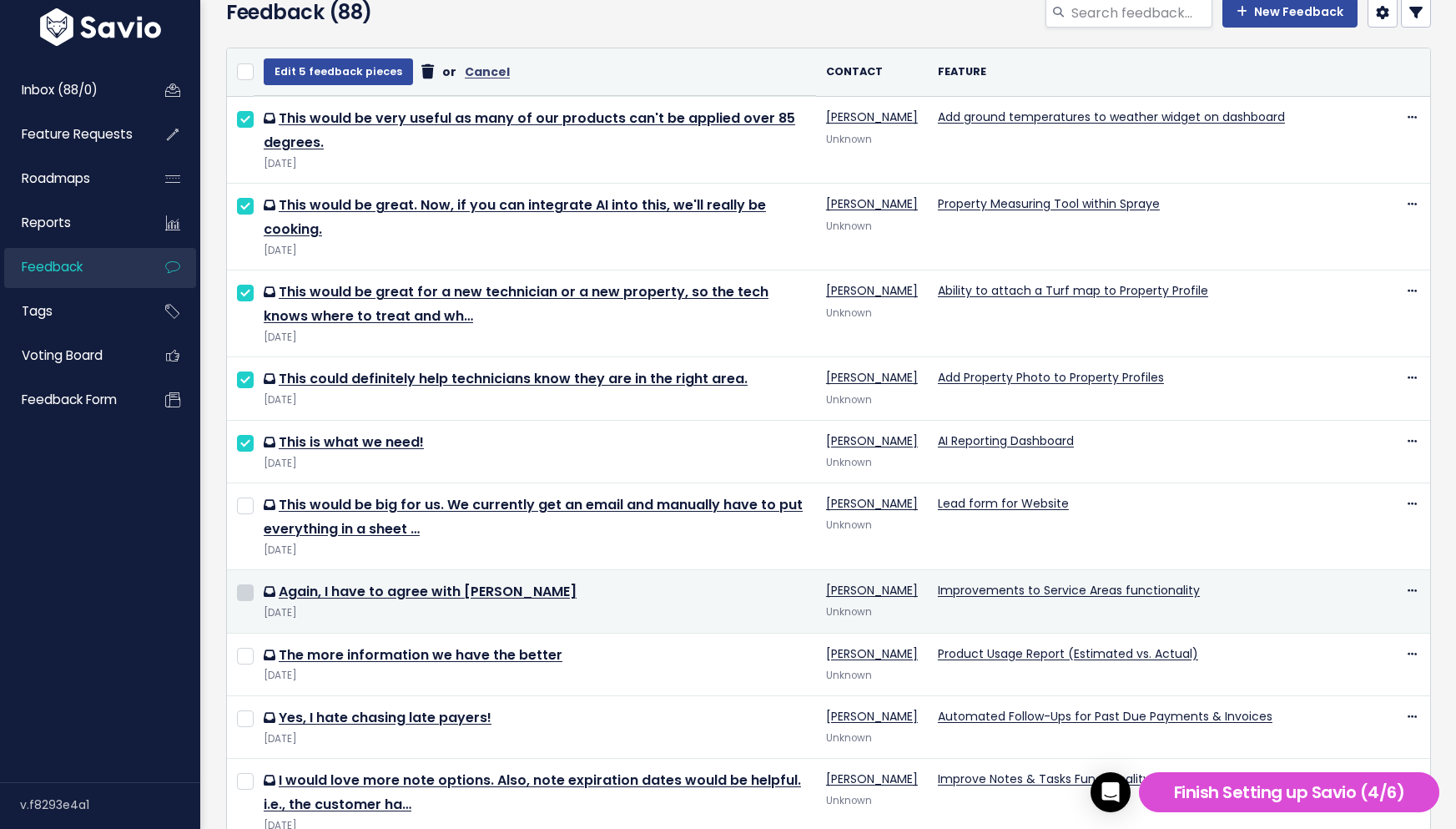
click at [247, 590] on input "checkbox" at bounding box center [245, 592] width 17 height 17
checkbox input "true"
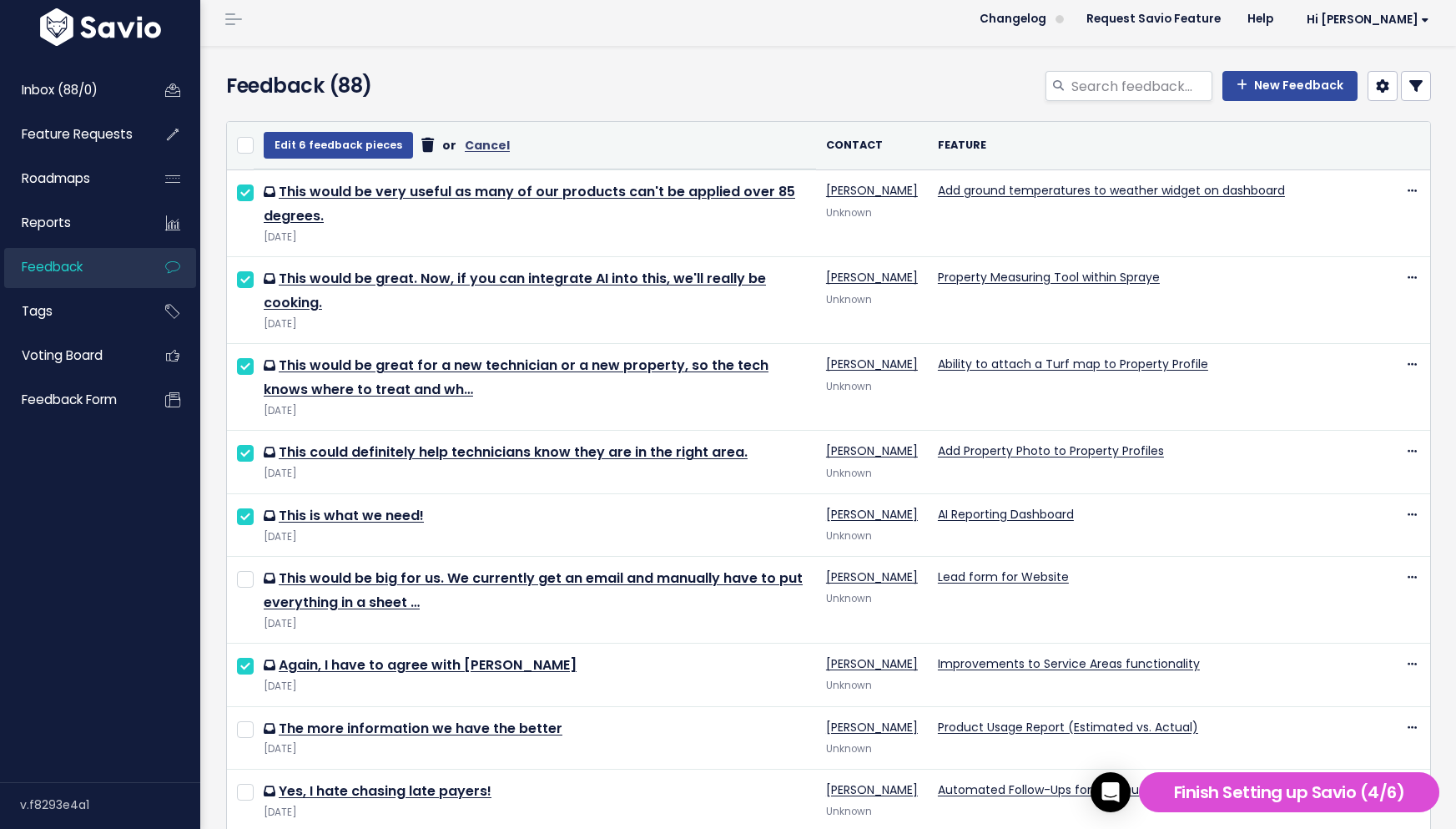
scroll to position [4, 0]
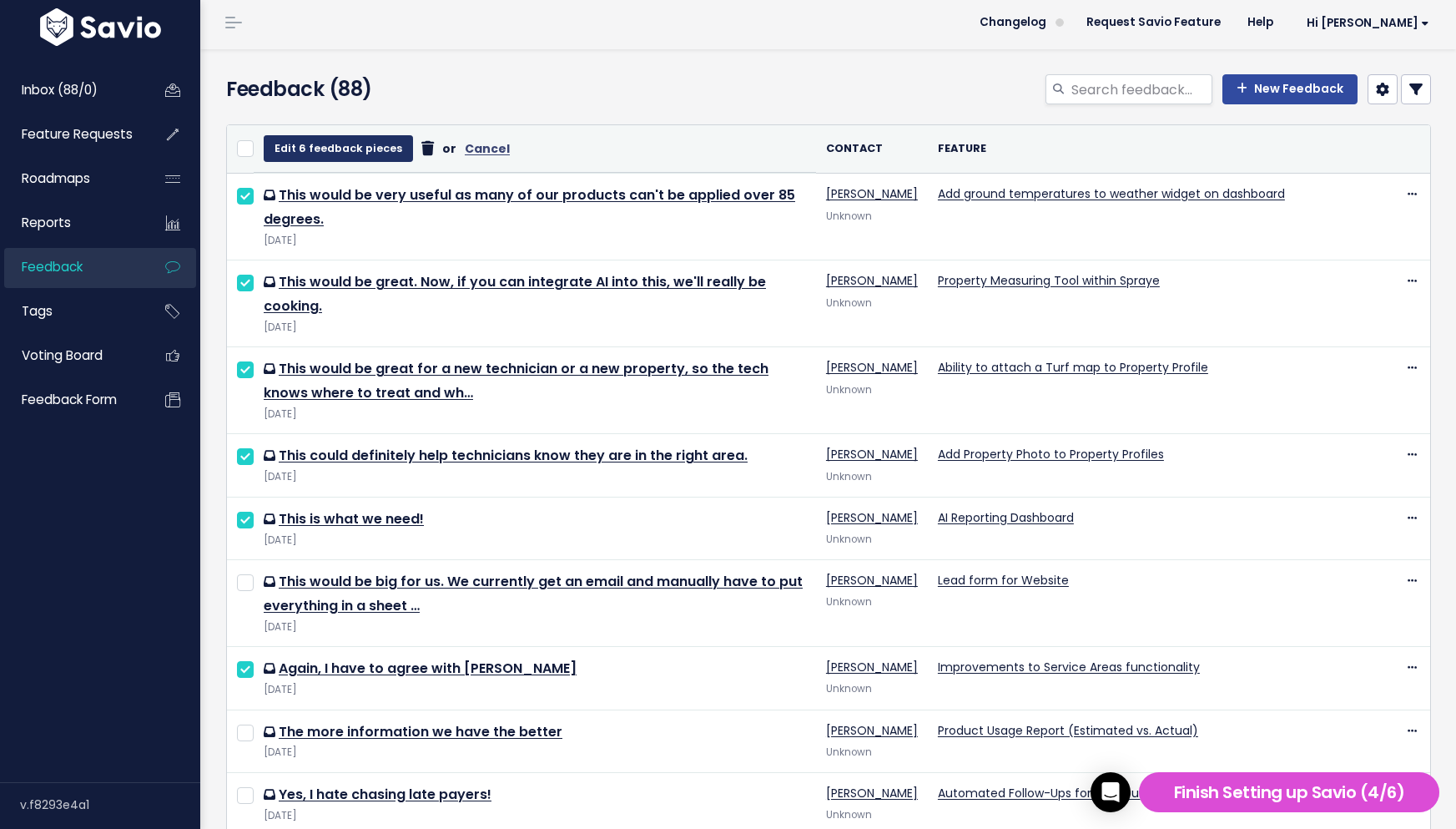
click at [342, 148] on button "Edit 6 feedback pieces" at bounding box center [338, 148] width 149 height 26
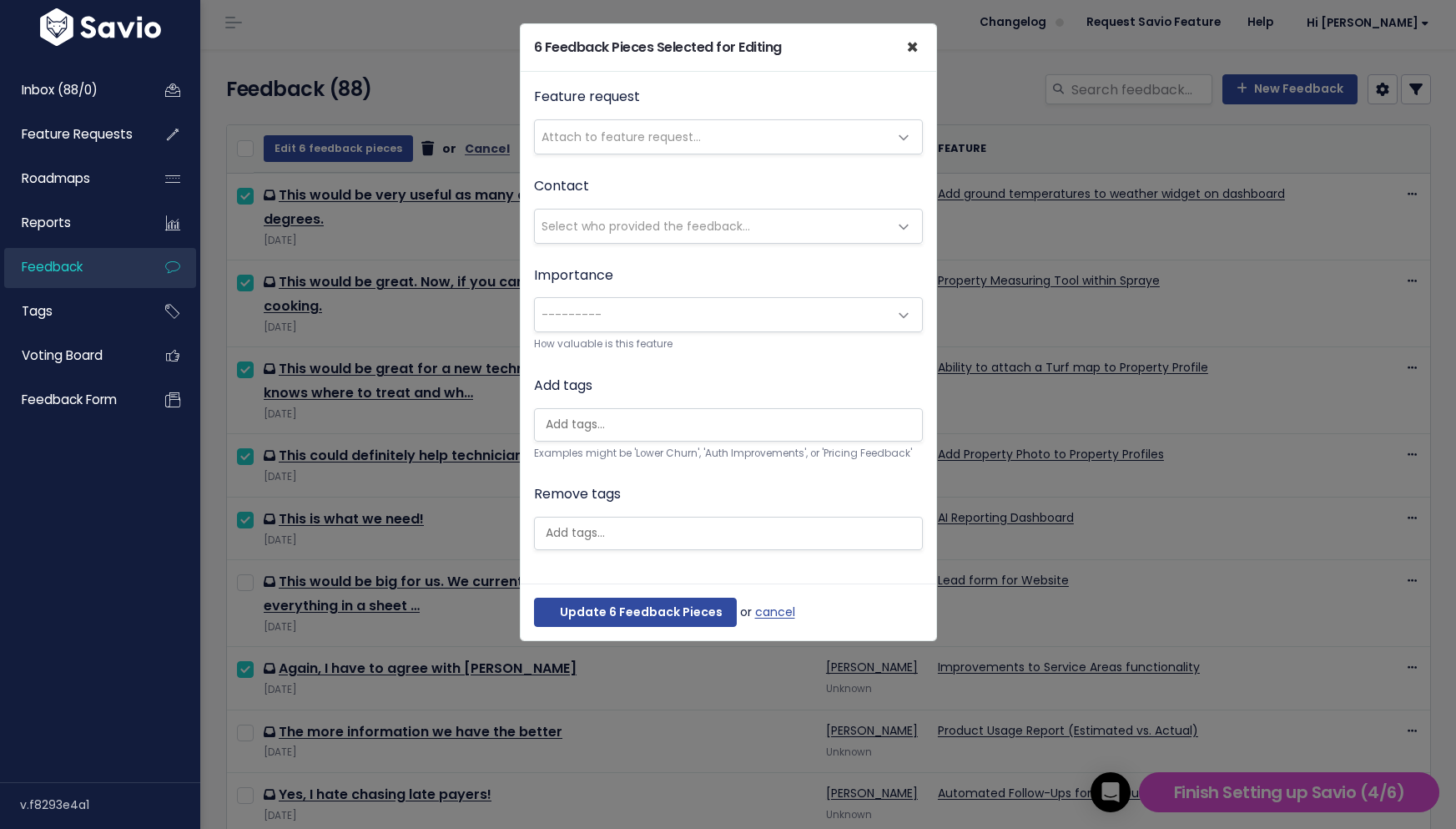
click at [910, 42] on span "×" at bounding box center [912, 47] width 13 height 27
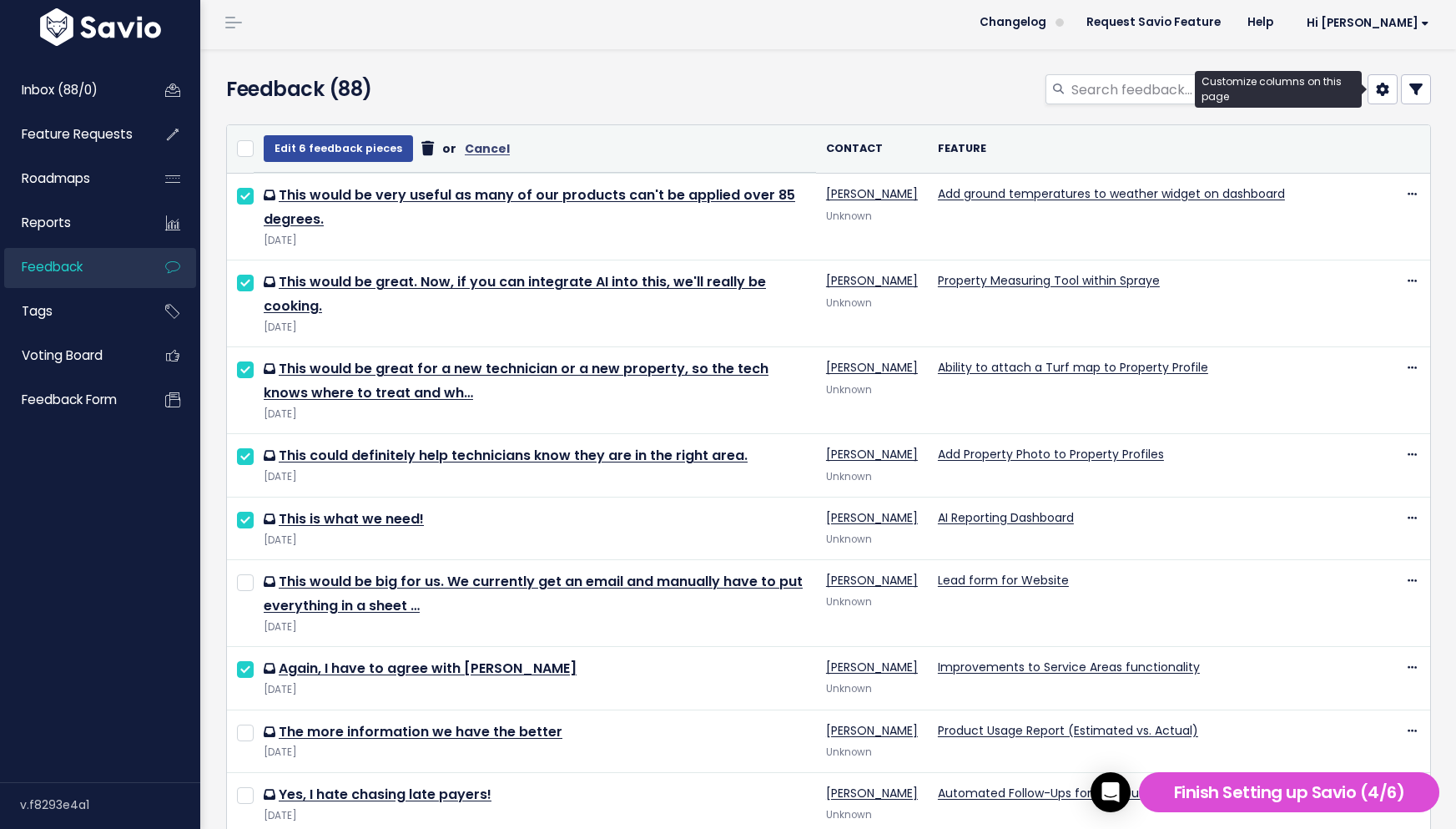
click at [1370, 86] on link at bounding box center [1382, 89] width 30 height 30
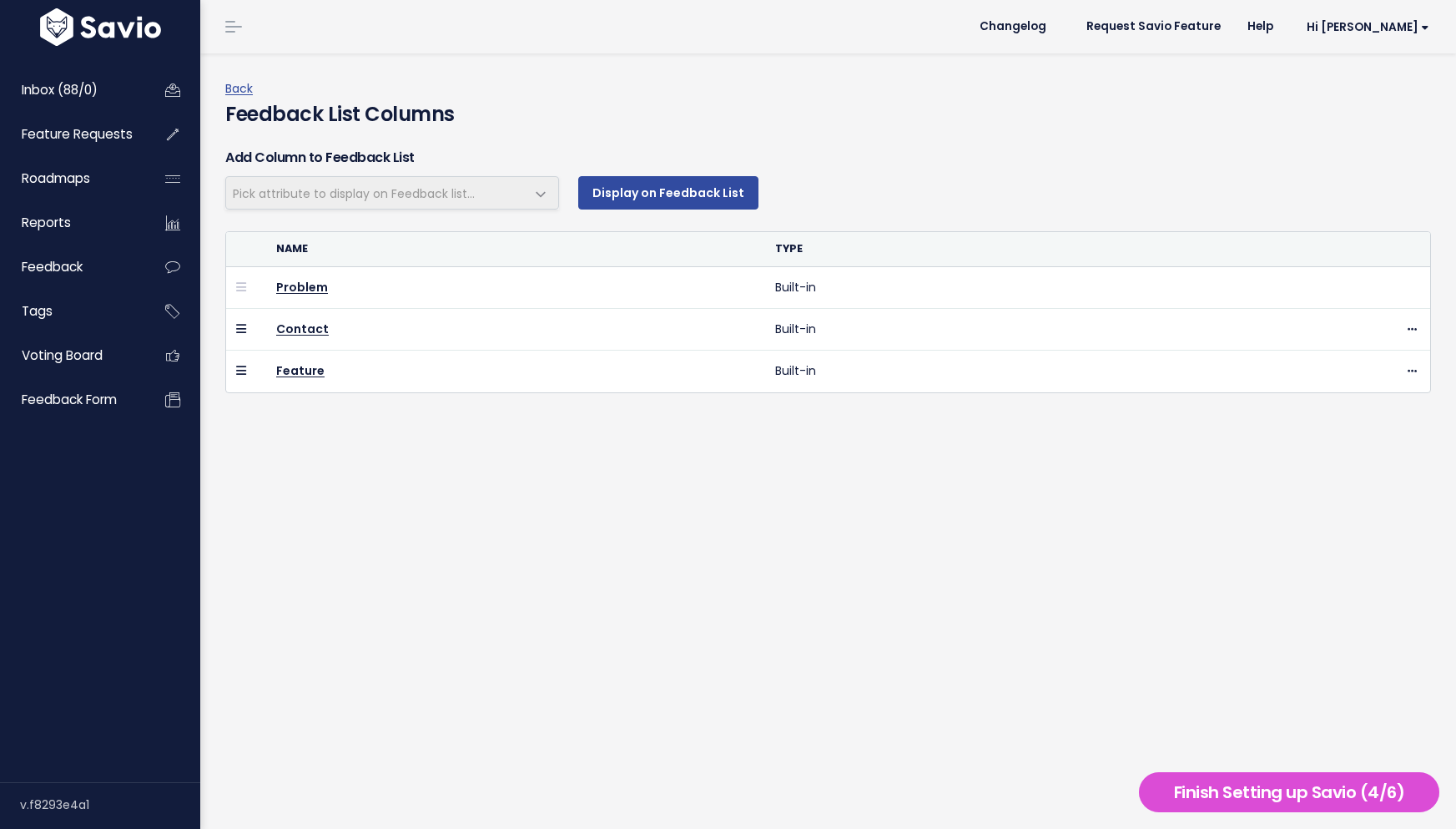
select select
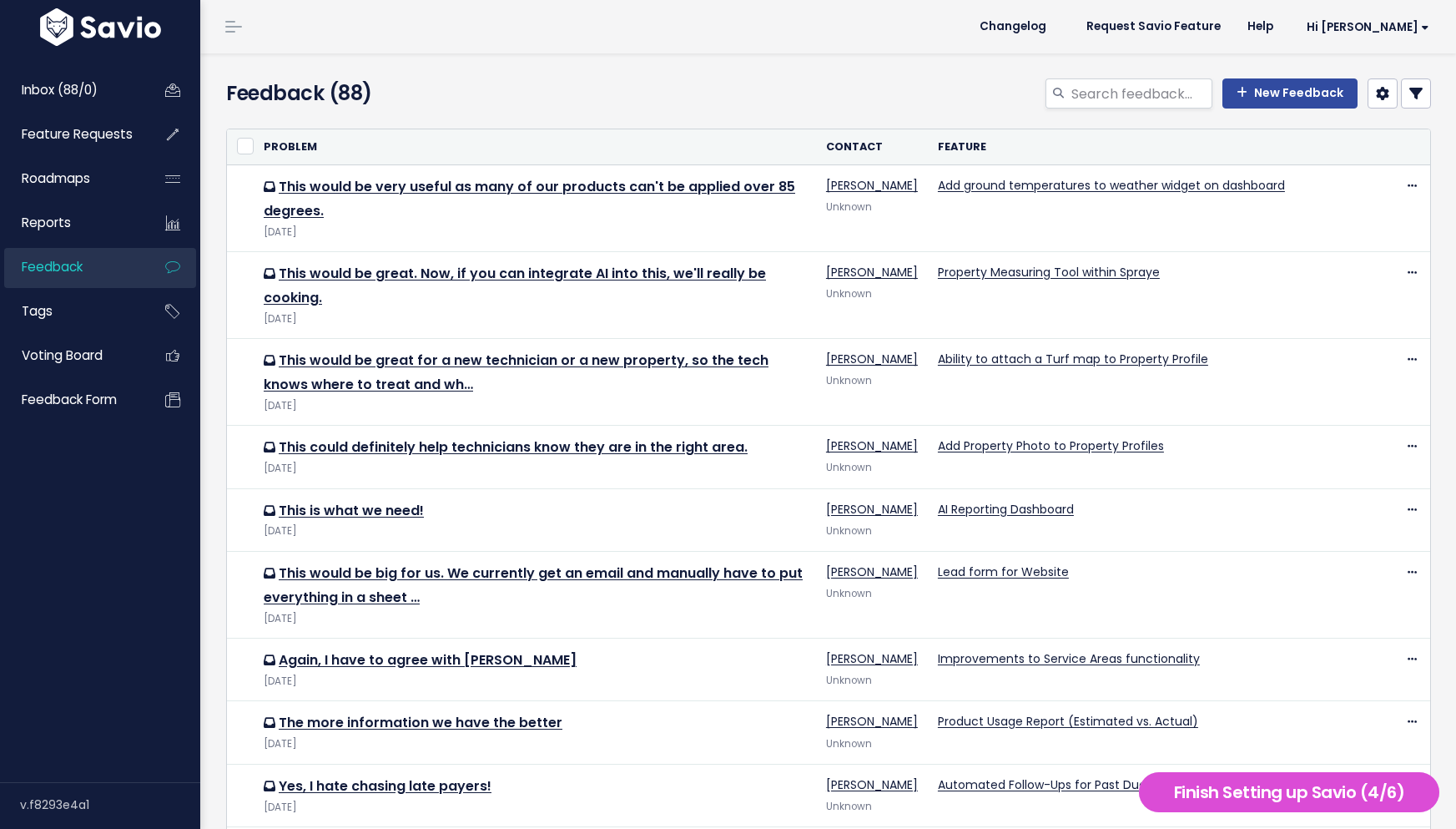
scroll to position [4, 0]
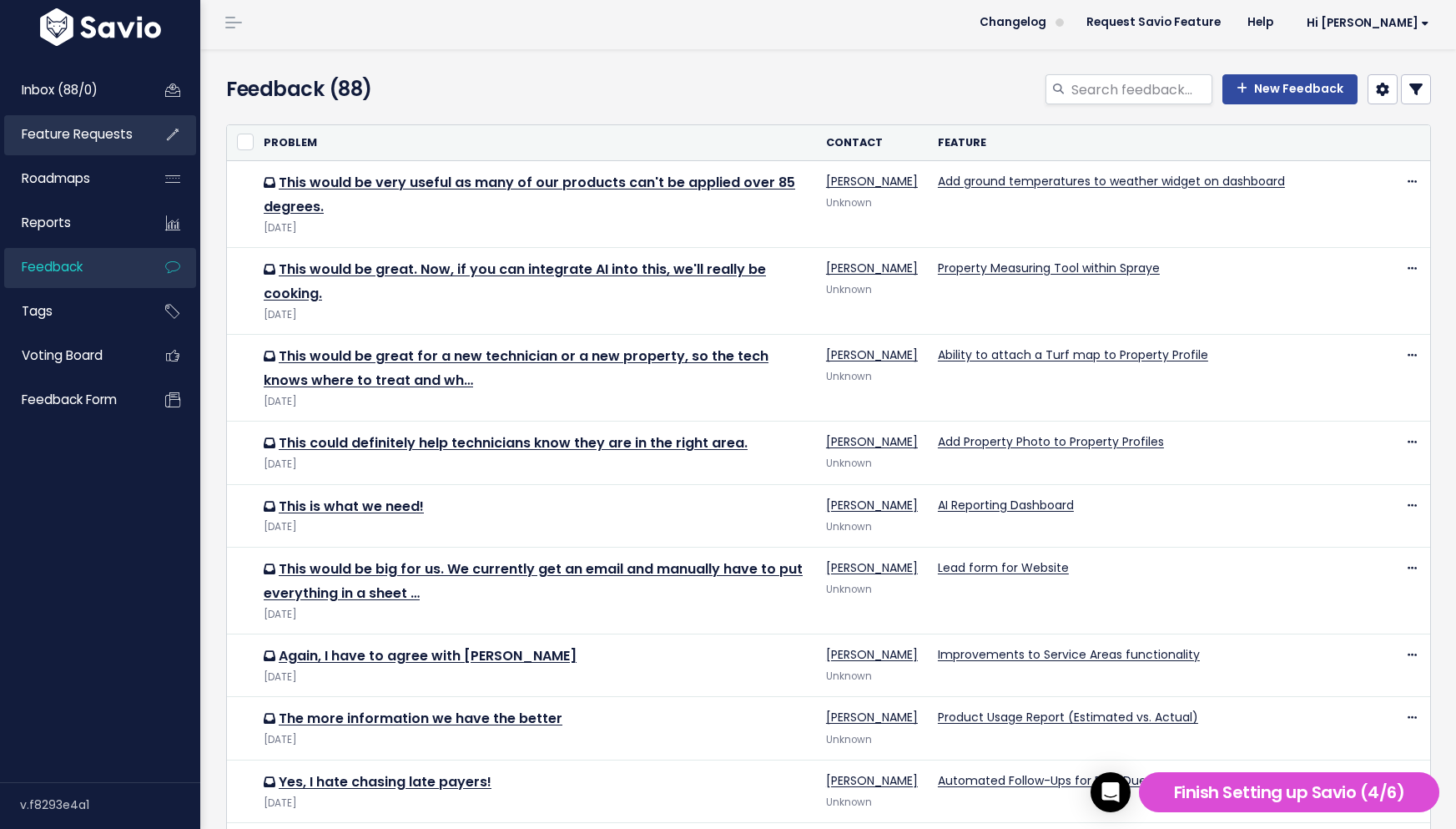
click at [104, 136] on span "Feature Requests" at bounding box center [77, 134] width 111 height 18
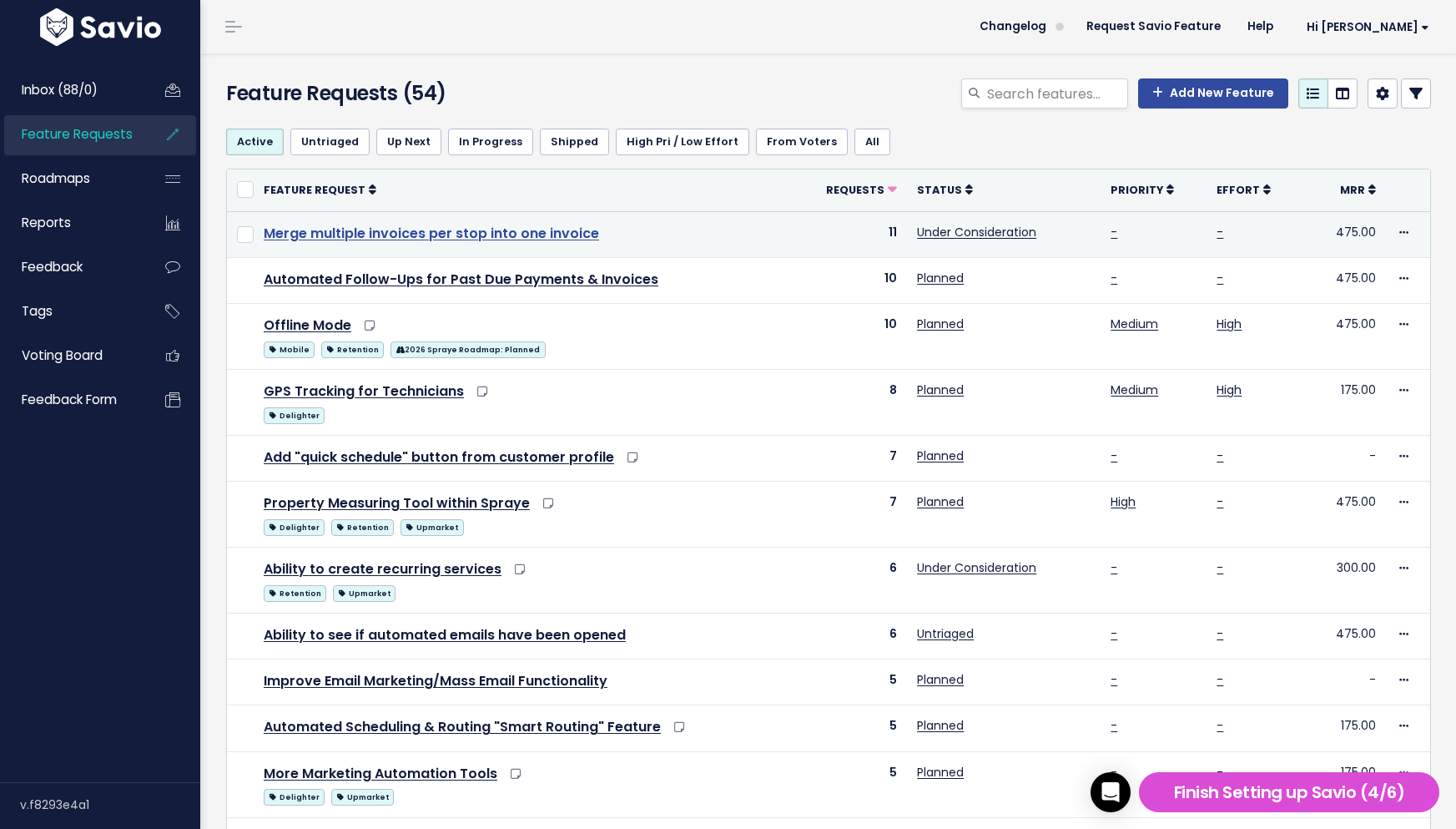
click at [460, 232] on link "Merge multiple invoices per stop into one invoice" at bounding box center [431, 233] width 336 height 20
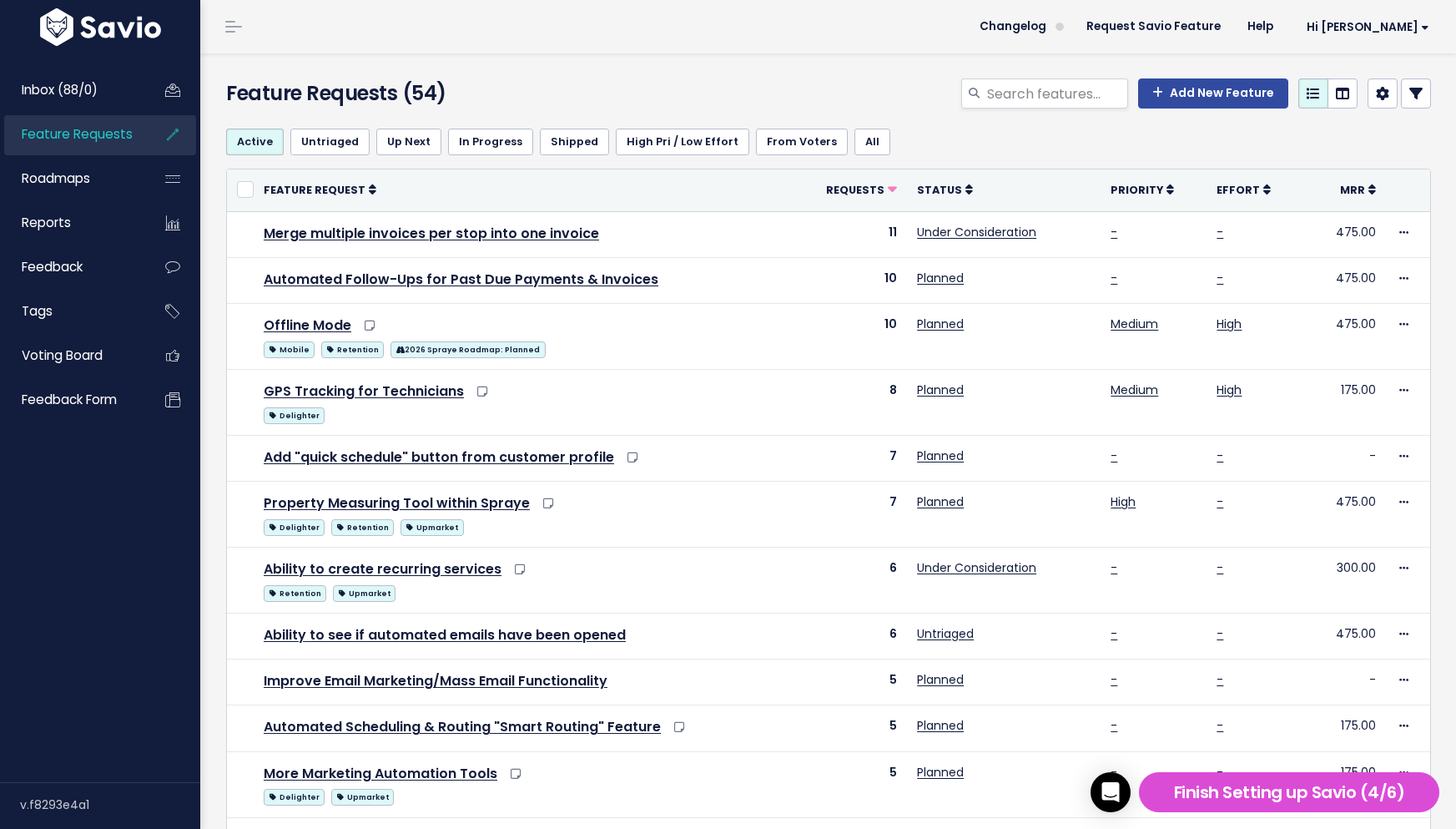
click at [710, 59] on div "Feature Requests (54) Add New Feature" at bounding box center [826, 84] width 1251 height 62
click at [692, 63] on div "Feature Requests (54) Add New Feature" at bounding box center [826, 84] width 1251 height 62
click at [849, 100] on div "Add New Feature" at bounding box center [1034, 97] width 820 height 37
click at [834, 77] on div "Feature Requests (54) Add New Feature" at bounding box center [826, 84] width 1251 height 62
click at [843, 79] on div "Add New Feature" at bounding box center [1034, 97] width 820 height 37
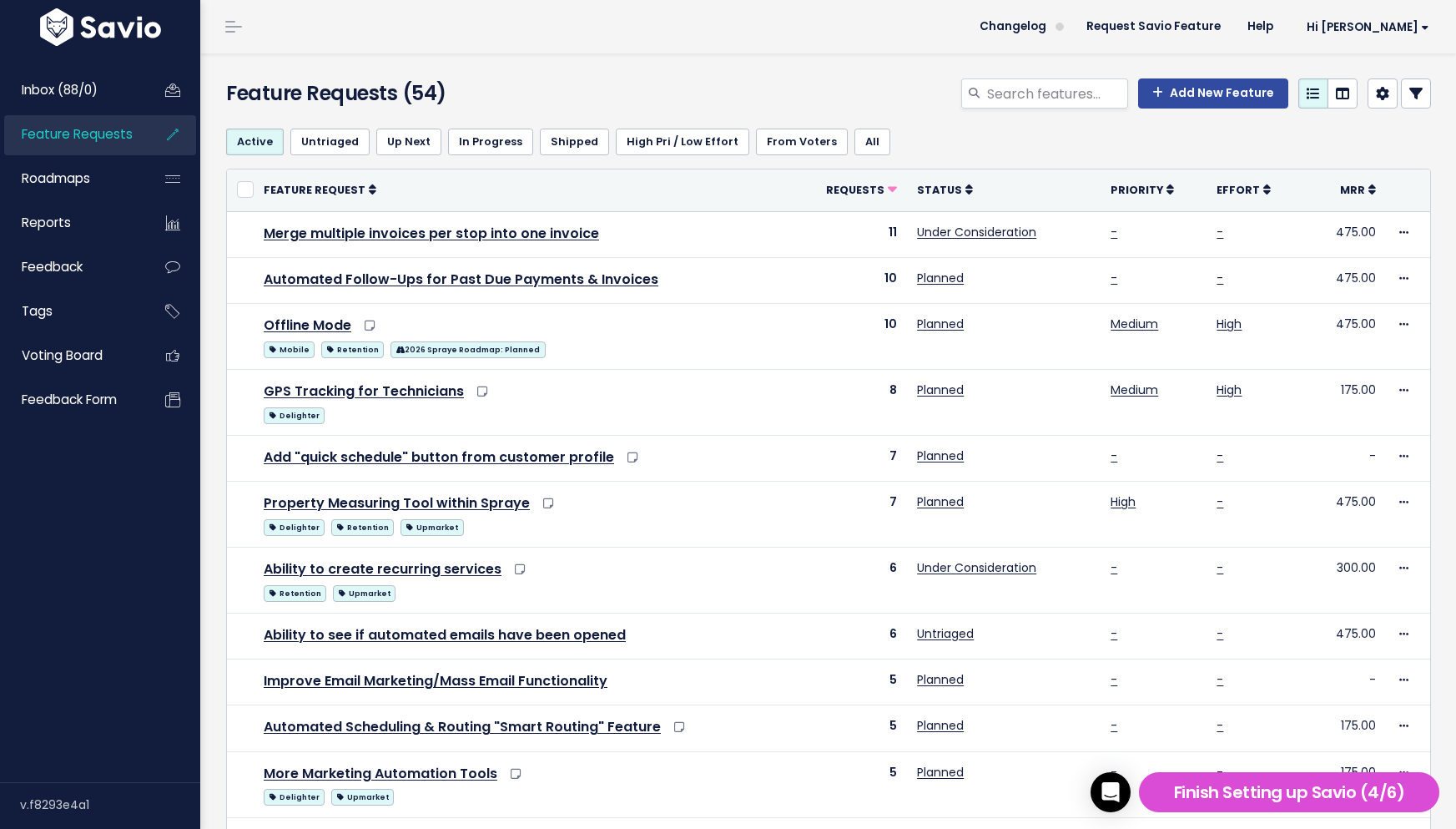
click at [734, 100] on div "Add New Feature" at bounding box center [1034, 97] width 820 height 37
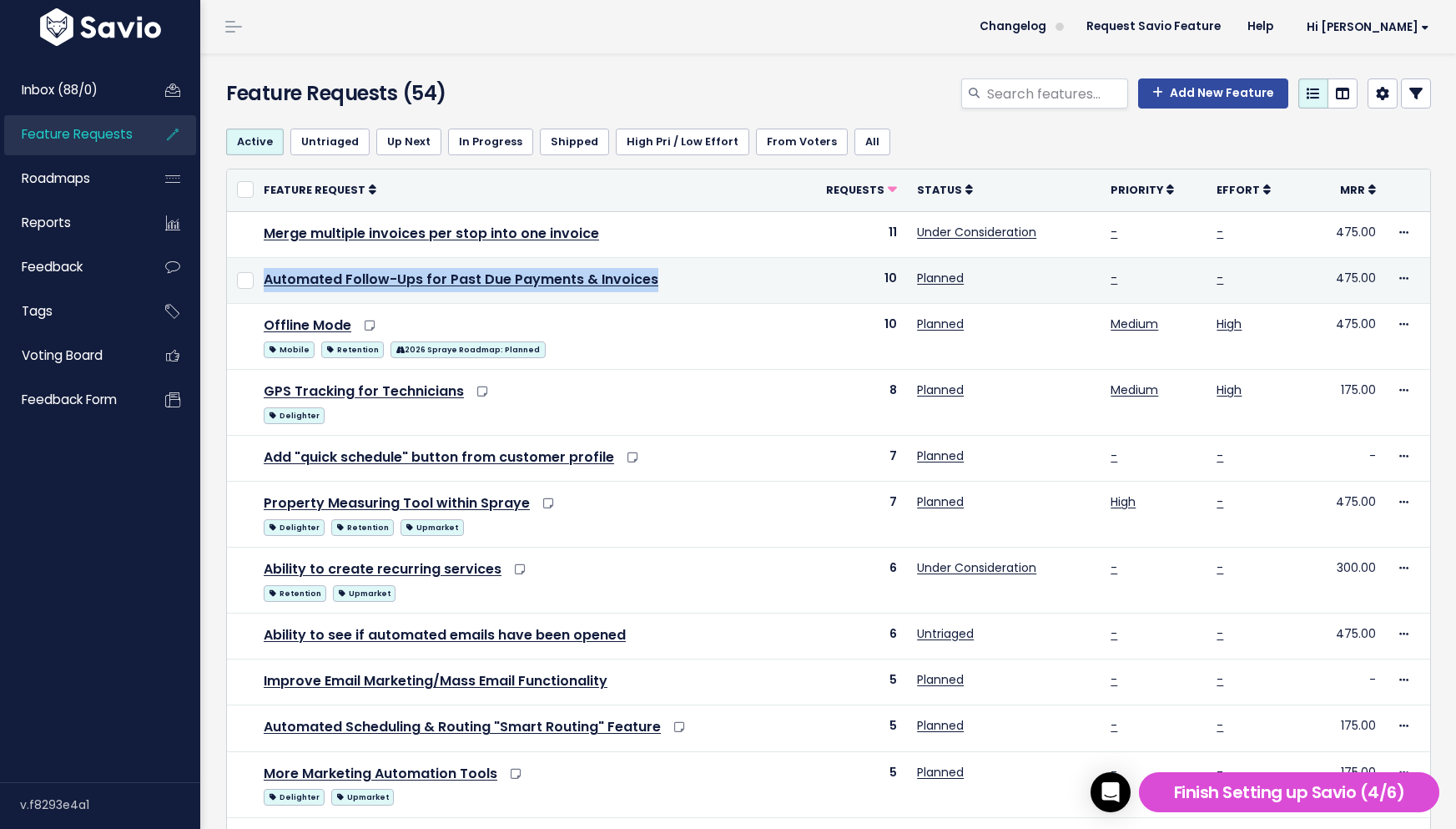
drag, startPoint x: 274, startPoint y: 264, endPoint x: 681, endPoint y: 287, distance: 407.6
click at [681, 287] on td "Automated Follow-Ups for Past Due Payments & Invoices" at bounding box center [525, 279] width 543 height 46
